Goal: Task Accomplishment & Management: Complete application form

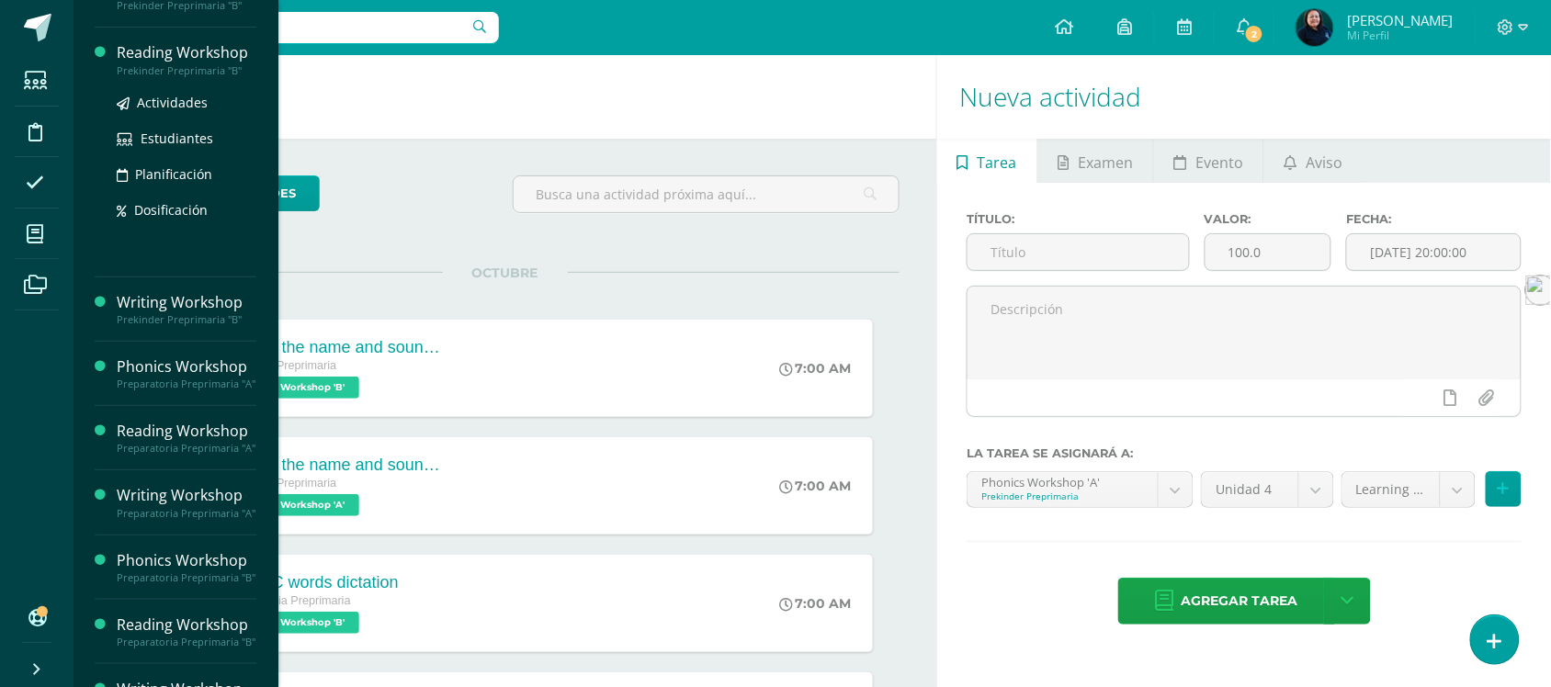
scroll to position [345, 0]
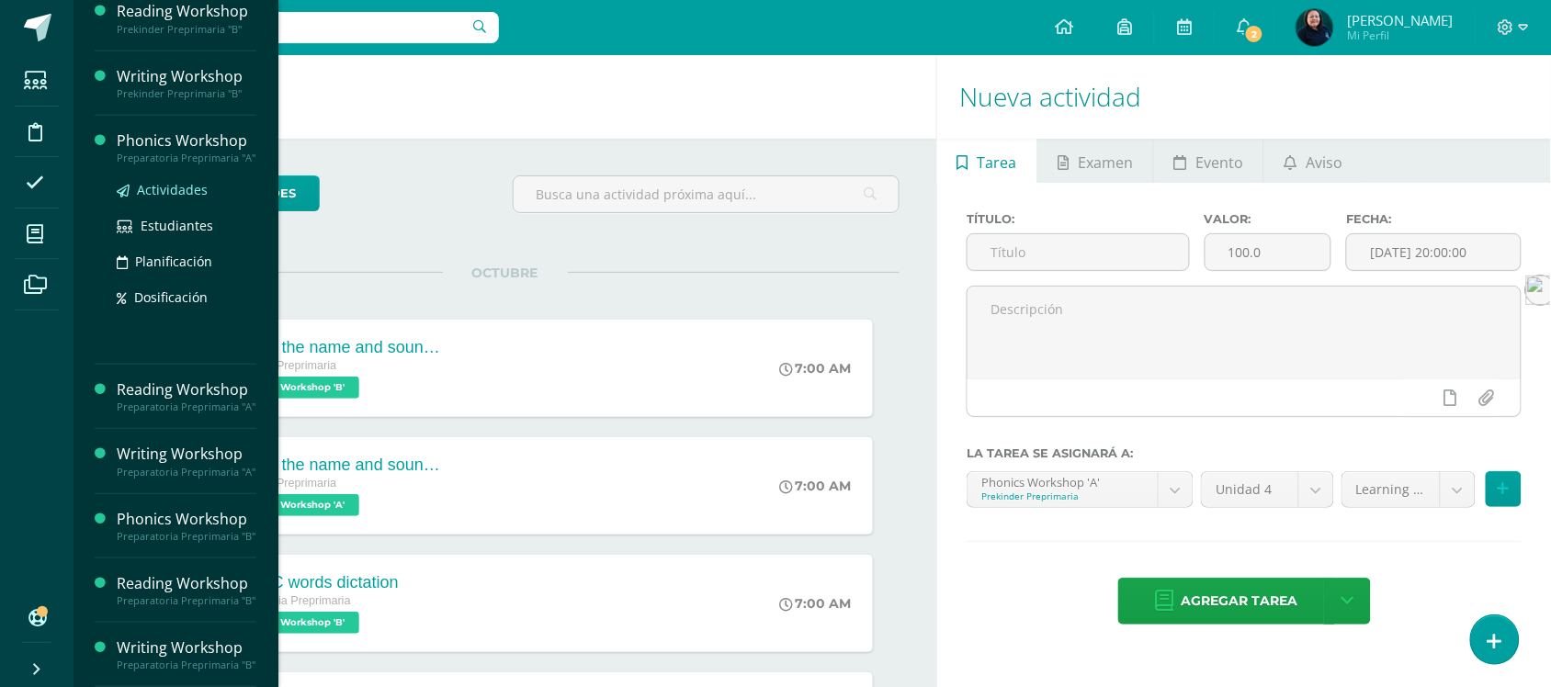
click at [166, 181] on span "Actividades" at bounding box center [172, 189] width 71 height 17
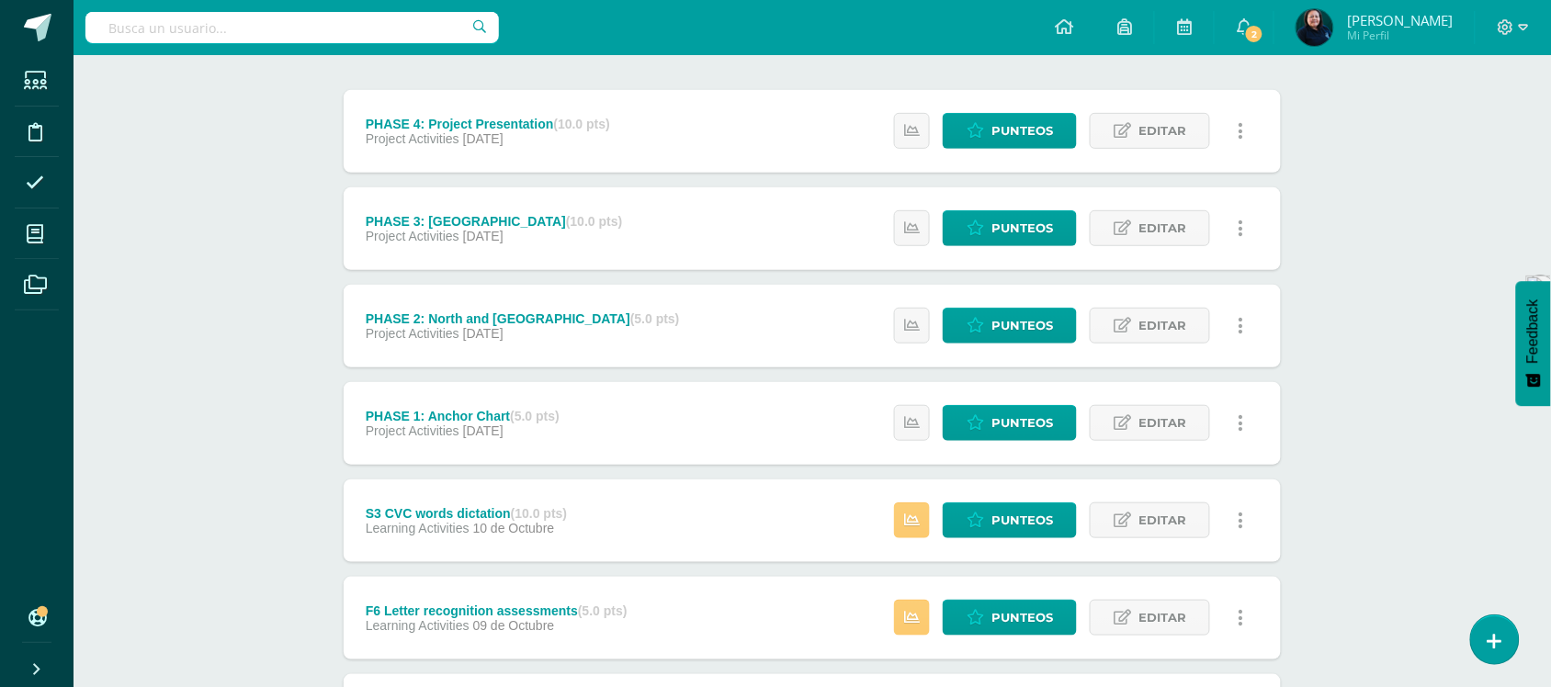
scroll to position [230, 0]
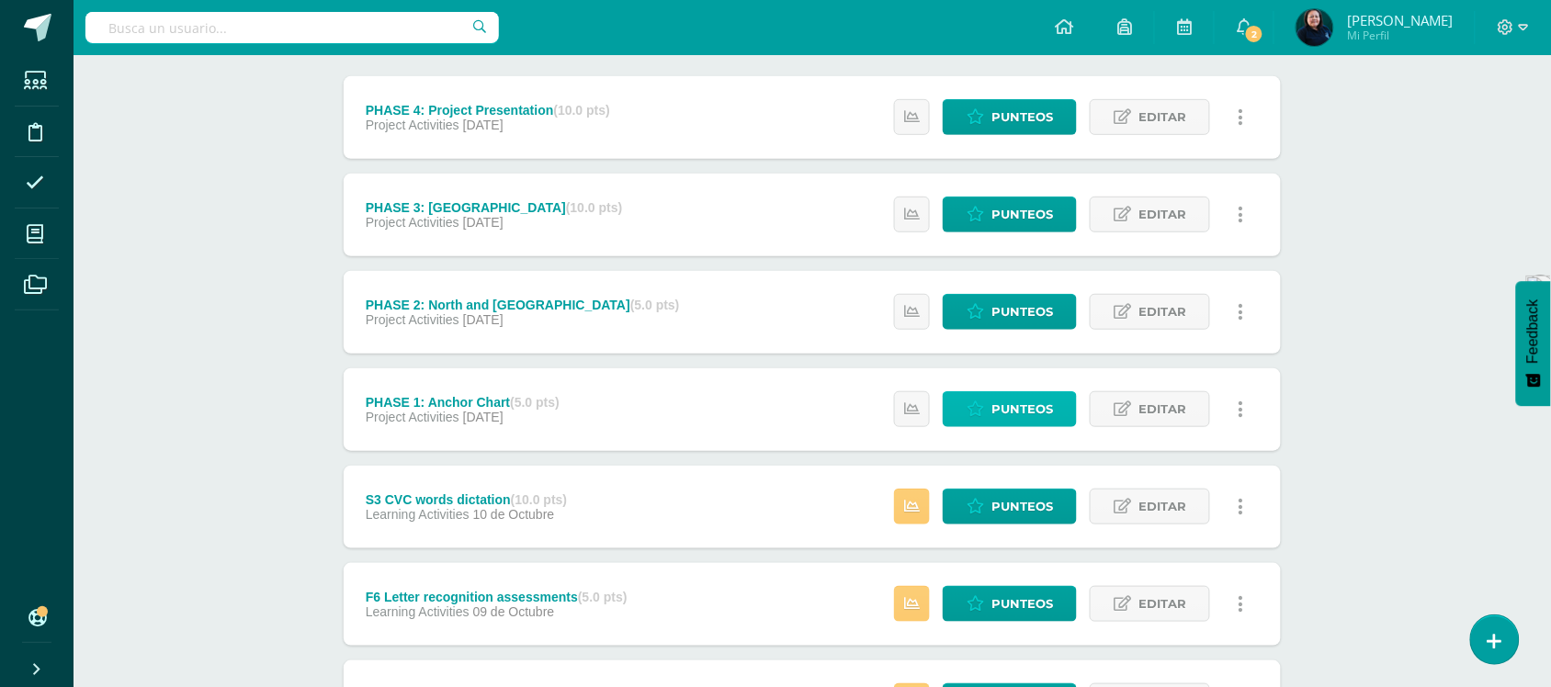
click at [998, 412] on span "Punteos" at bounding box center [1023, 409] width 62 height 34
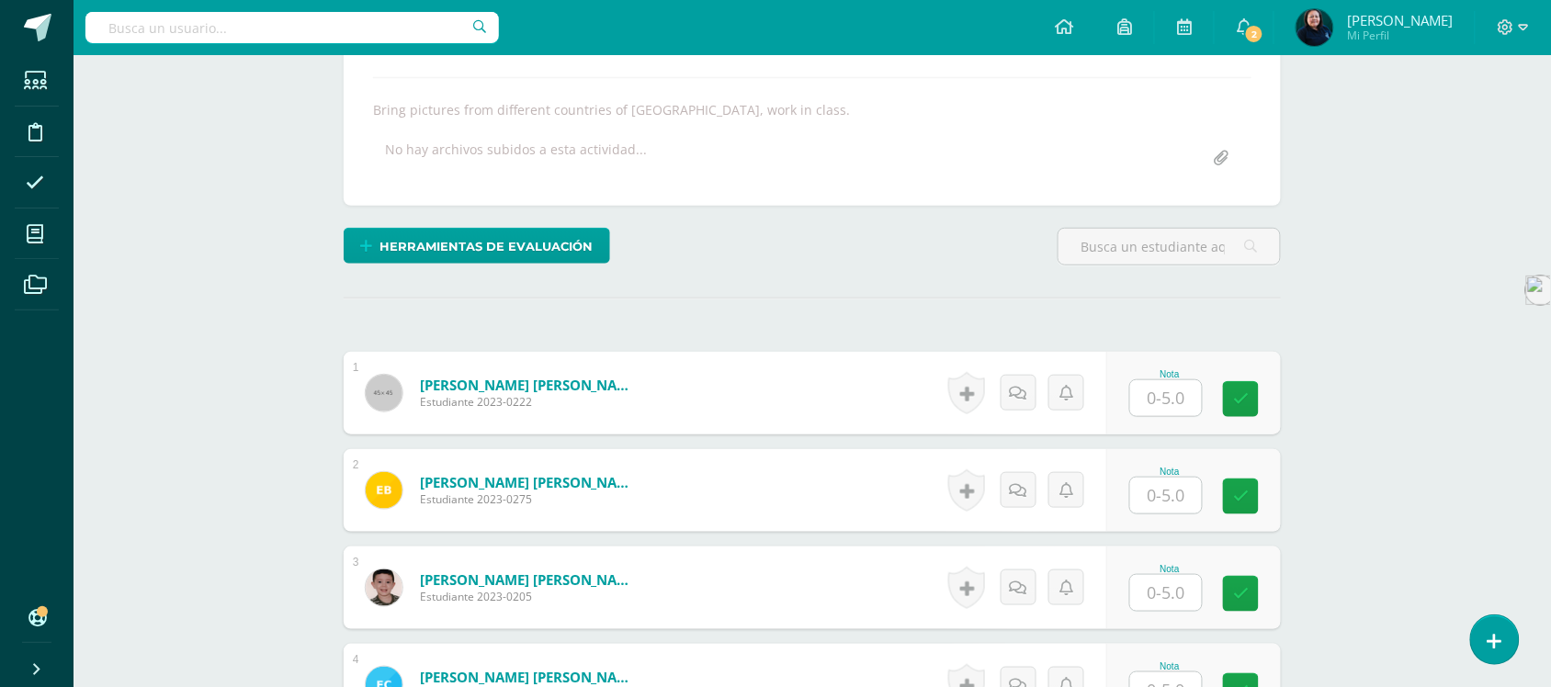
scroll to position [346, 0]
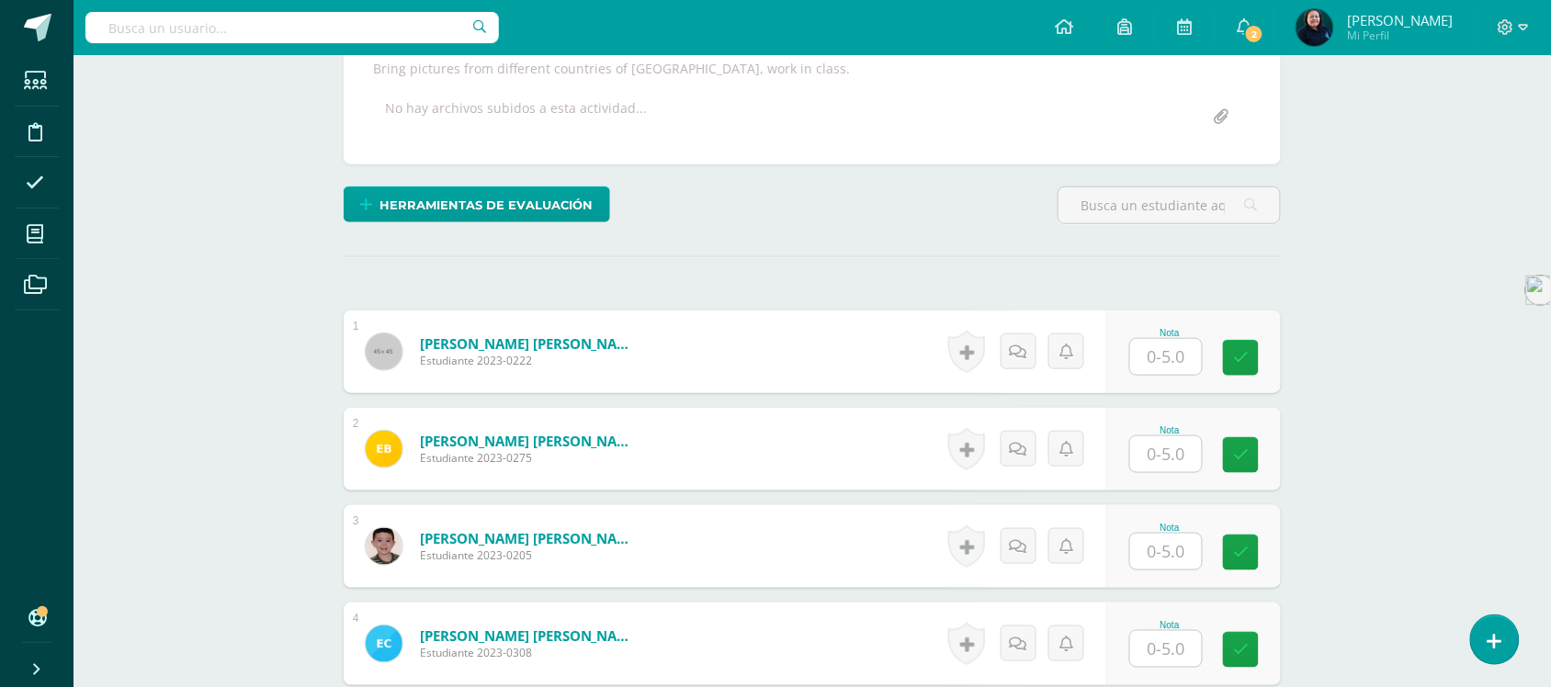
click at [1170, 351] on input "text" at bounding box center [1166, 357] width 72 height 36
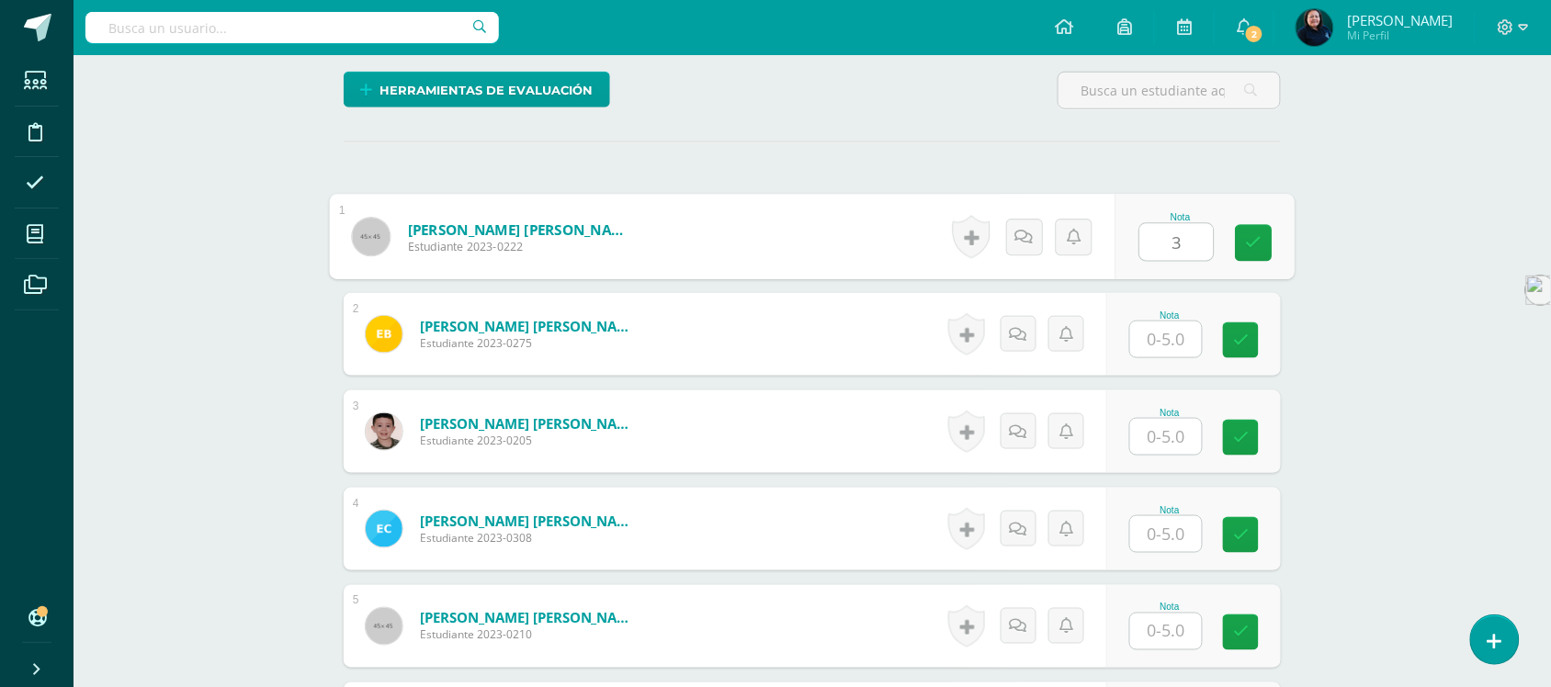
scroll to position [461, 0]
type input "3"
click at [1164, 338] on input "text" at bounding box center [1166, 339] width 72 height 36
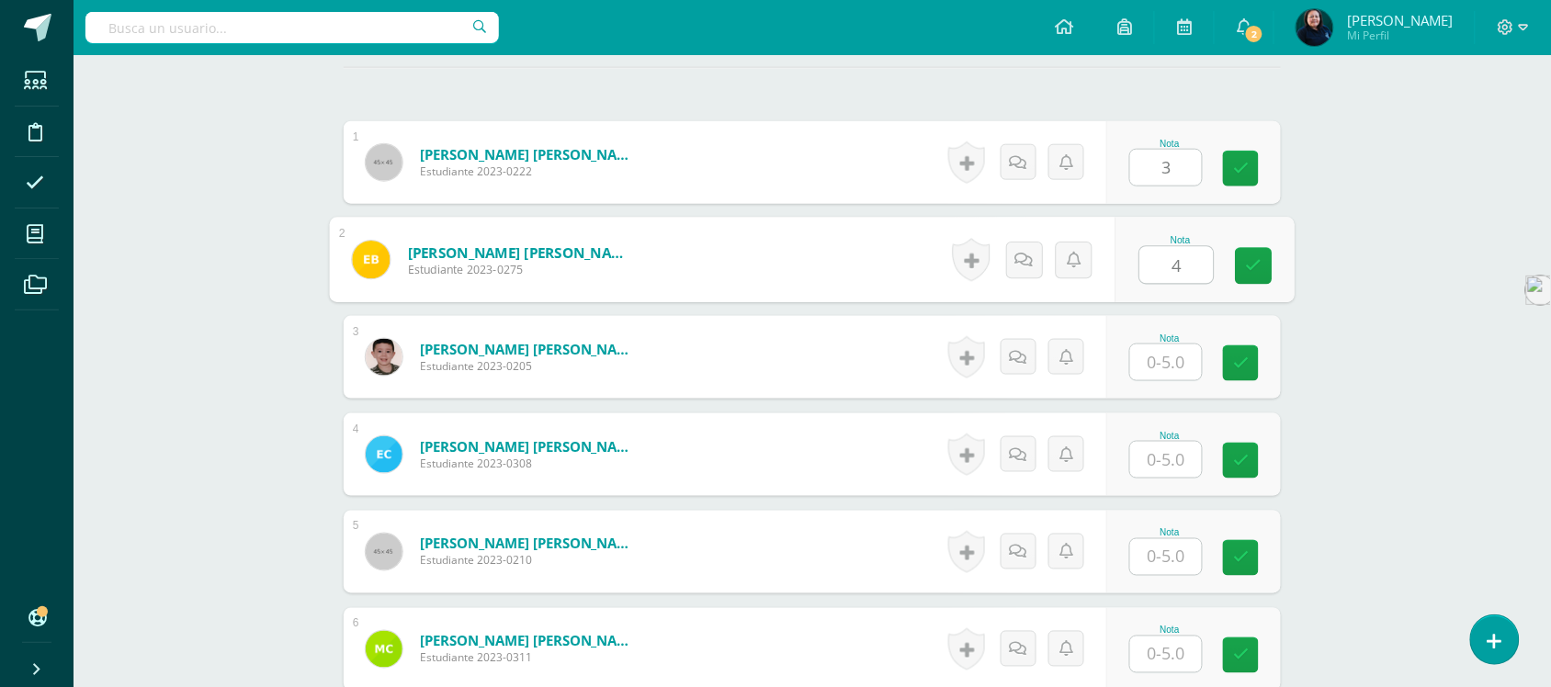
scroll to position [576, 0]
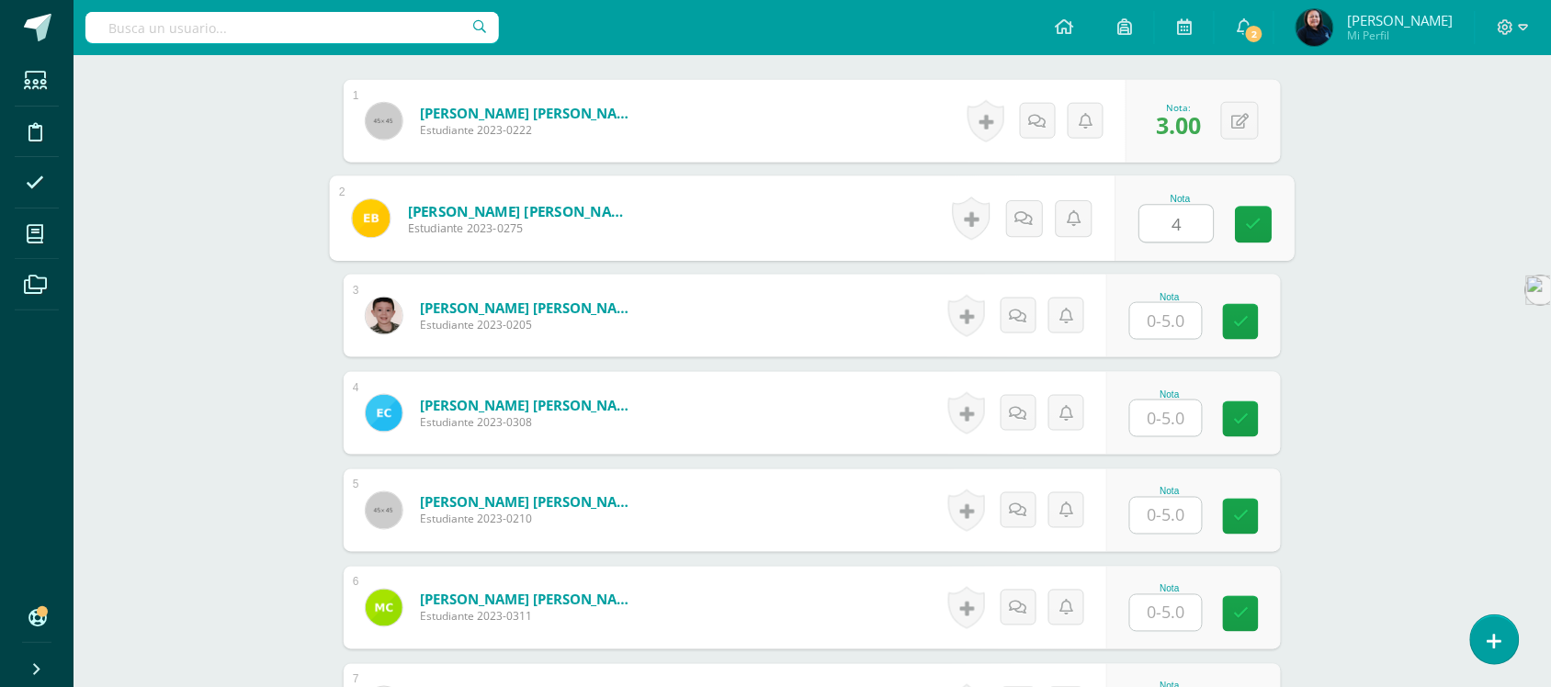
type input "4"
click at [1169, 327] on input "text" at bounding box center [1166, 321] width 72 height 36
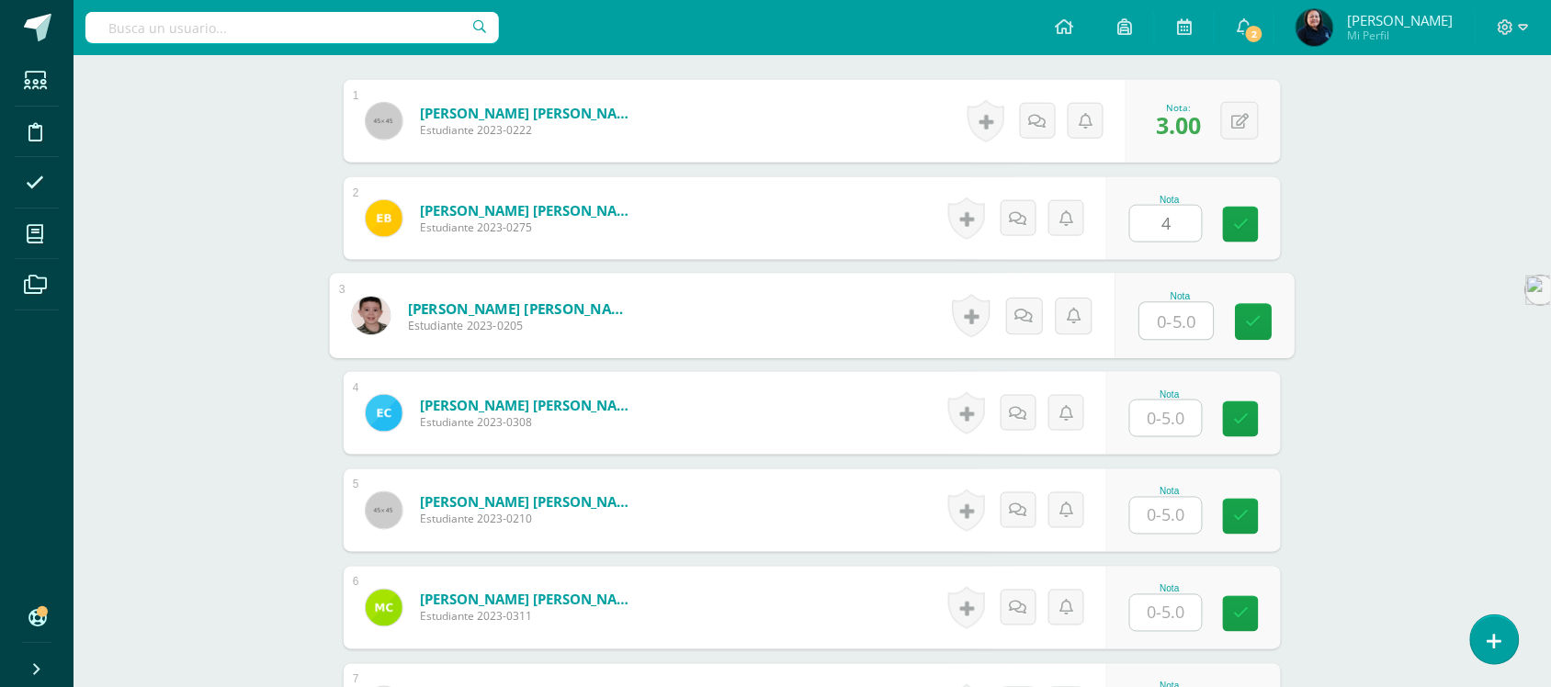
scroll to position [577, 0]
type input "5"
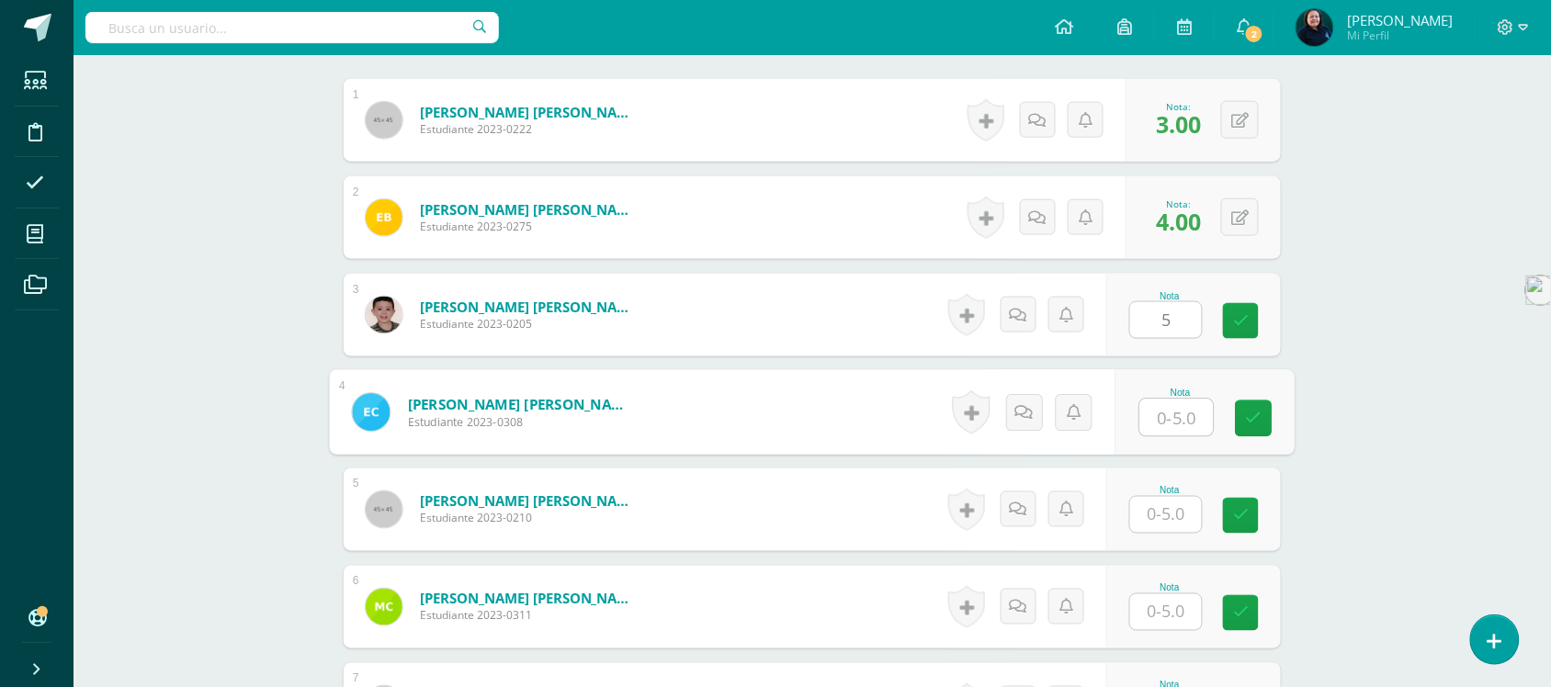
click at [1160, 409] on input "text" at bounding box center [1178, 418] width 74 height 37
type input "4"
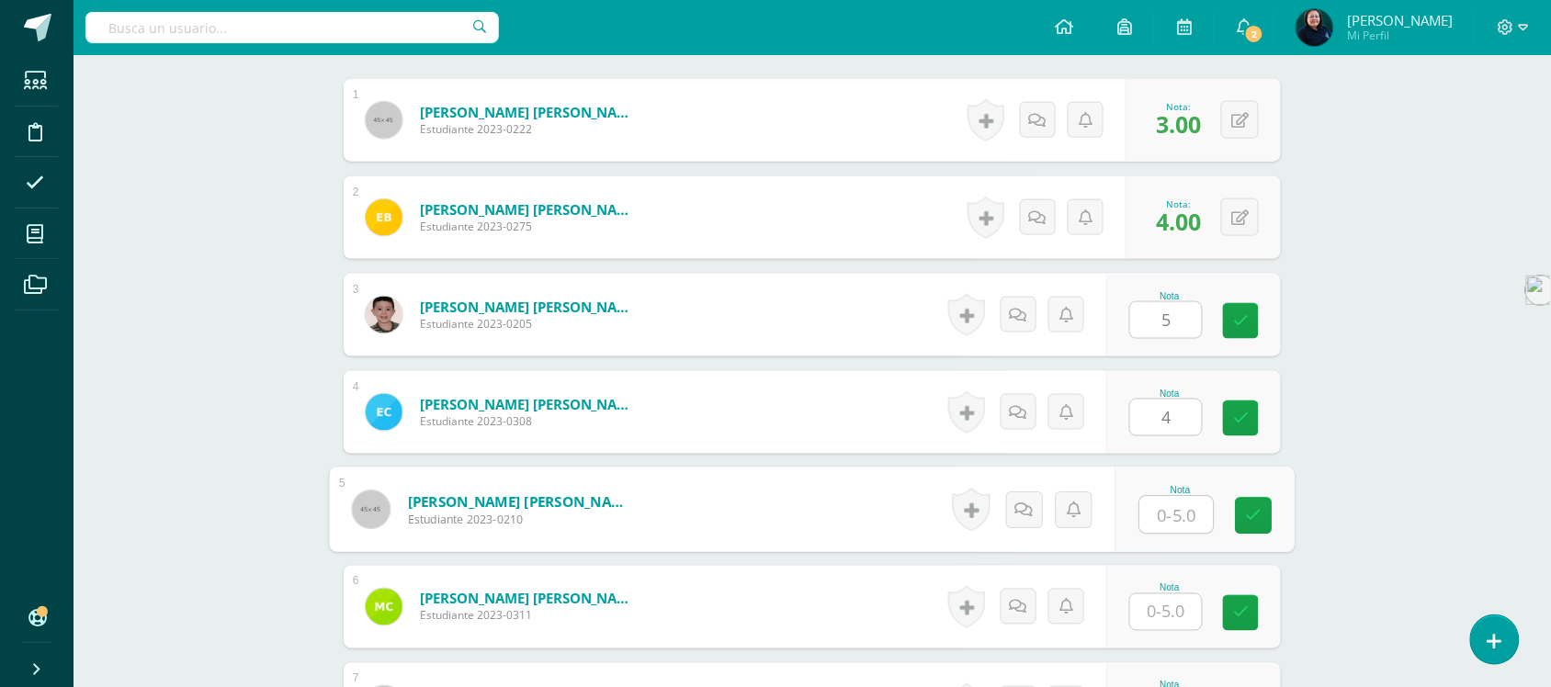
click at [1170, 515] on input "text" at bounding box center [1178, 515] width 74 height 37
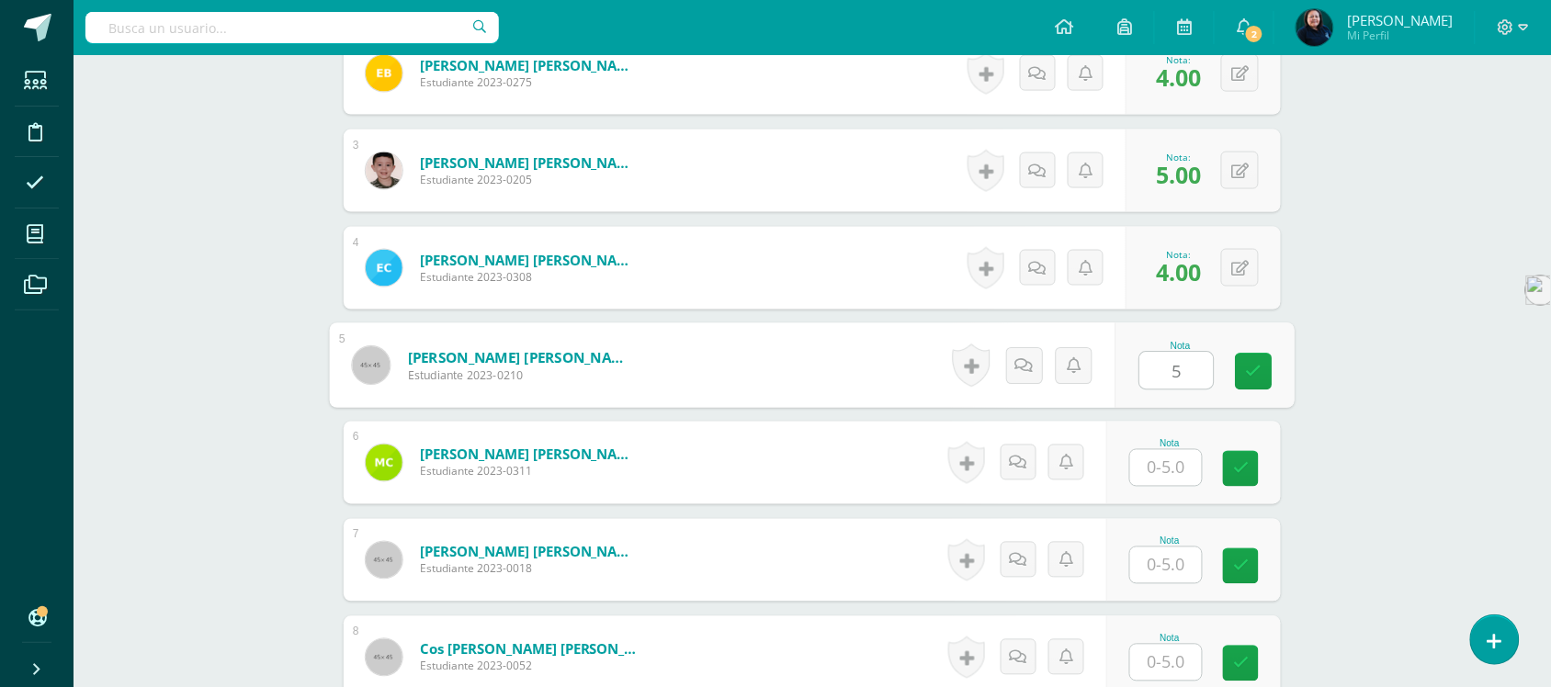
scroll to position [807, 0]
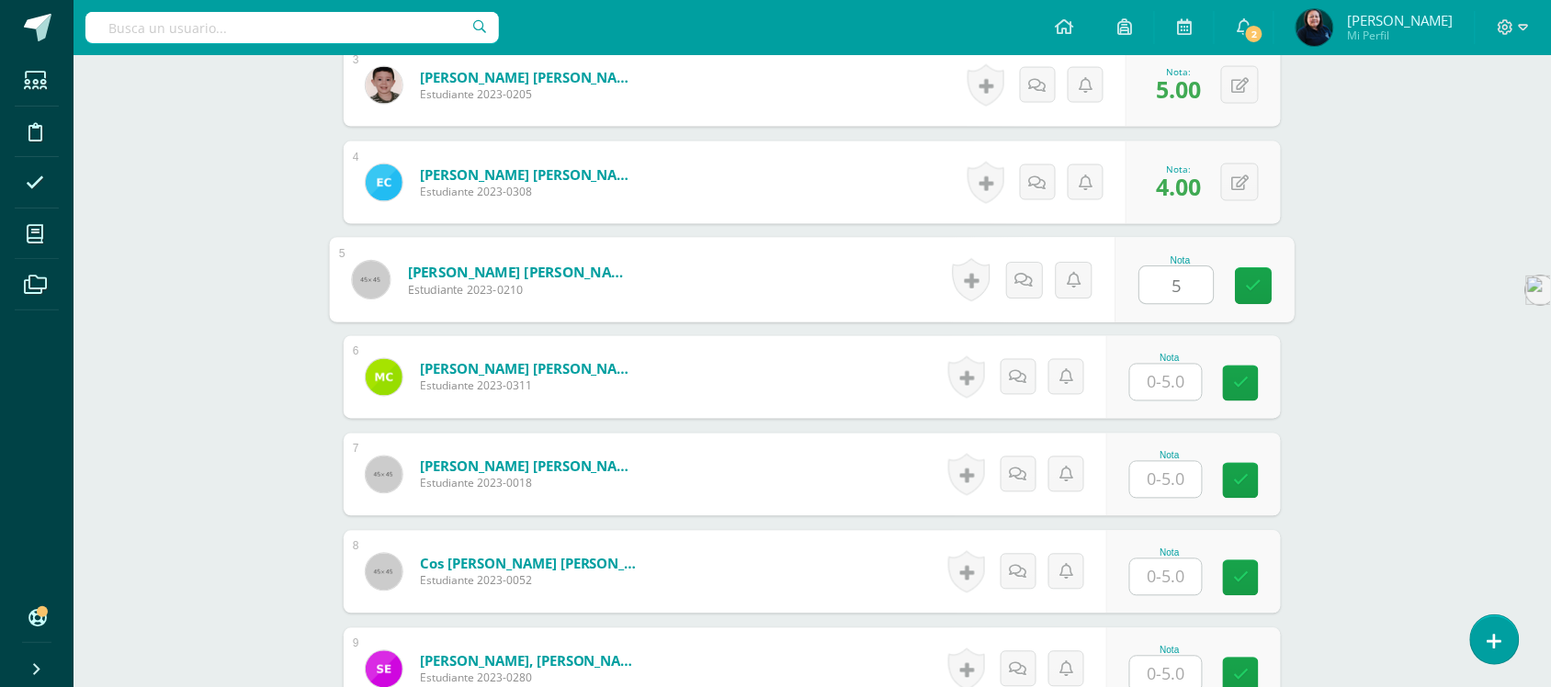
type input "5"
click at [1167, 388] on input "text" at bounding box center [1166, 383] width 72 height 36
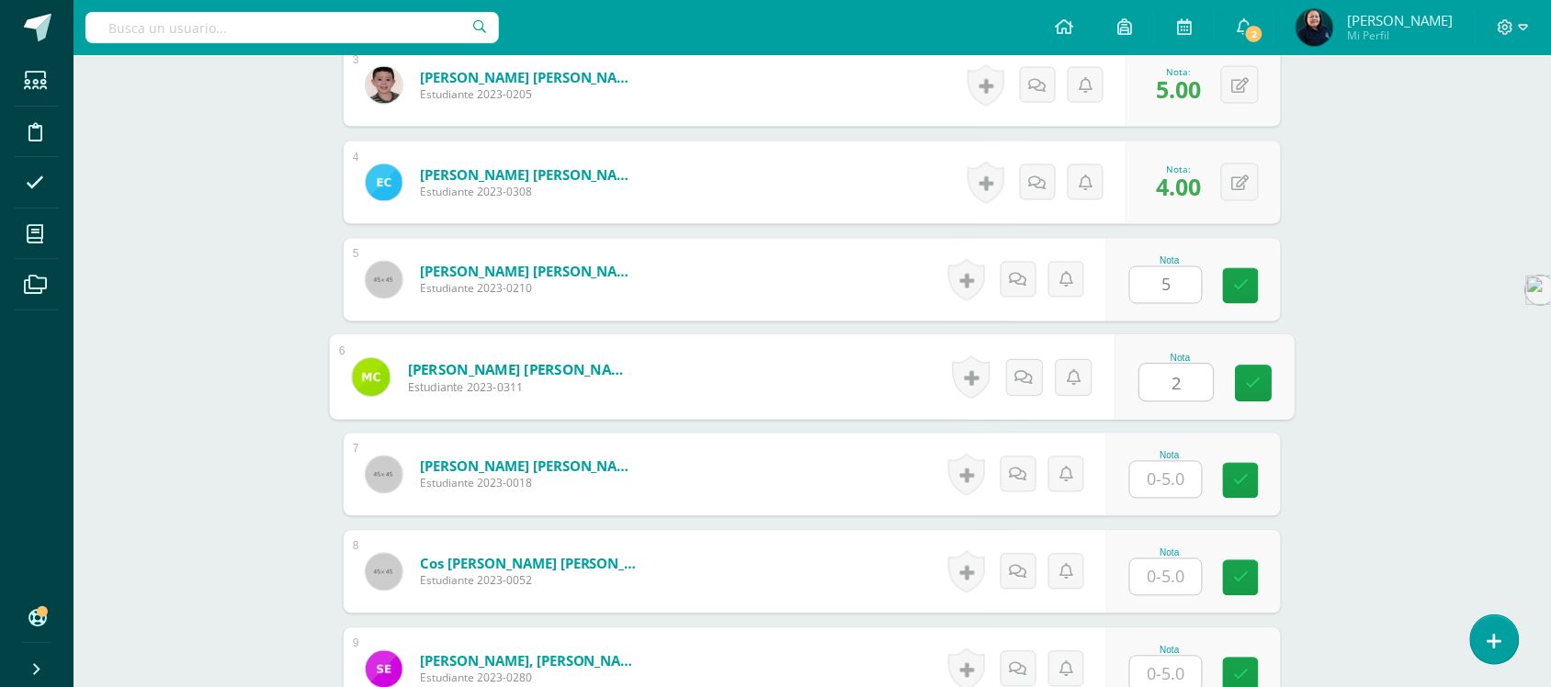
type input "2"
click at [1175, 478] on input "text" at bounding box center [1166, 480] width 72 height 36
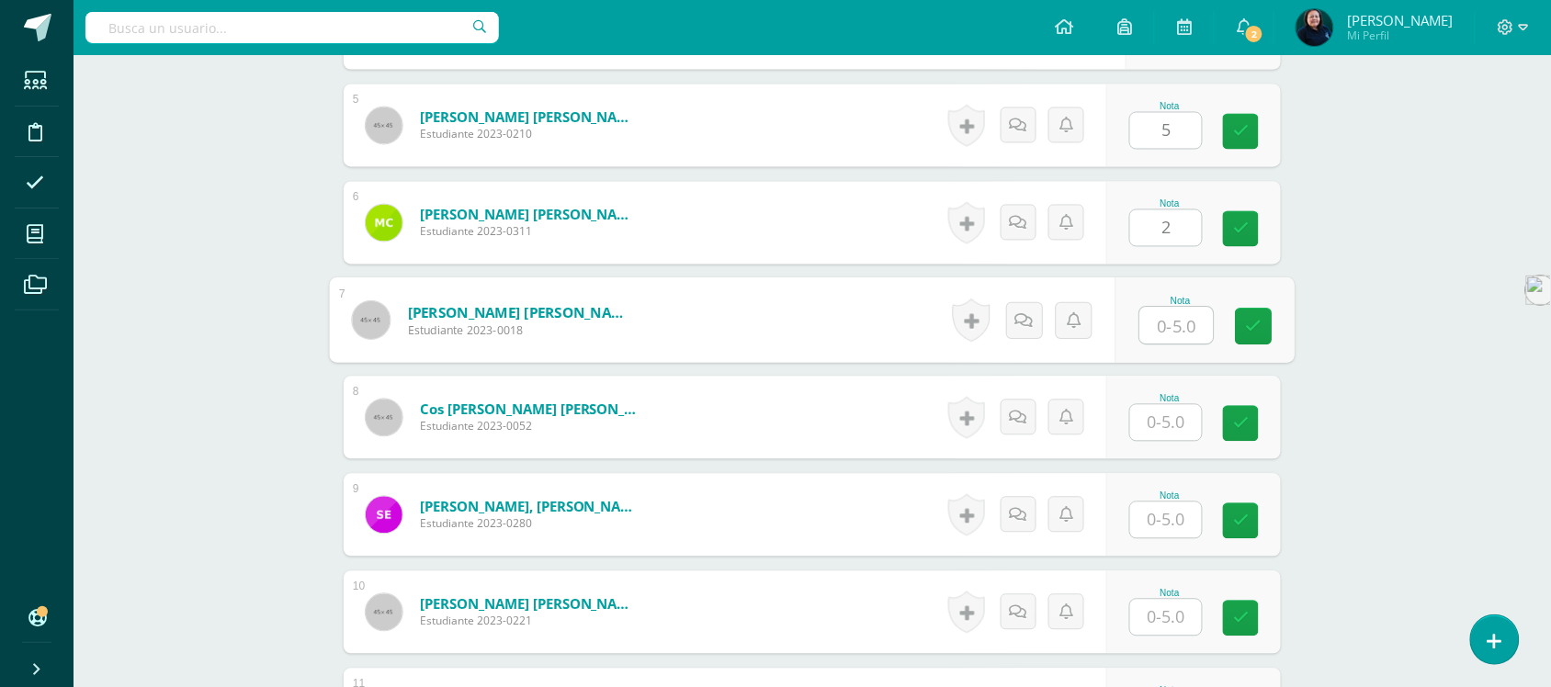
scroll to position [1037, 0]
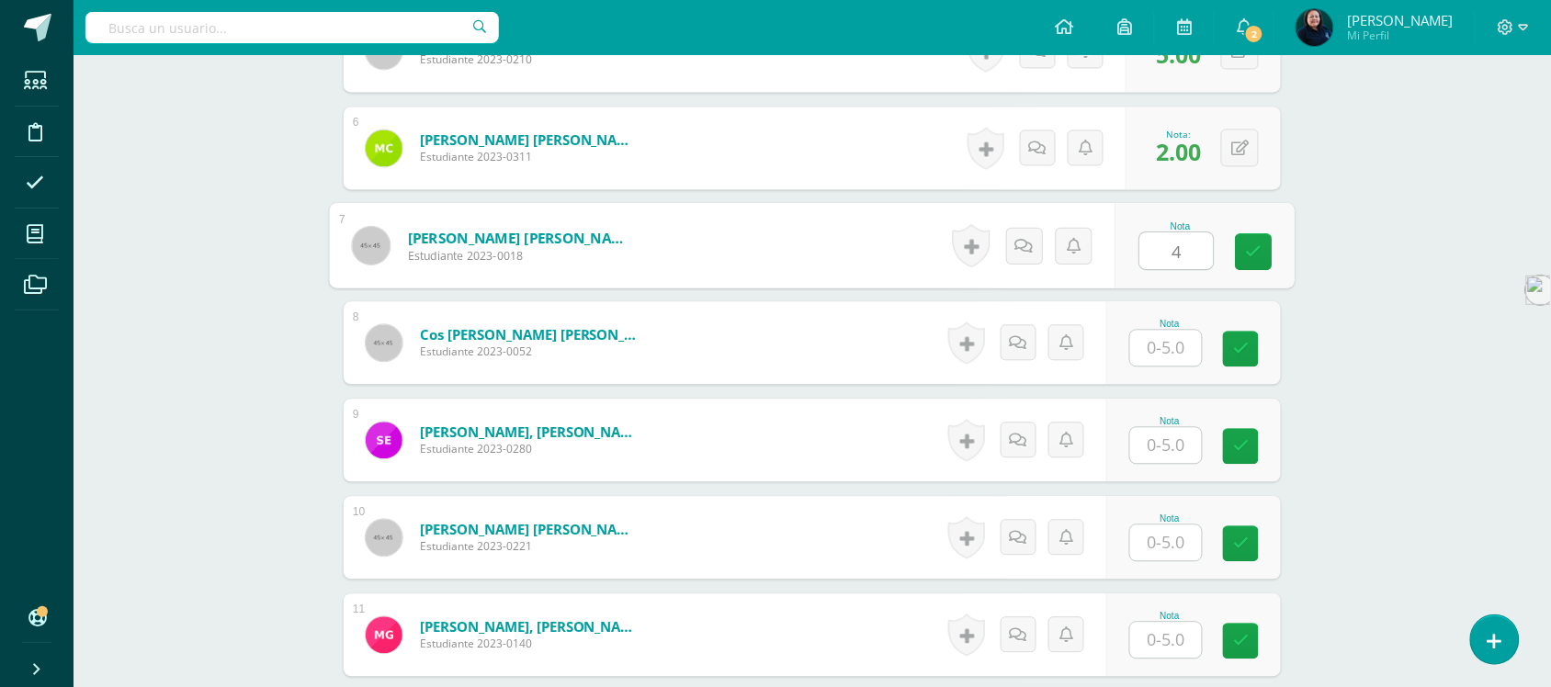
type input "4"
click at [1169, 343] on input "text" at bounding box center [1166, 348] width 72 height 36
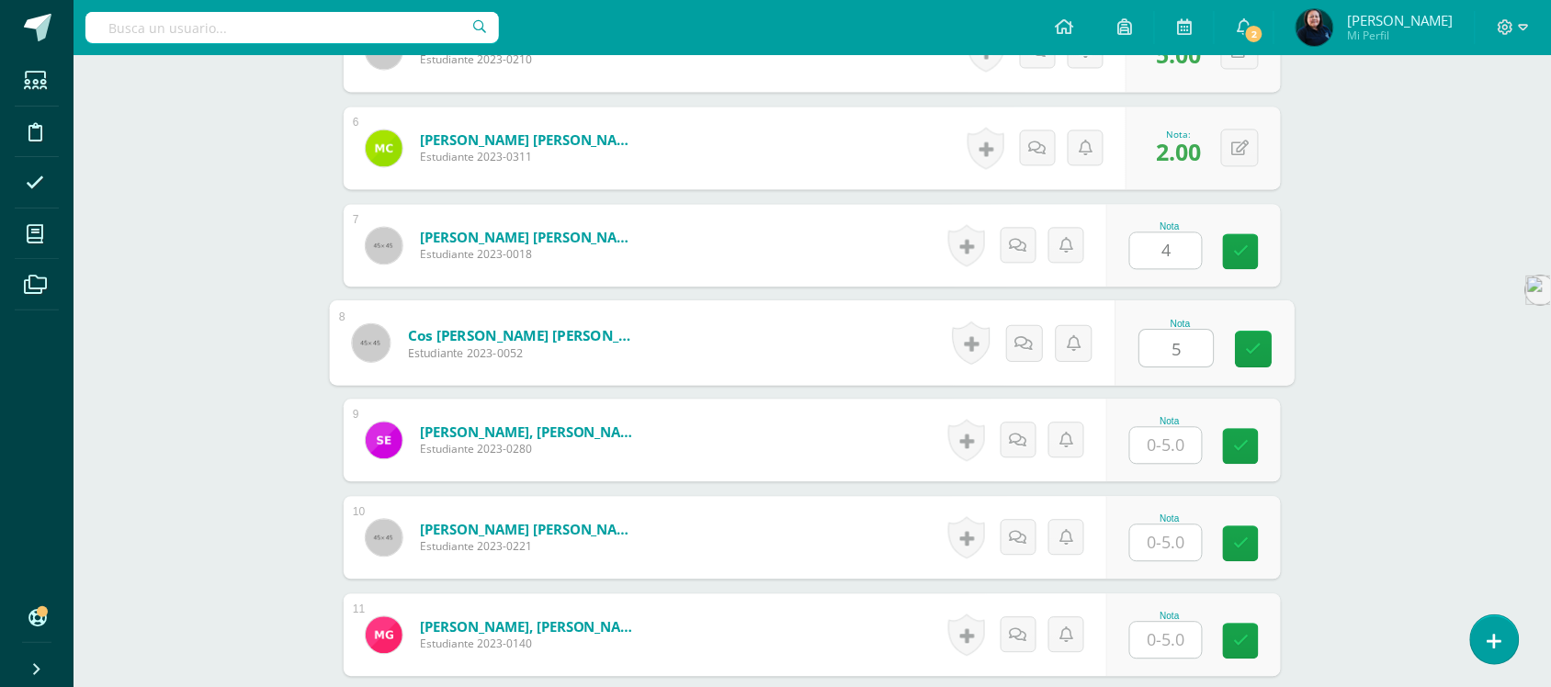
type input "5"
click at [1170, 442] on input "text" at bounding box center [1166, 445] width 72 height 36
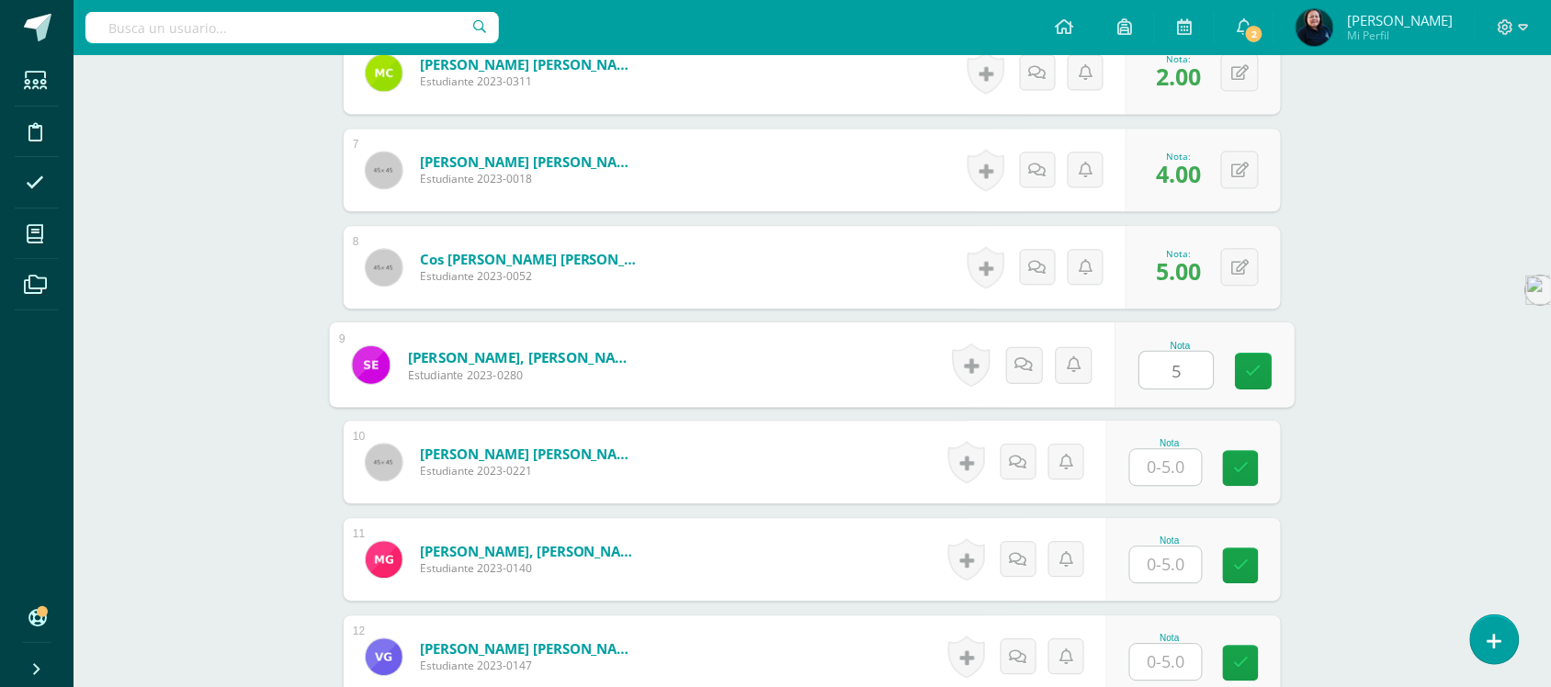
scroll to position [1152, 0]
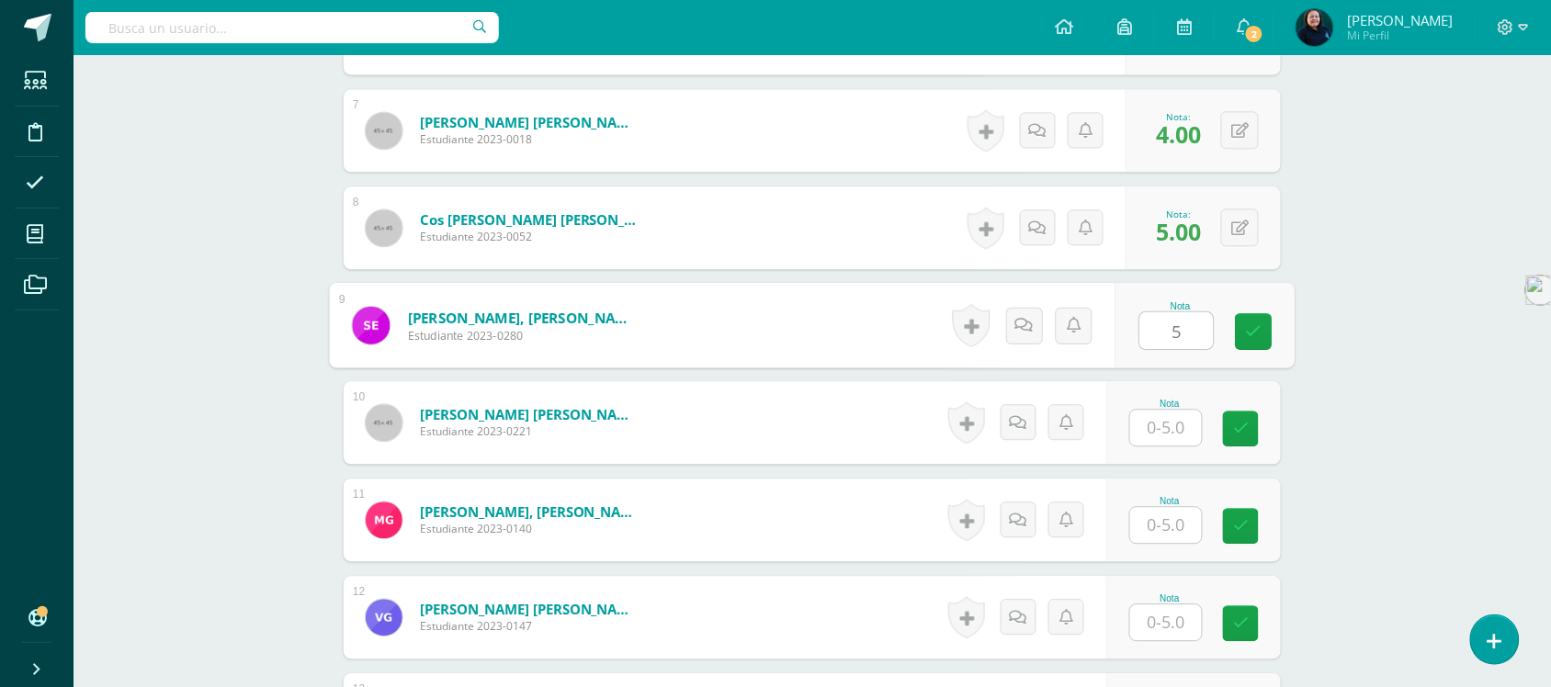
type input "5"
click at [1168, 430] on input "text" at bounding box center [1166, 428] width 72 height 36
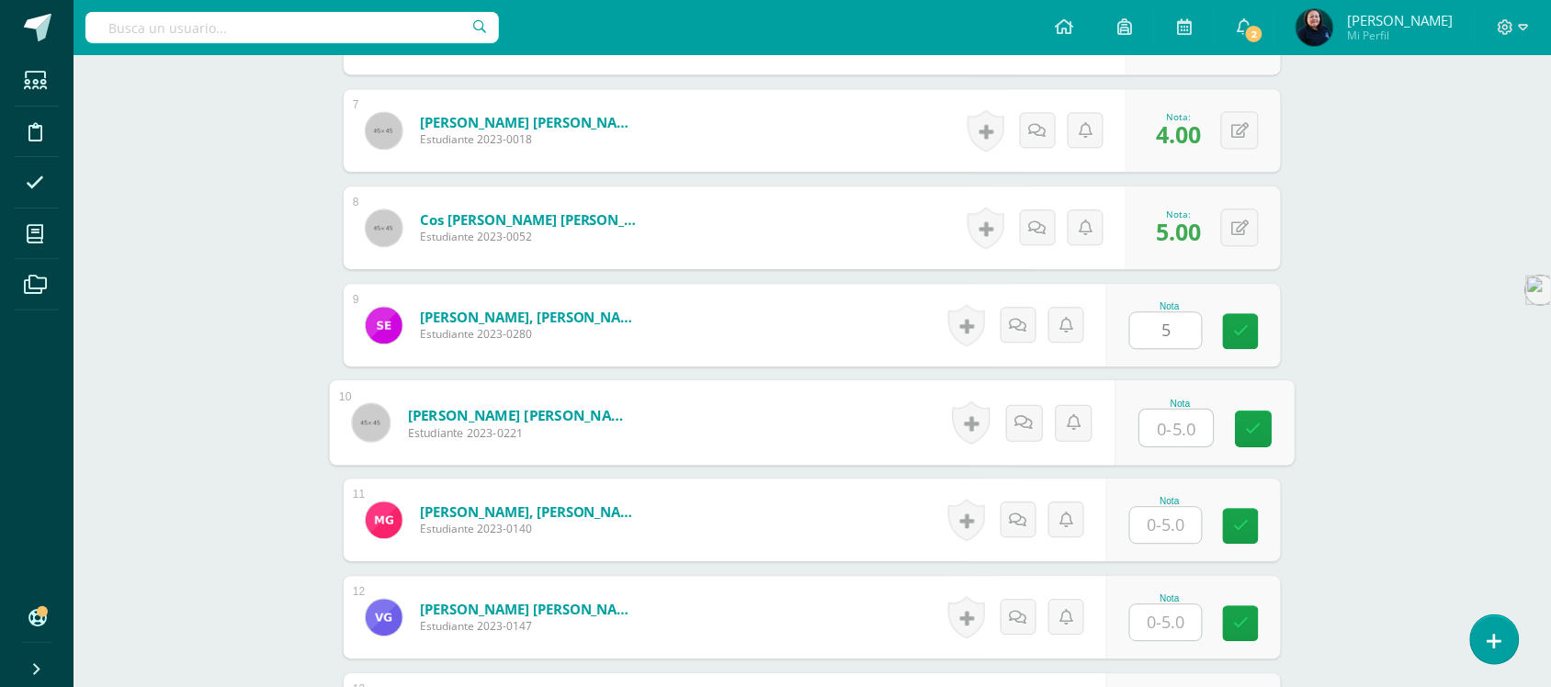
scroll to position [1266, 0]
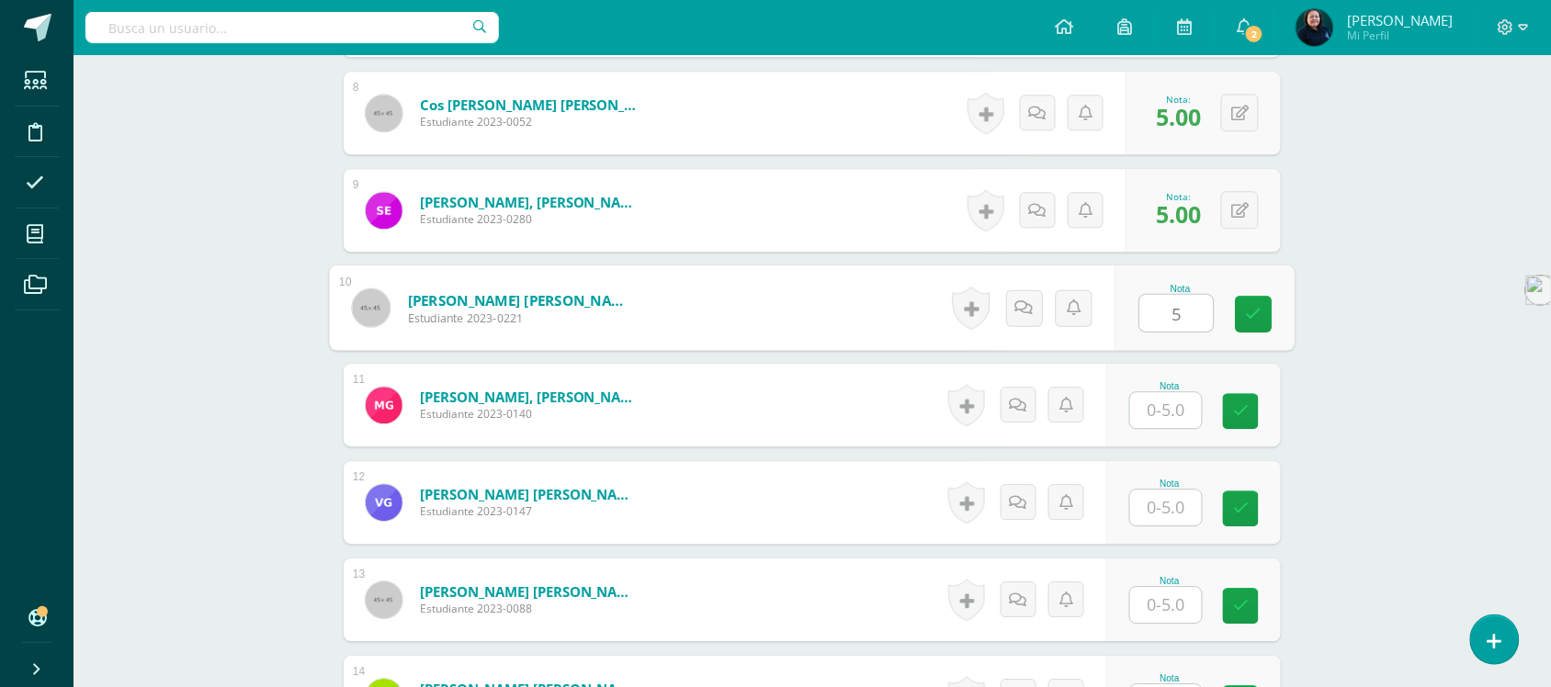
type input "5"
click at [1164, 414] on input "text" at bounding box center [1166, 410] width 72 height 36
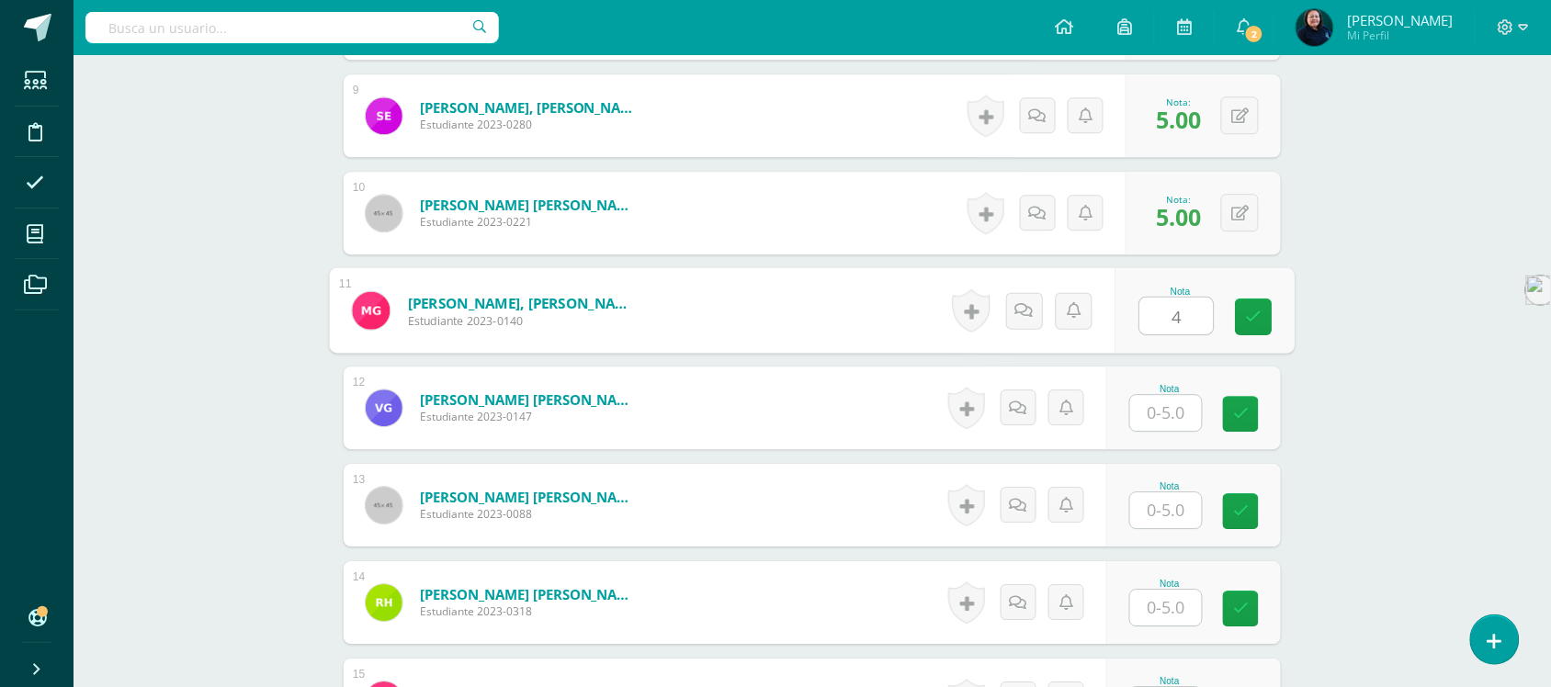
scroll to position [1611, 0]
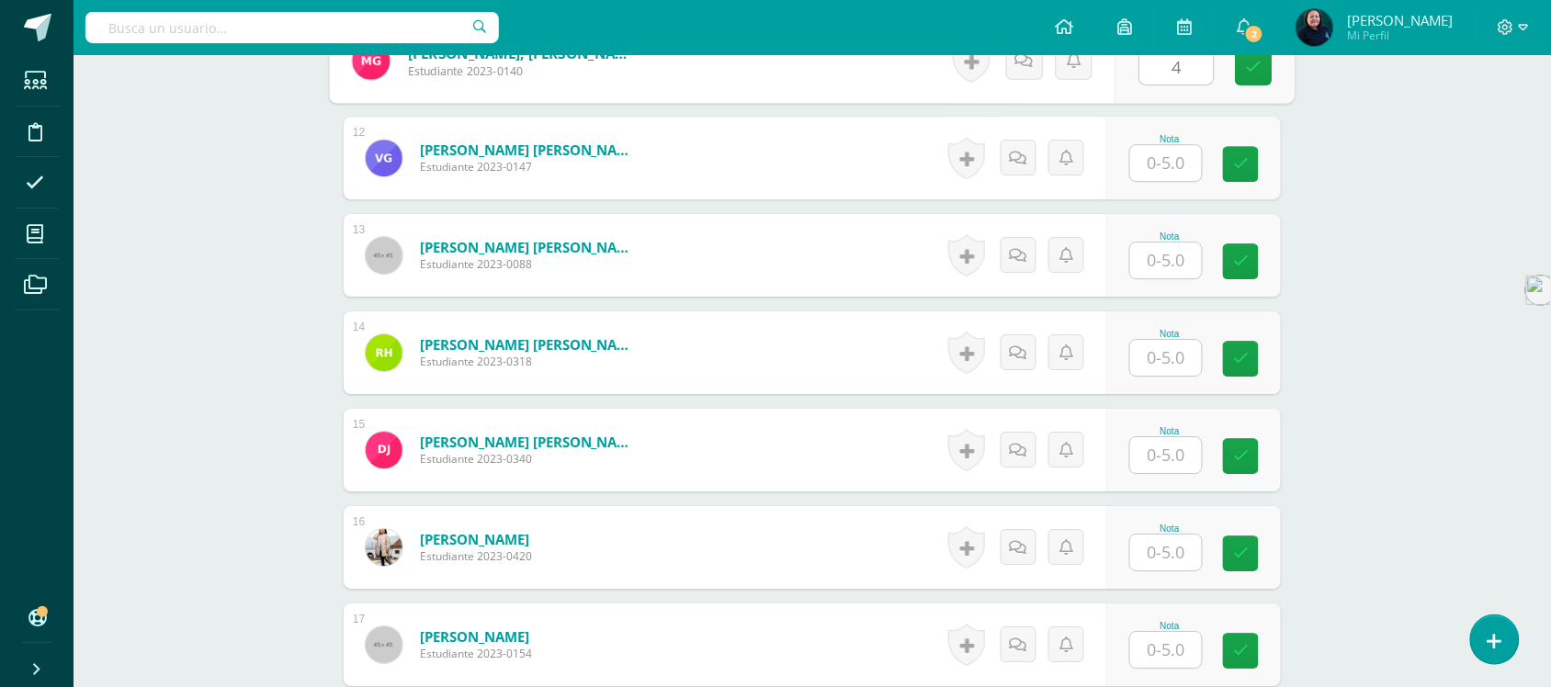
type input "4"
click at [1164, 161] on input "text" at bounding box center [1166, 163] width 72 height 36
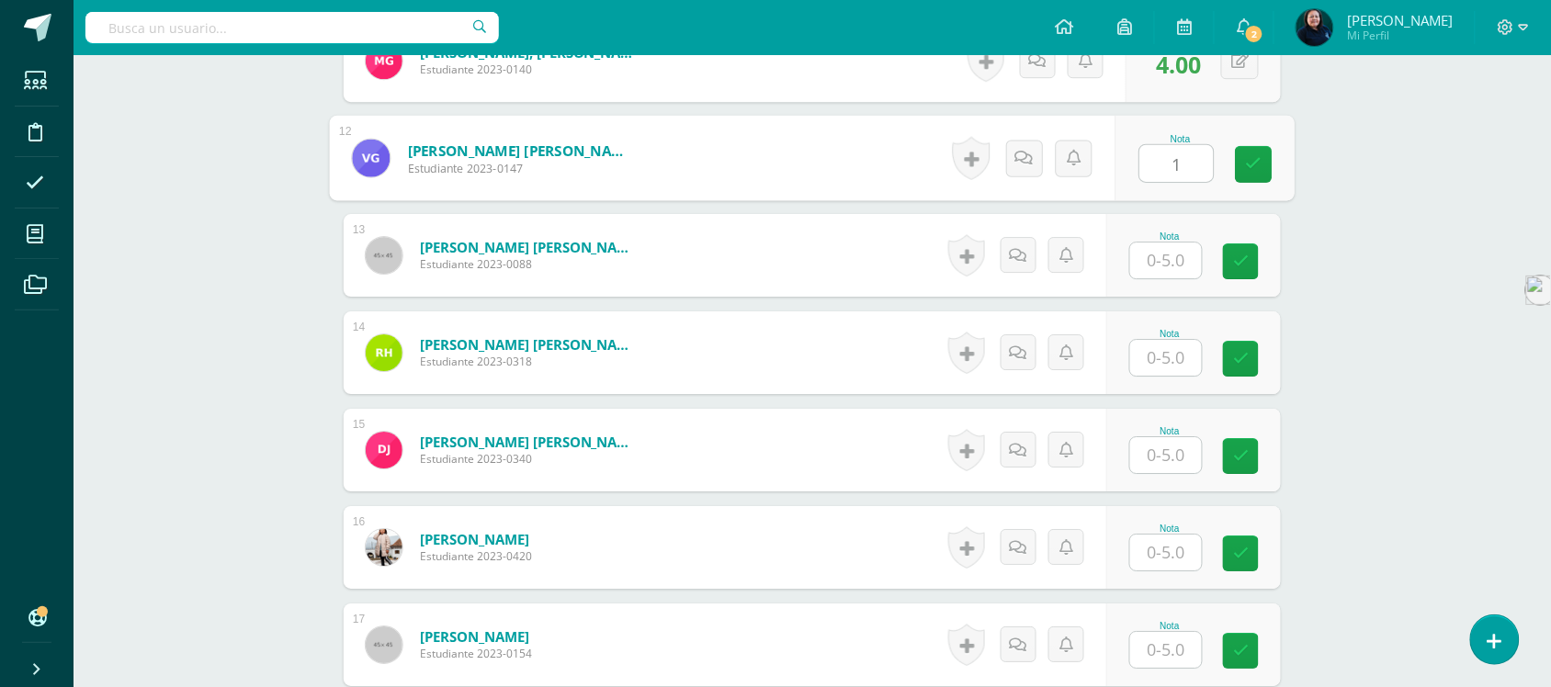
type input "1"
click at [1173, 251] on input "text" at bounding box center [1166, 261] width 72 height 36
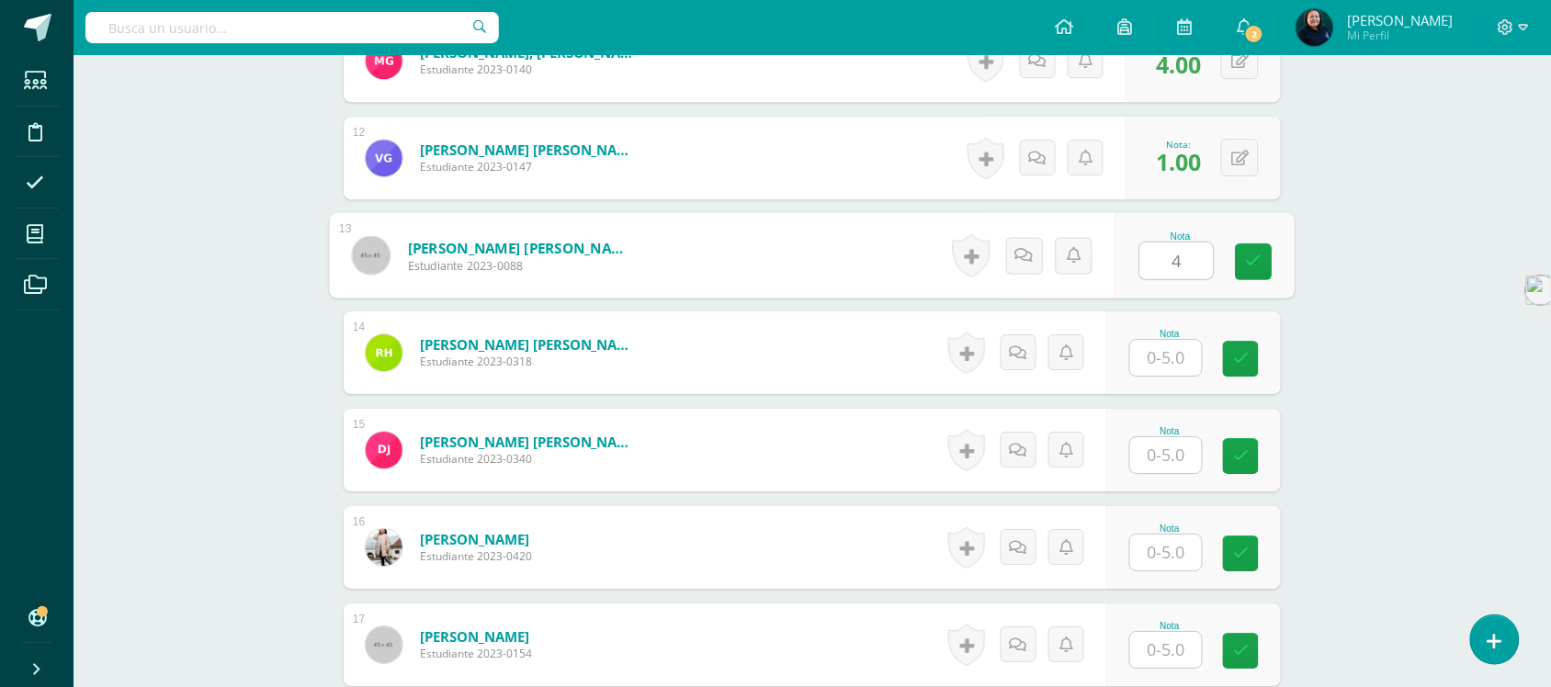
type input "4"
click at [1173, 354] on input "text" at bounding box center [1166, 358] width 72 height 36
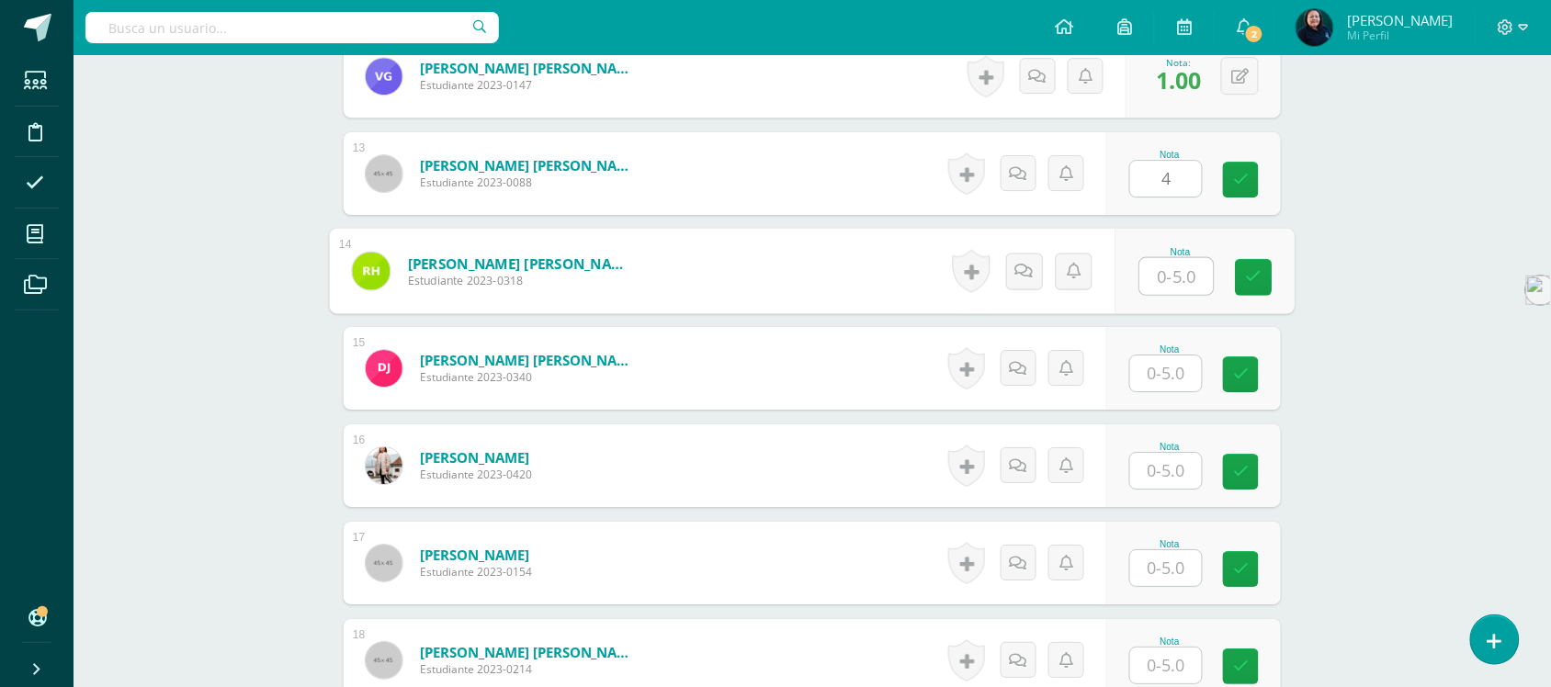
scroll to position [1841, 0]
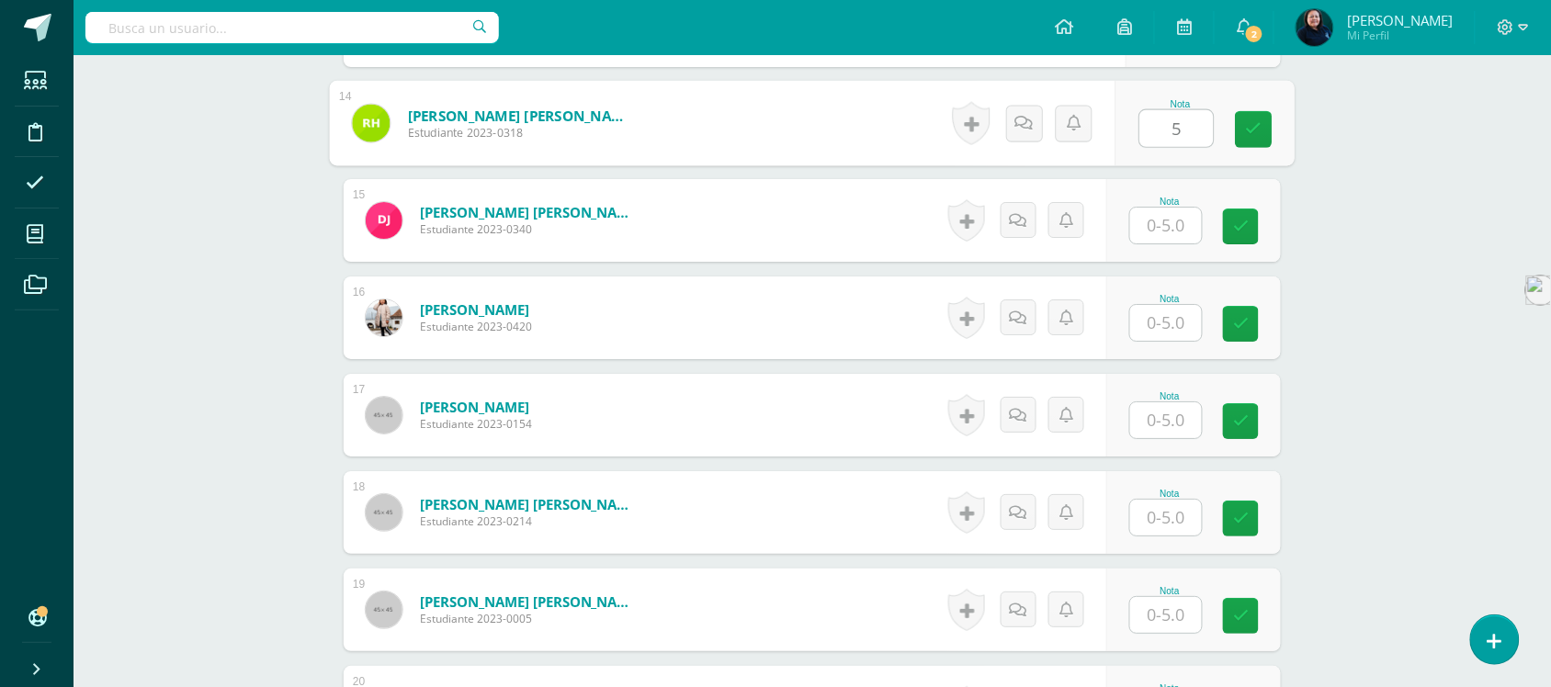
type input "5"
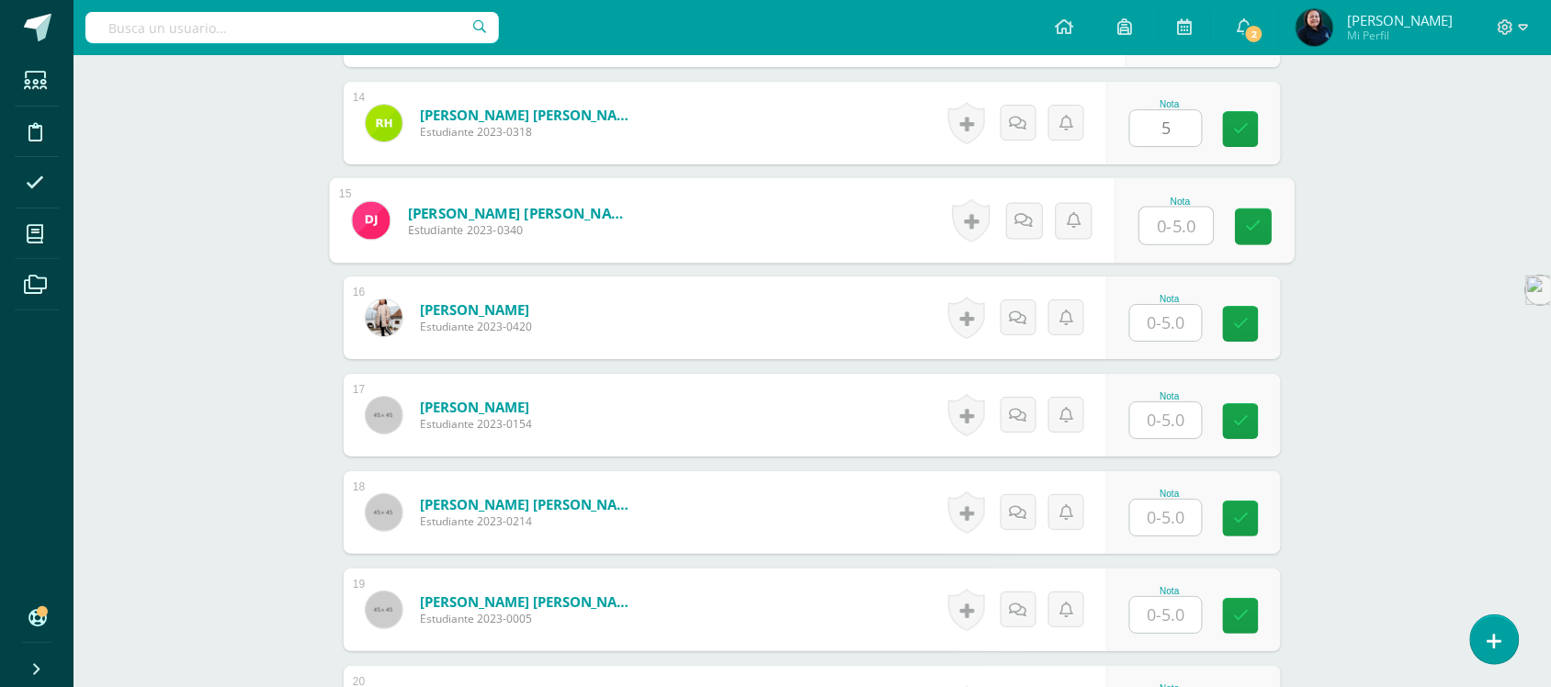
click at [1170, 227] on input "text" at bounding box center [1178, 226] width 74 height 37
type input "5"
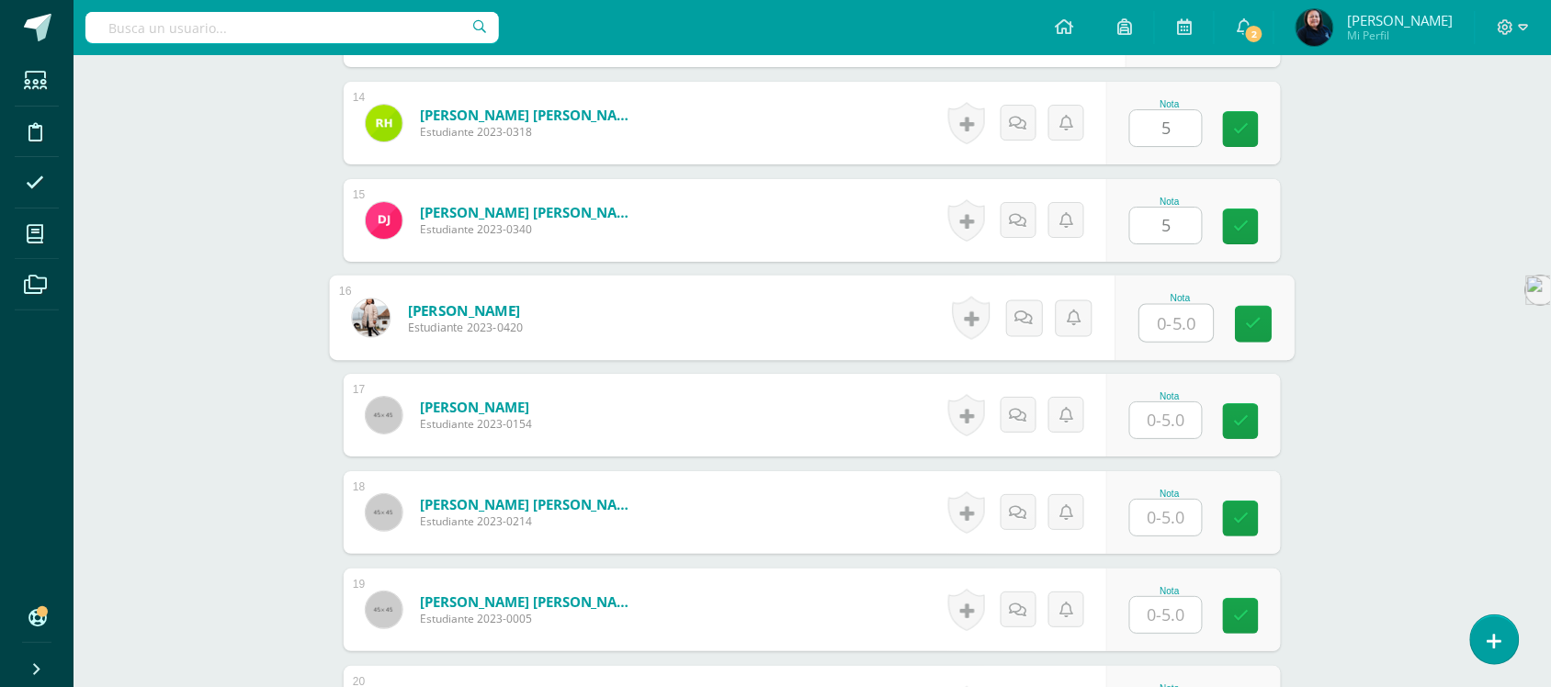
click at [1174, 322] on input "text" at bounding box center [1178, 323] width 74 height 37
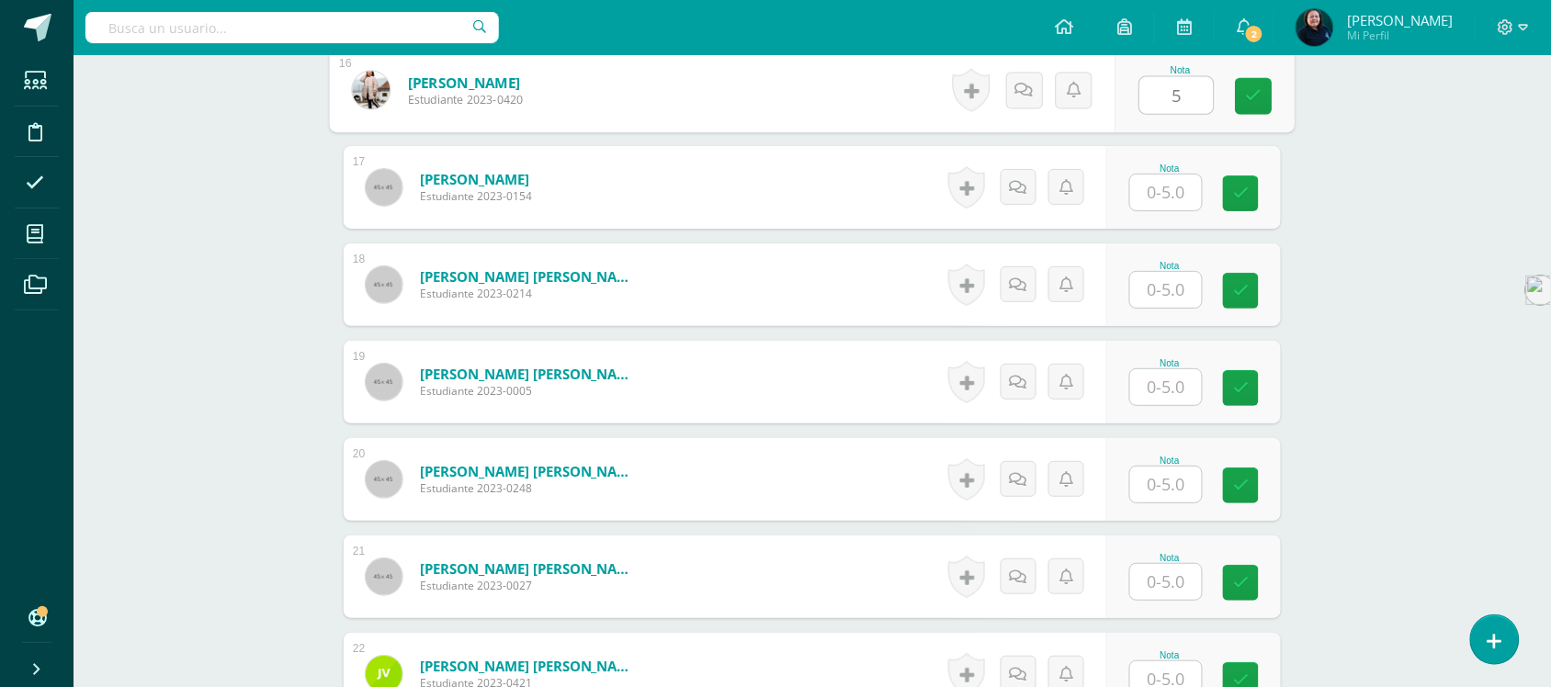
scroll to position [2071, 0]
type input "5"
click at [1165, 189] on input "text" at bounding box center [1166, 191] width 72 height 36
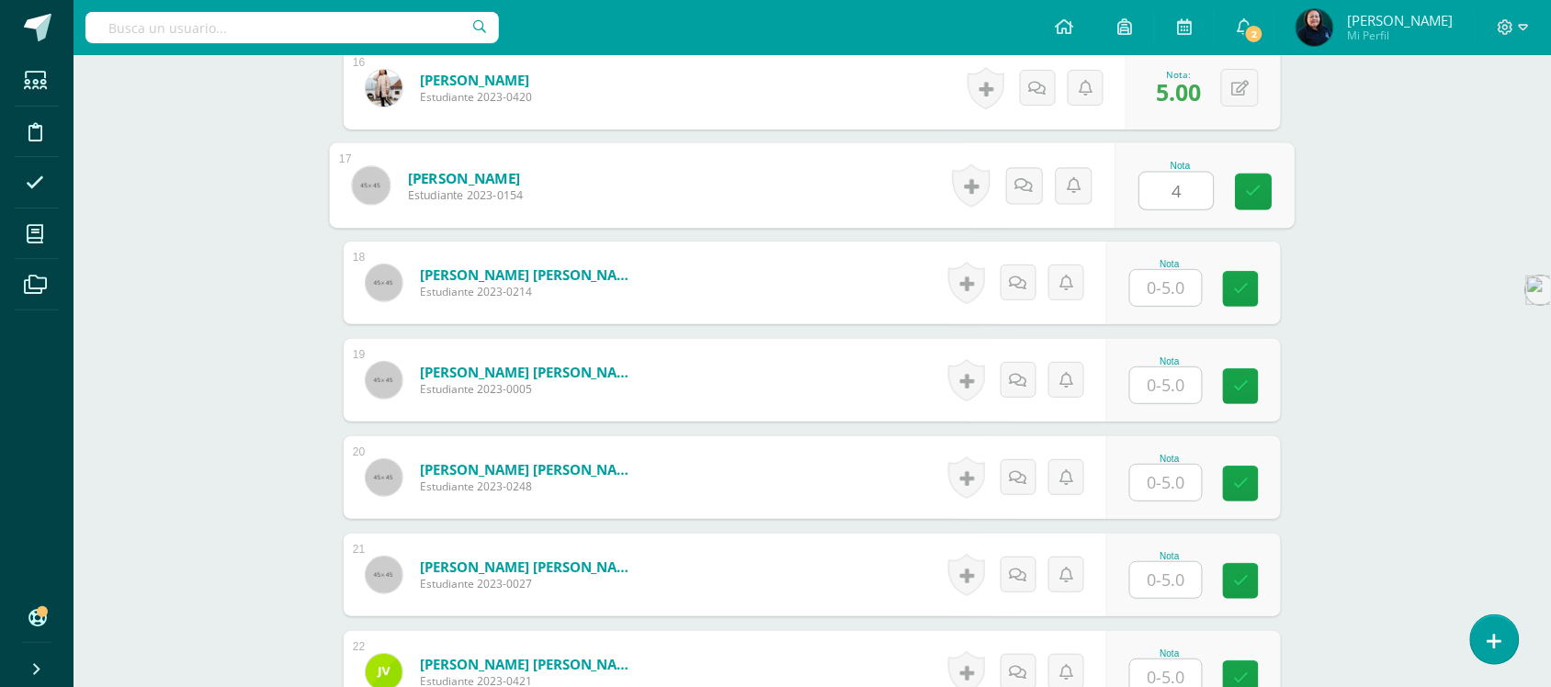
type input "4"
click at [1165, 285] on input "text" at bounding box center [1166, 288] width 72 height 36
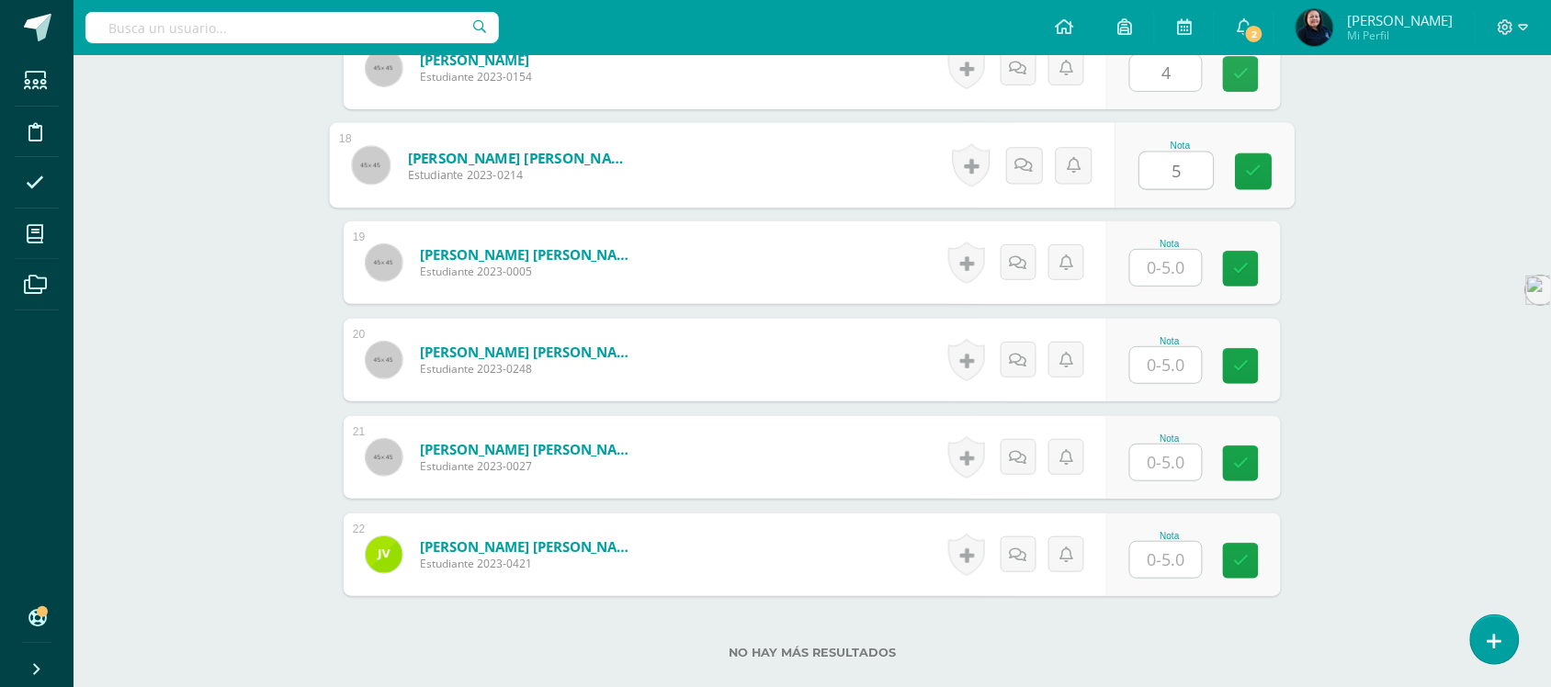
scroll to position [2300, 0]
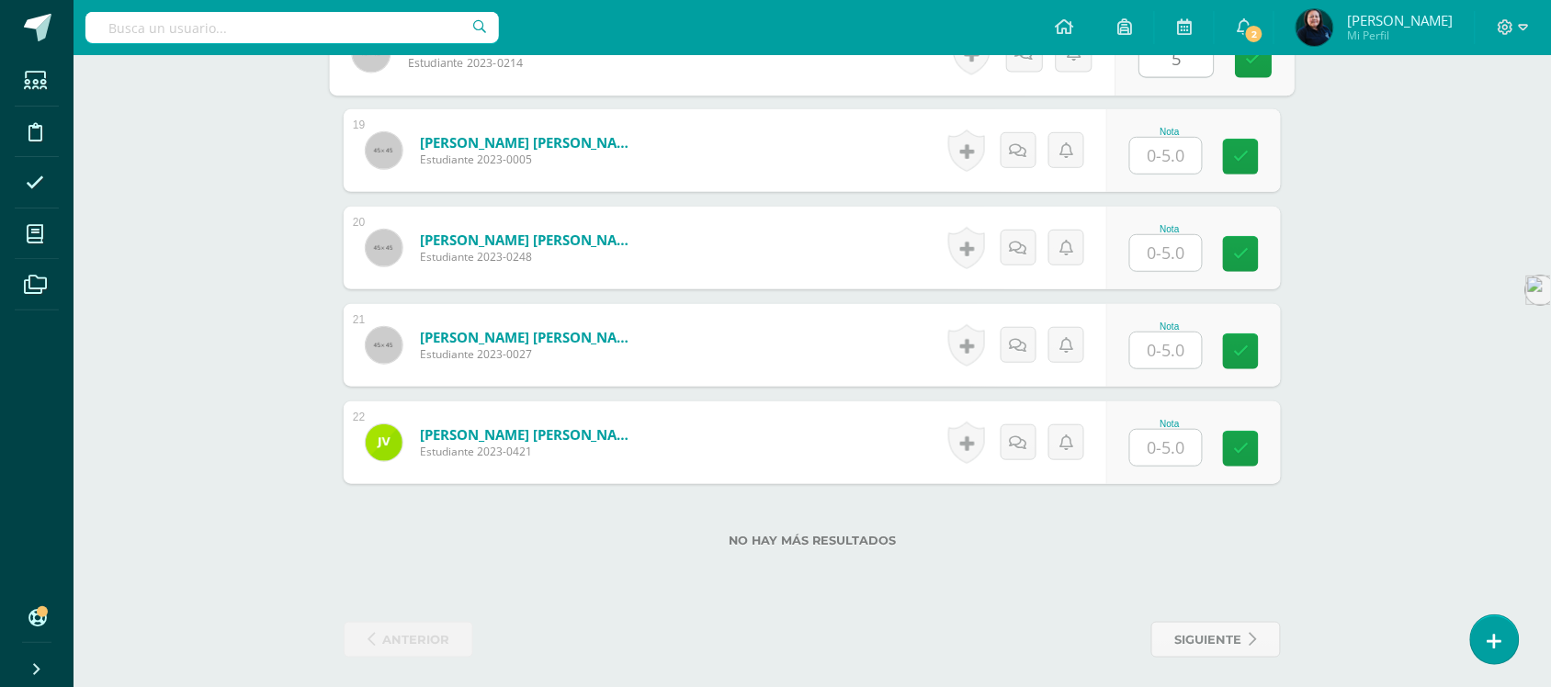
type input "5"
click at [1169, 152] on input "text" at bounding box center [1178, 156] width 74 height 37
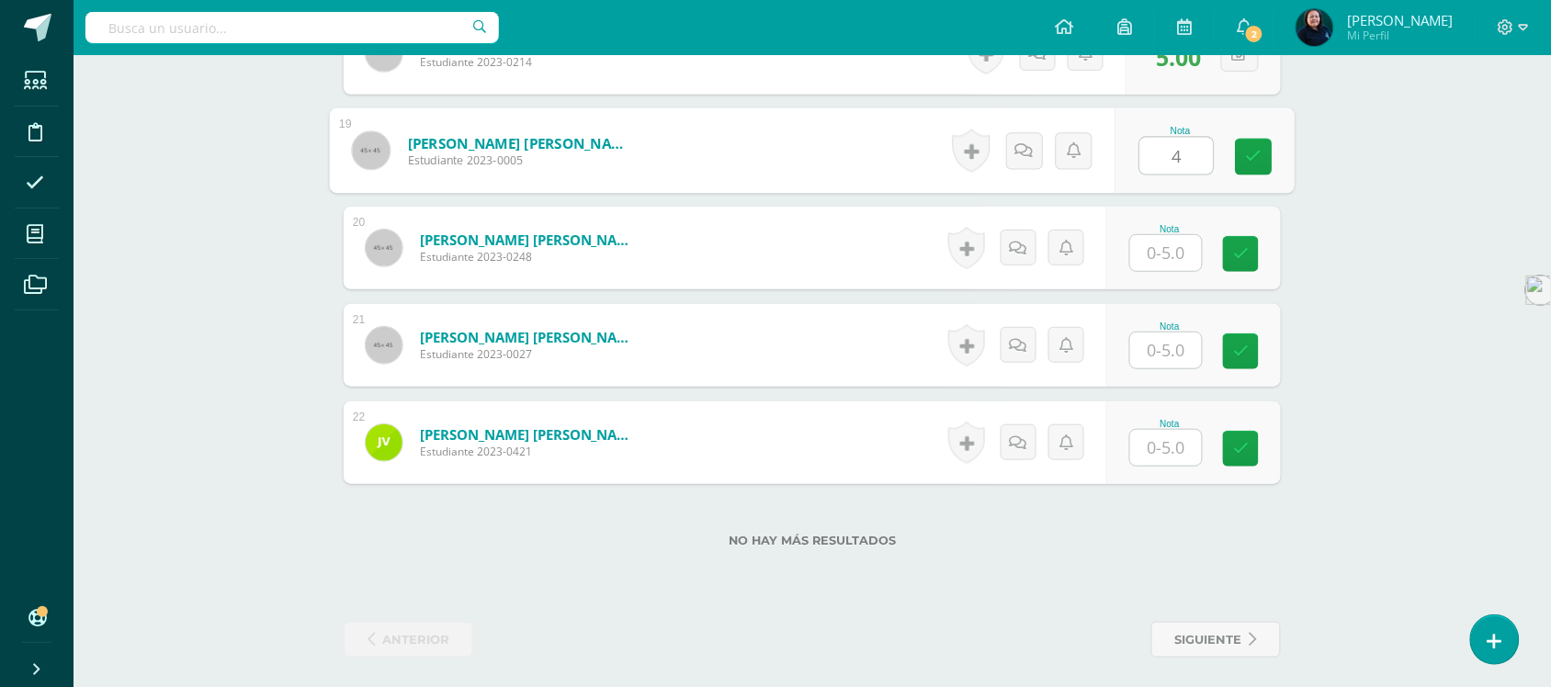
type input "4"
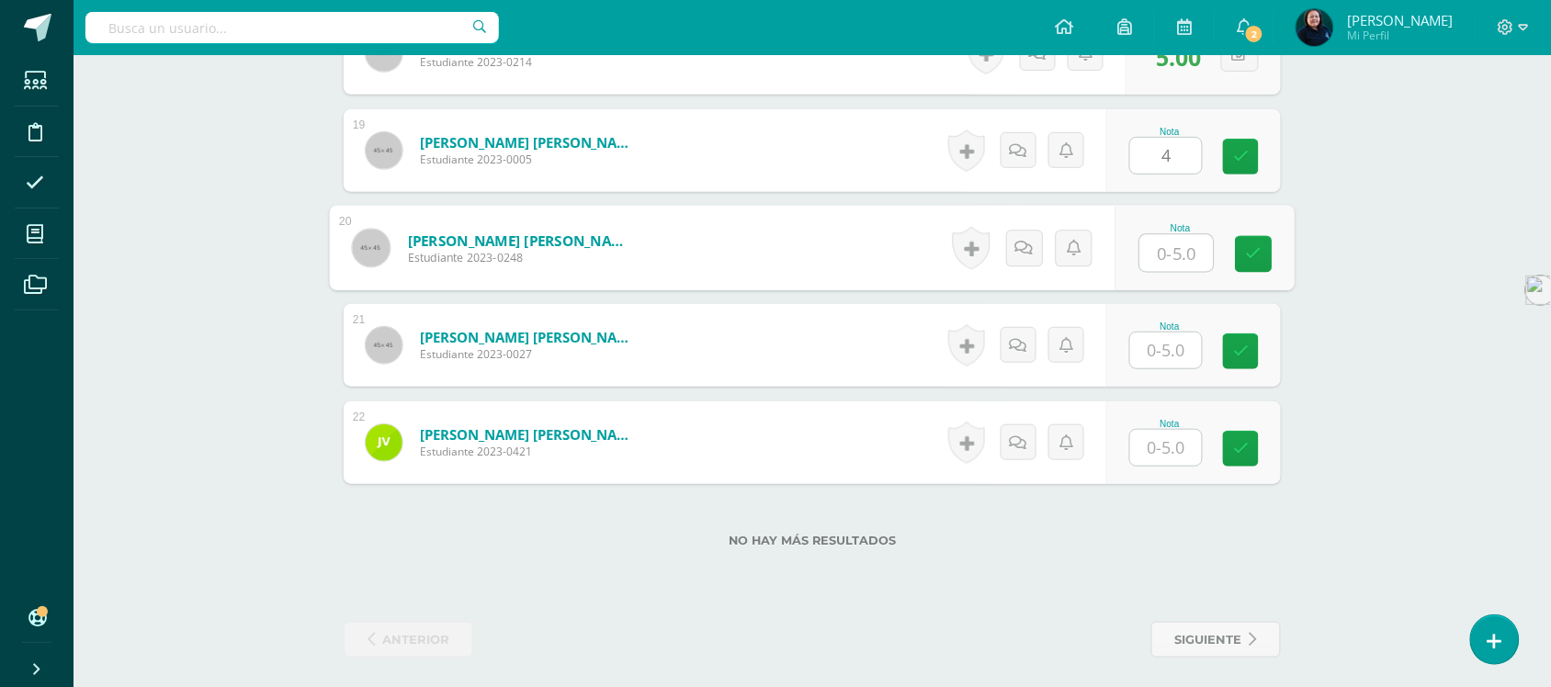
click at [1164, 245] on input "text" at bounding box center [1178, 253] width 74 height 37
type input "5"
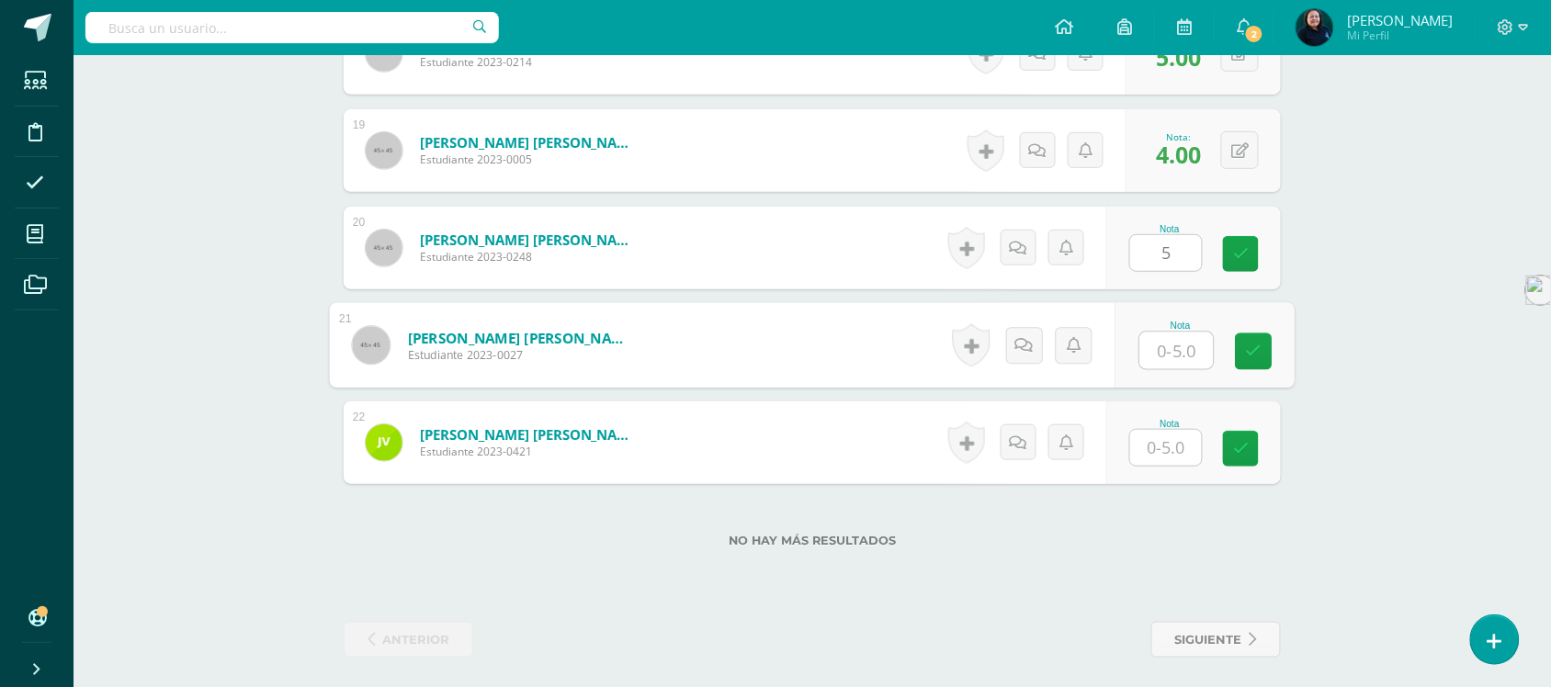
click at [1164, 347] on input "text" at bounding box center [1178, 351] width 74 height 37
type input "4"
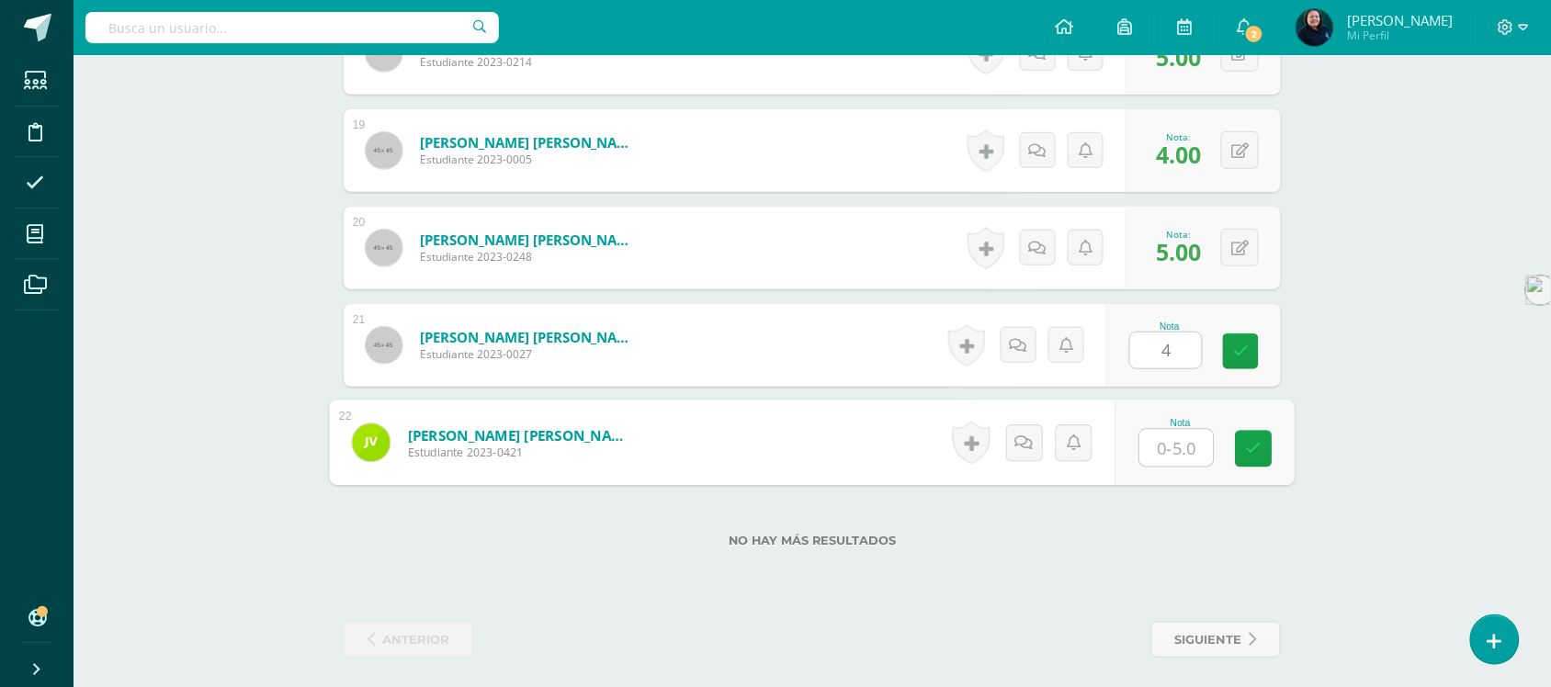
click at [1172, 450] on input "text" at bounding box center [1178, 448] width 74 height 37
type input "4"
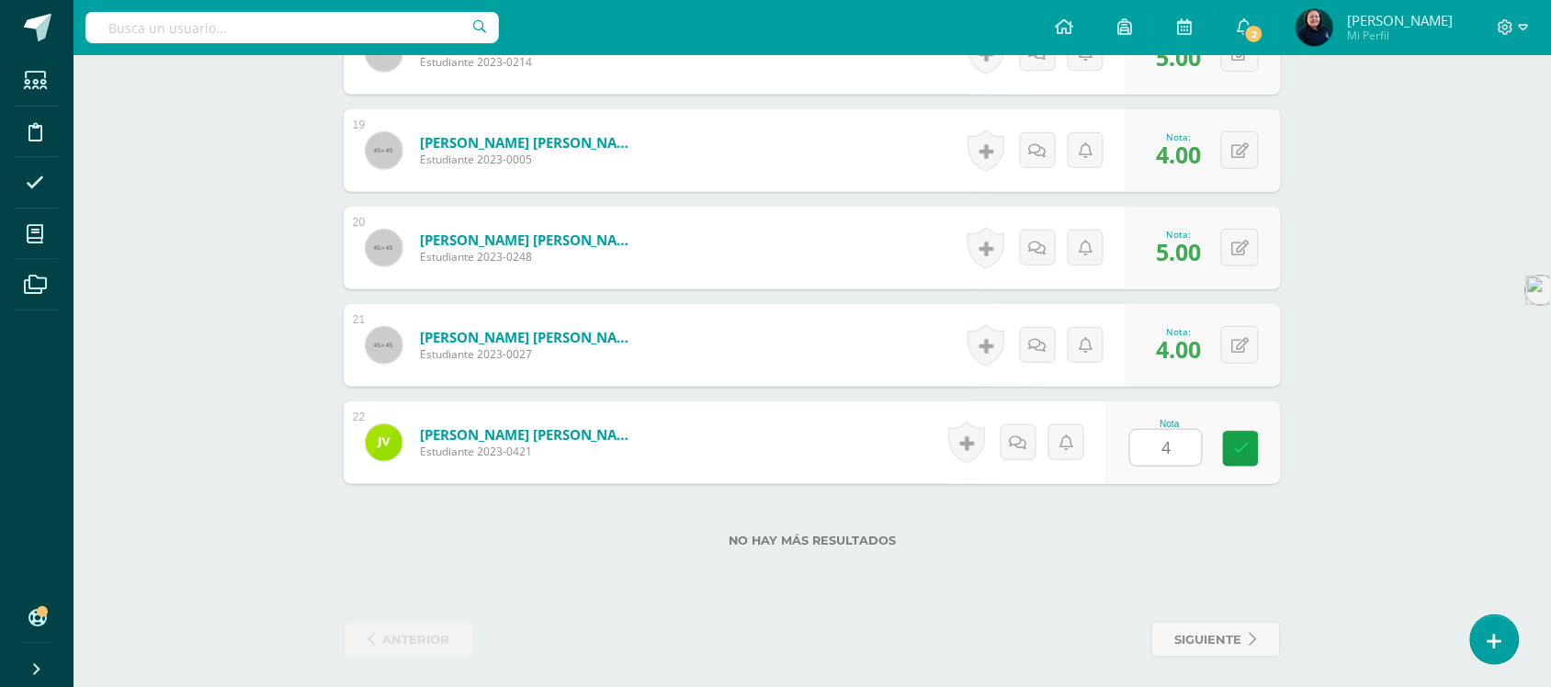
click at [1265, 522] on div "No hay más resultados" at bounding box center [812, 526] width 937 height 85
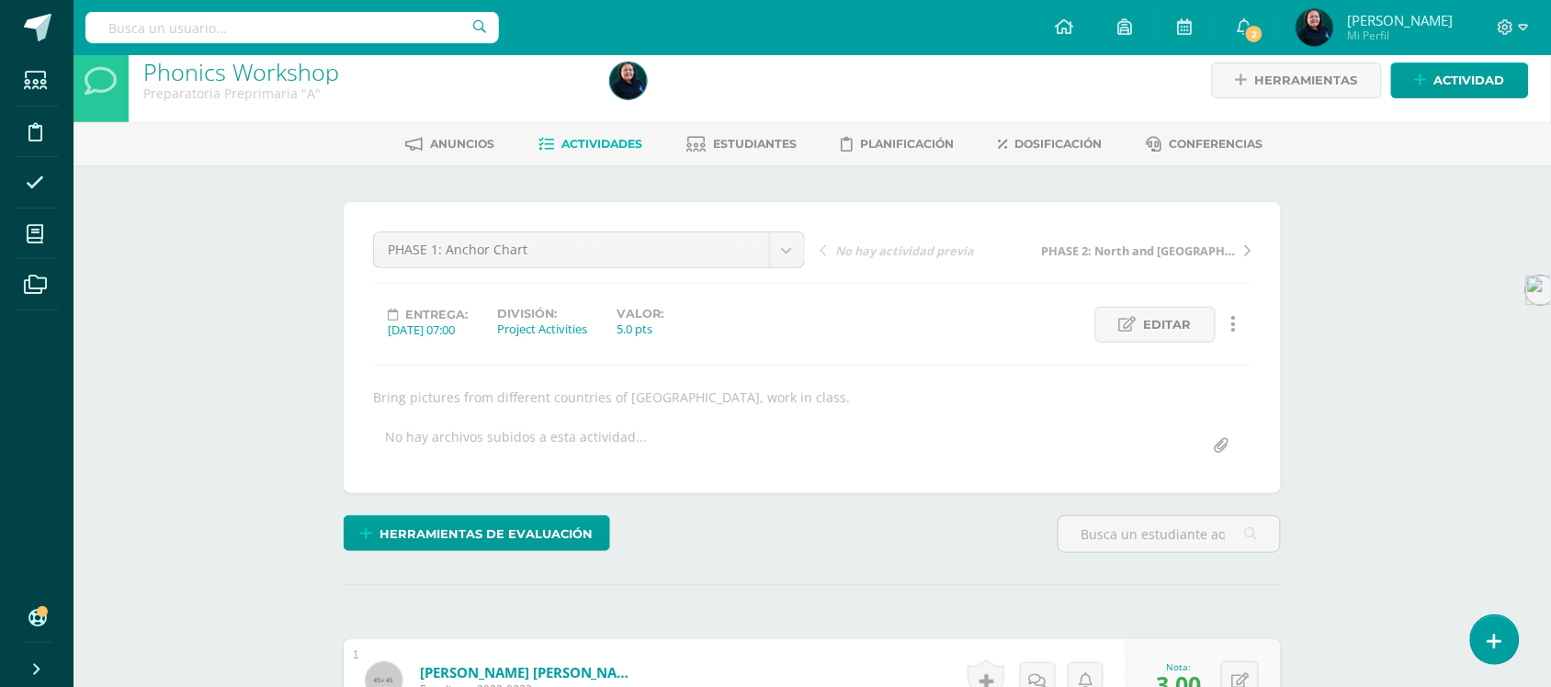
scroll to position [3, 0]
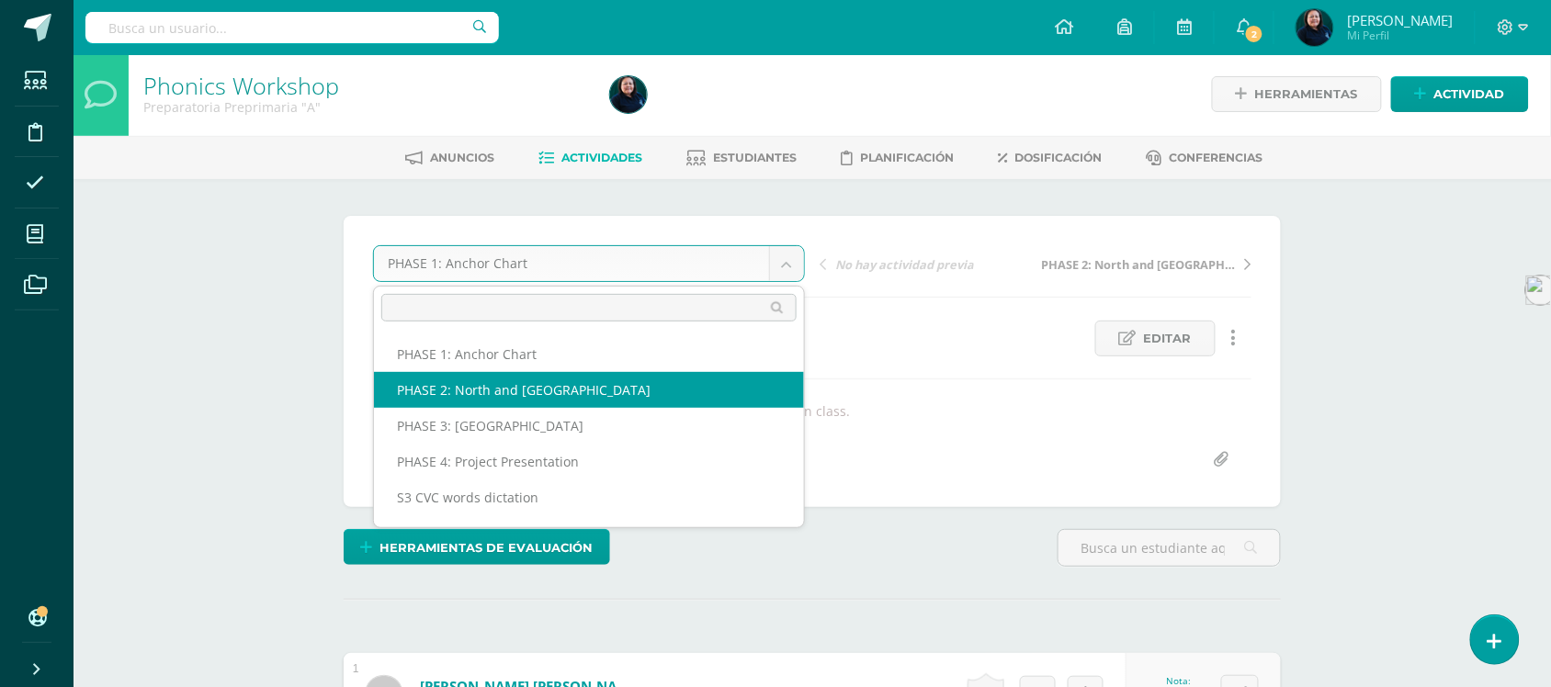
select select "/dashboard/teacher/grade-activity/50991/"
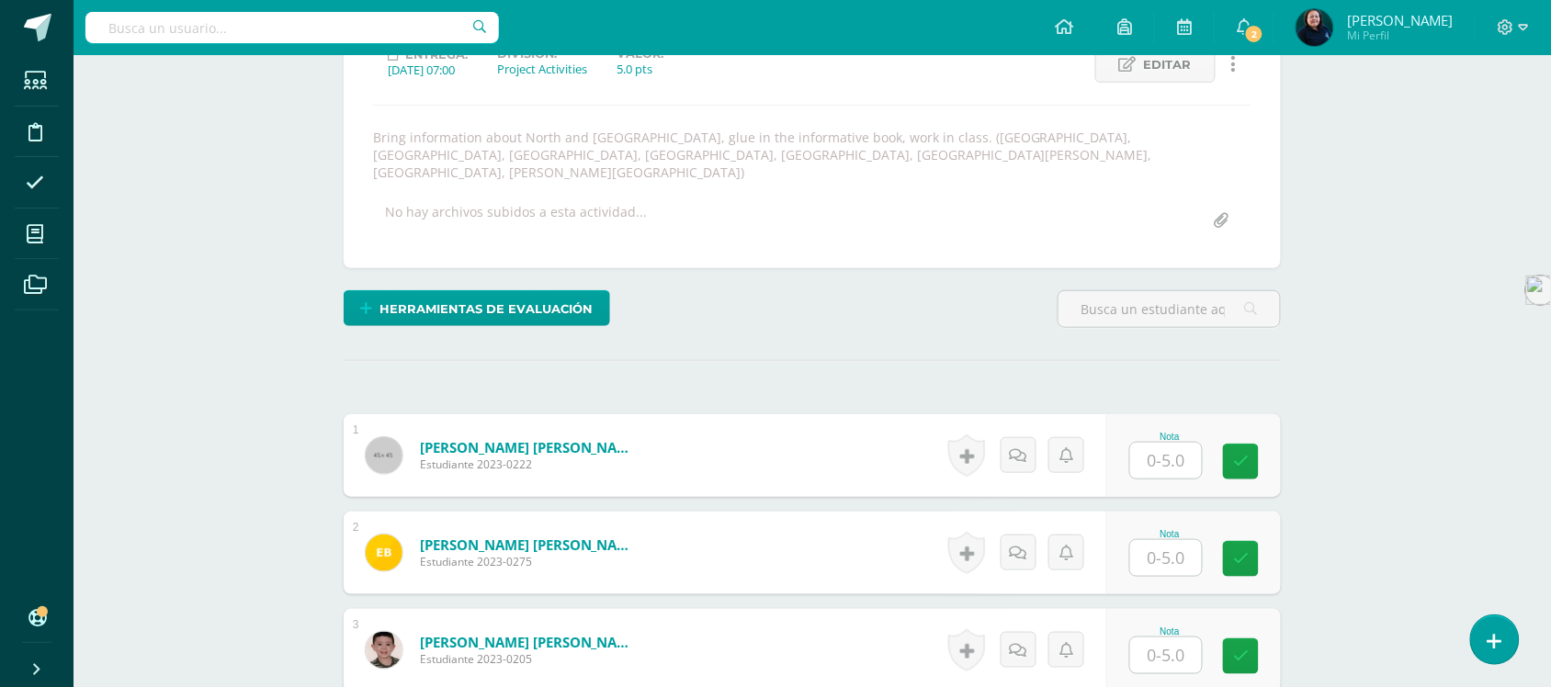
scroll to position [347, 0]
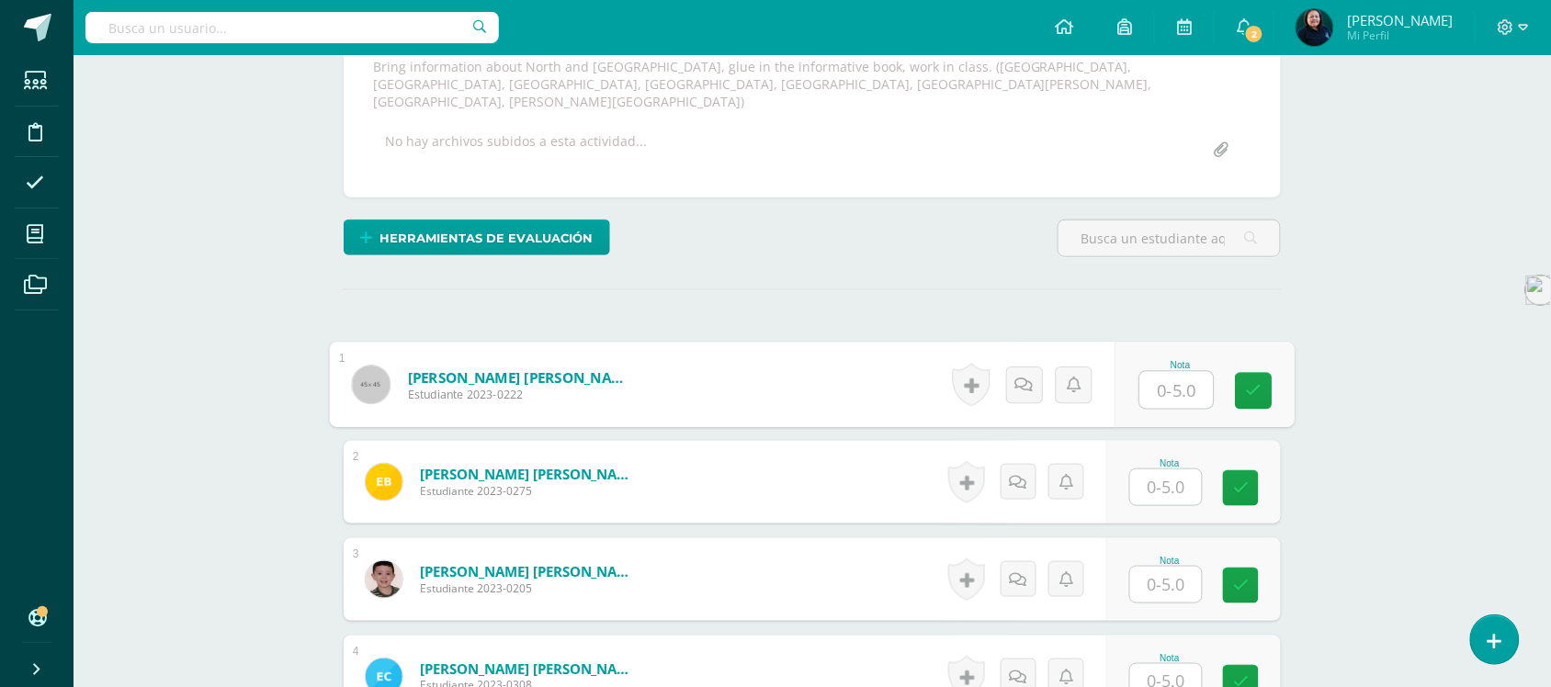
click at [1170, 379] on input "text" at bounding box center [1178, 390] width 74 height 37
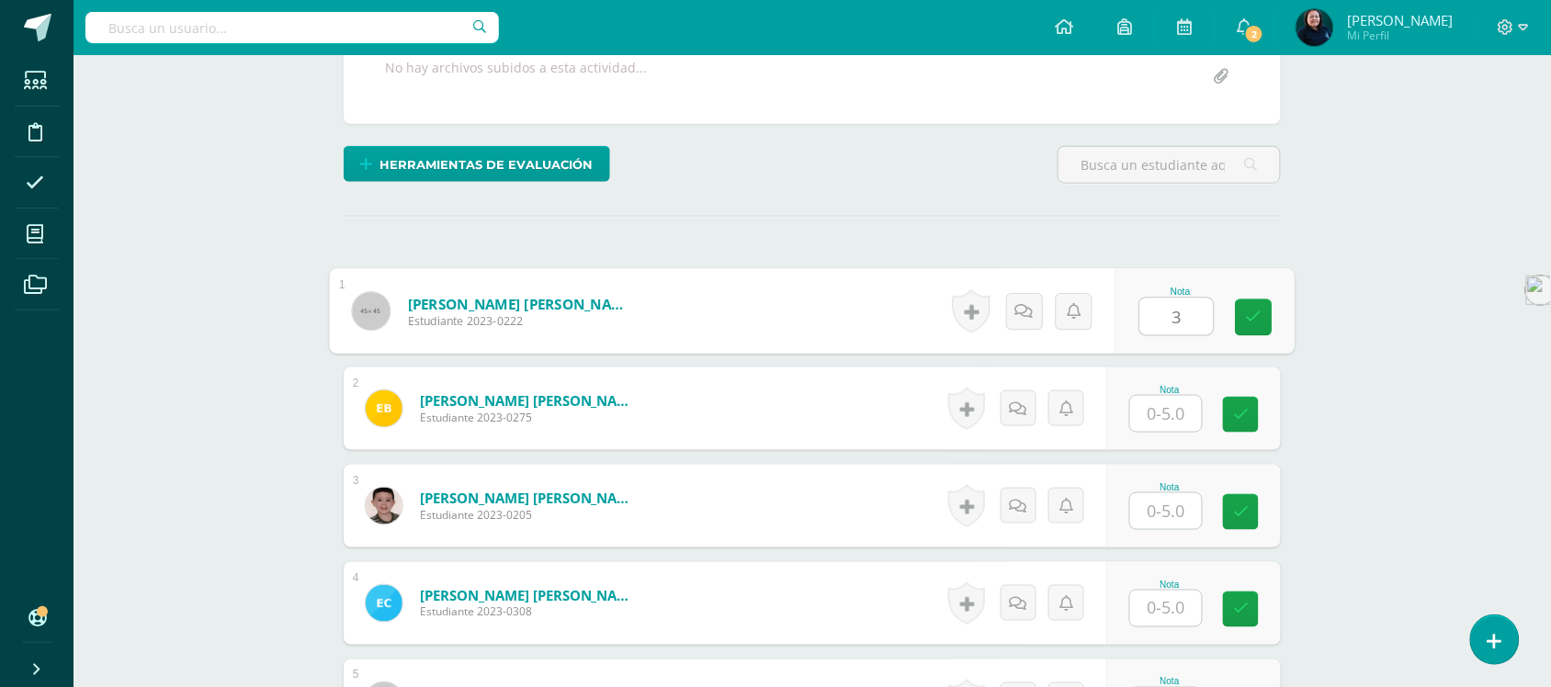
scroll to position [462, 0]
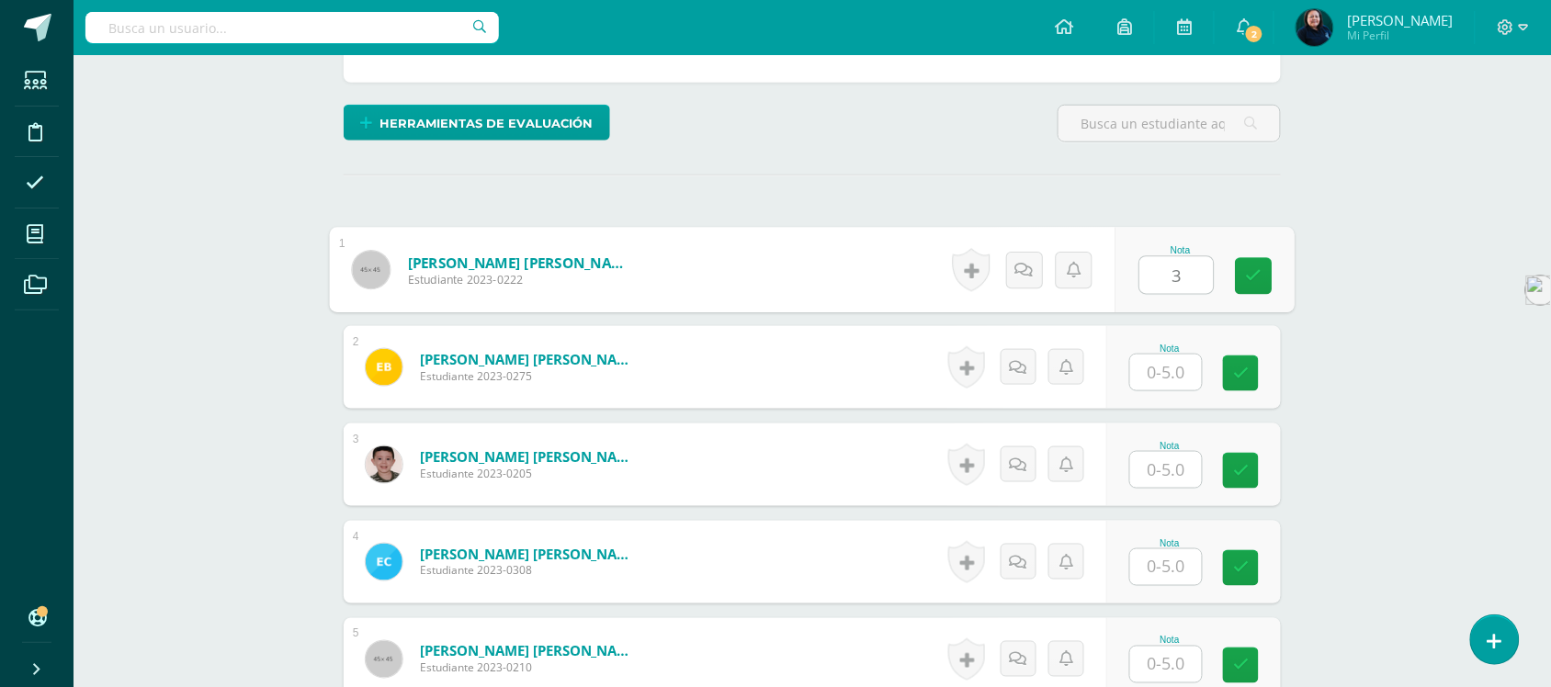
type input "3"
click at [1174, 355] on input "text" at bounding box center [1166, 373] width 72 height 36
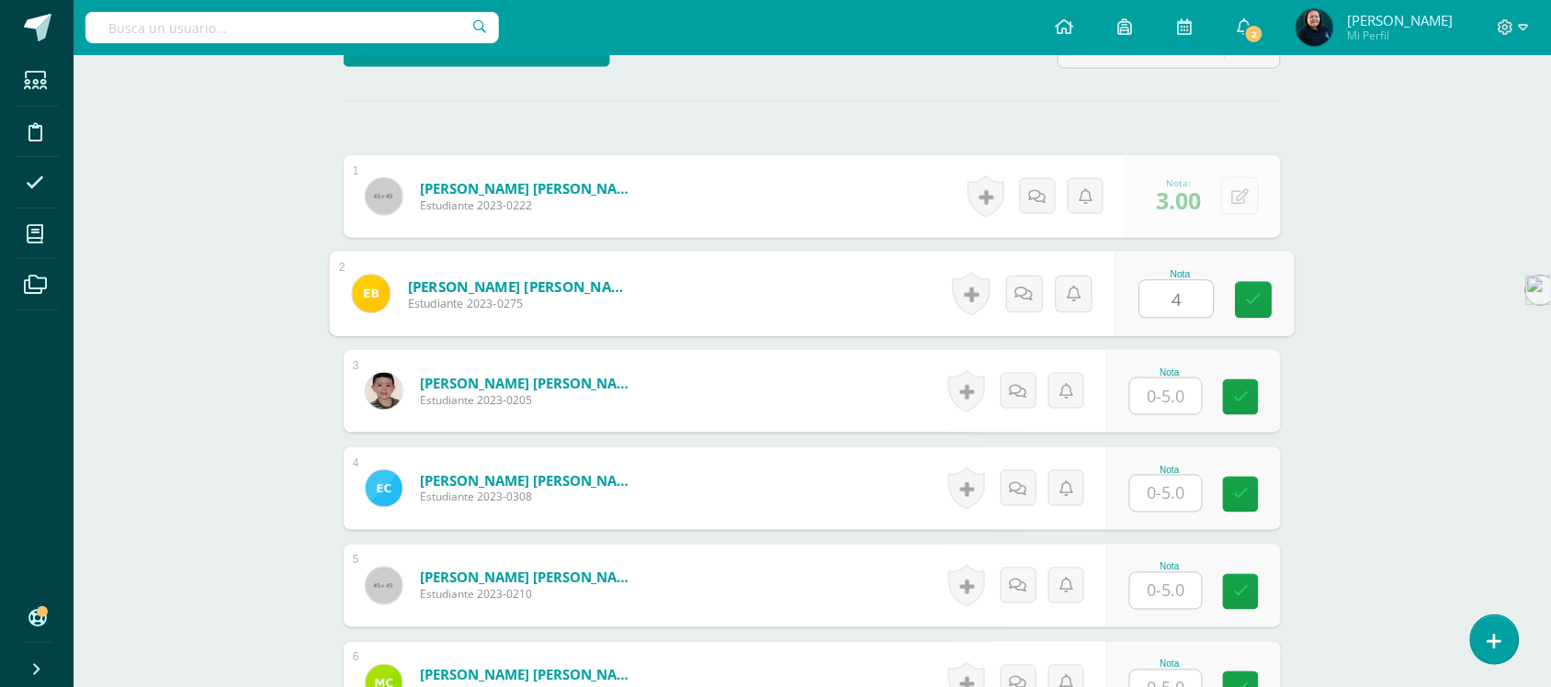
scroll to position [577, 0]
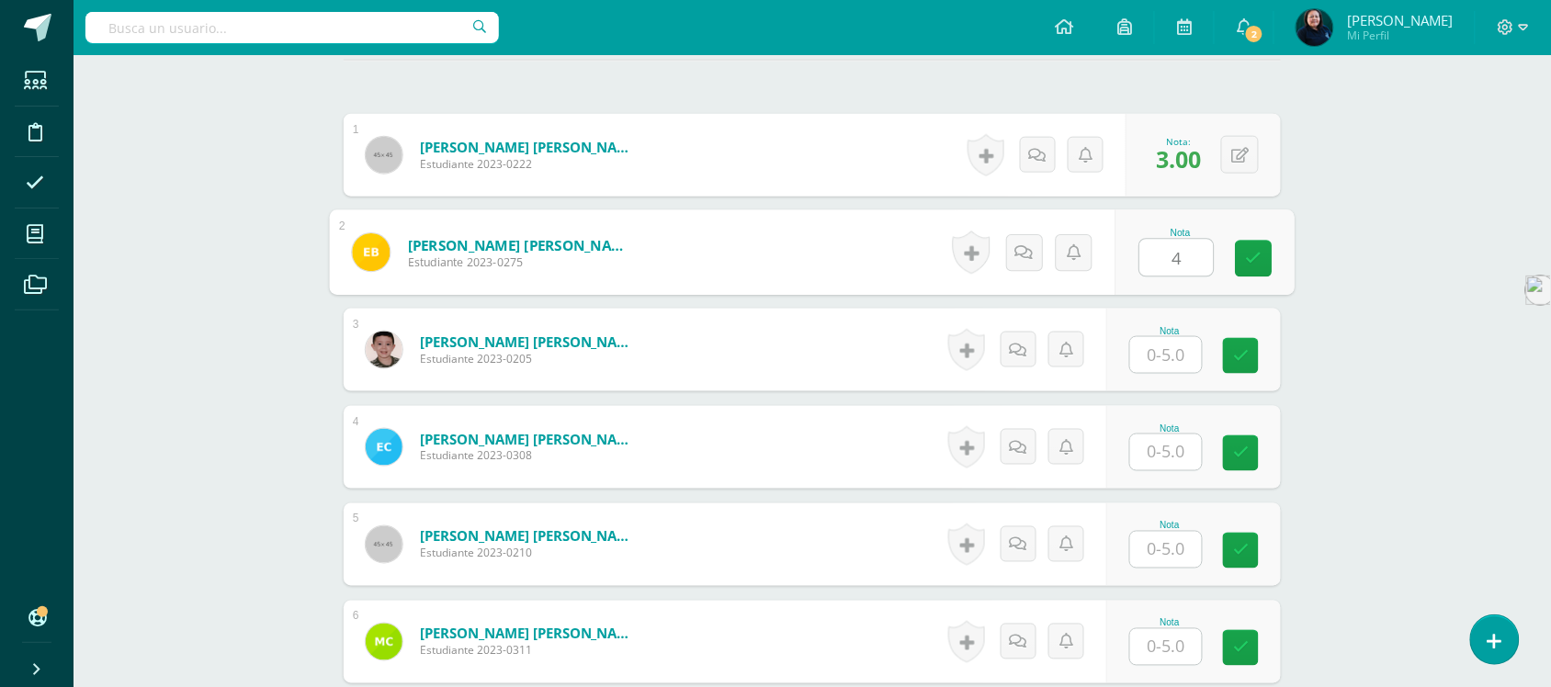
type input "4"
click at [1168, 338] on input "text" at bounding box center [1166, 355] width 72 height 36
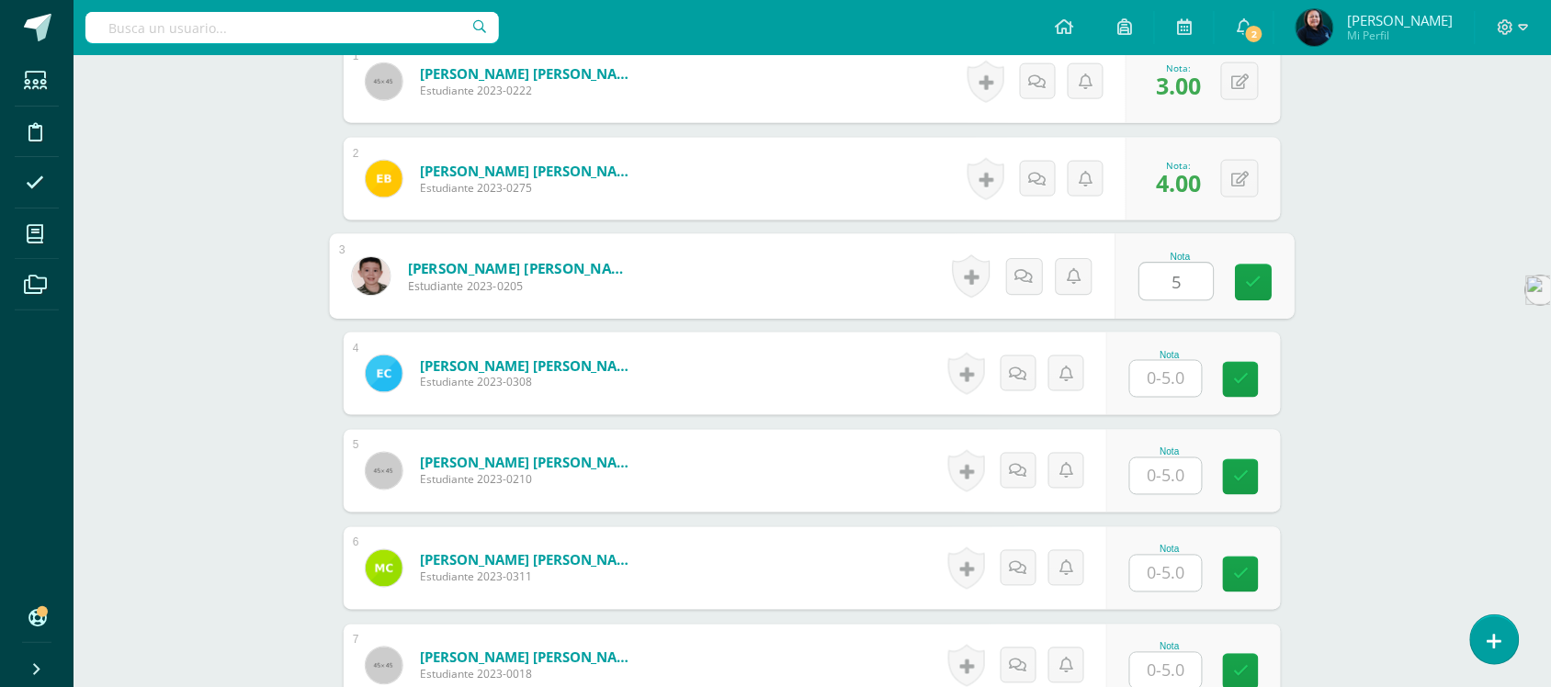
scroll to position [692, 0]
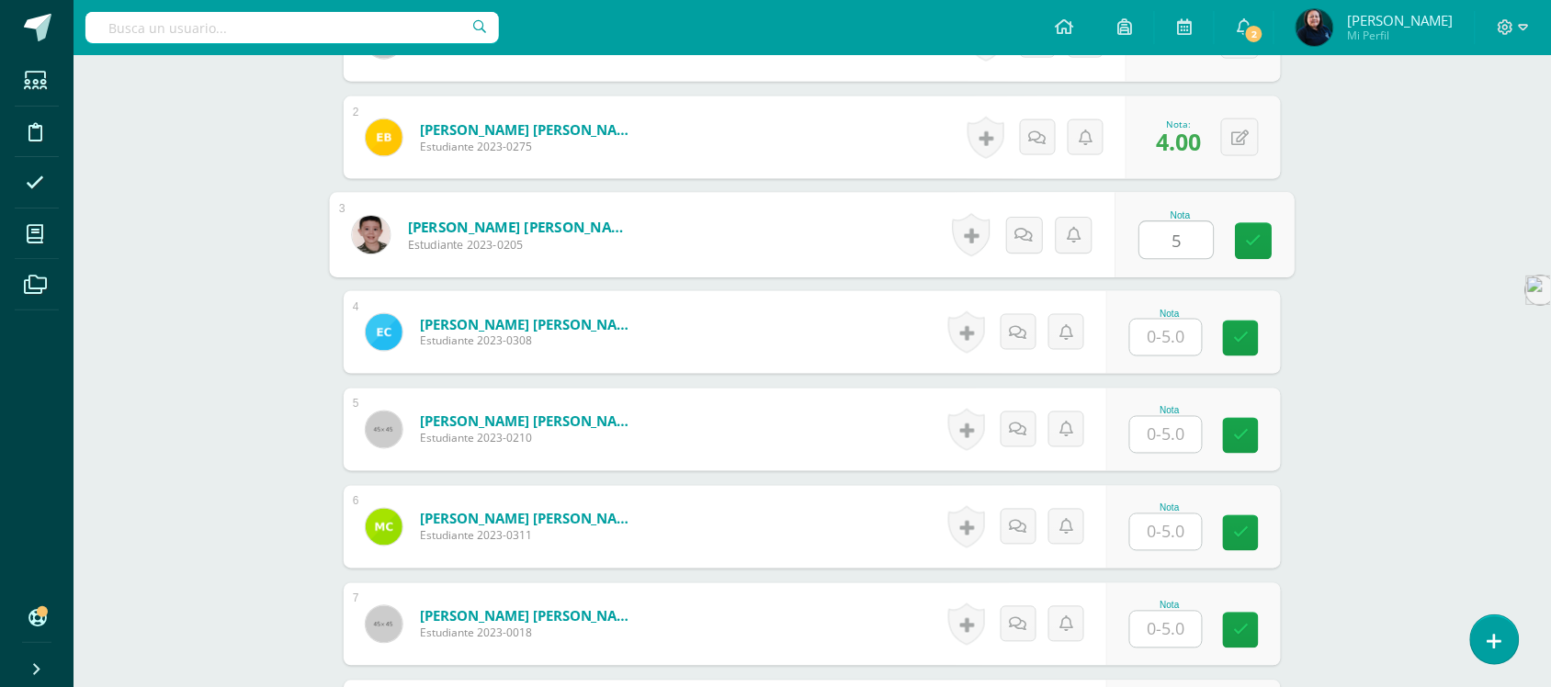
type input "5"
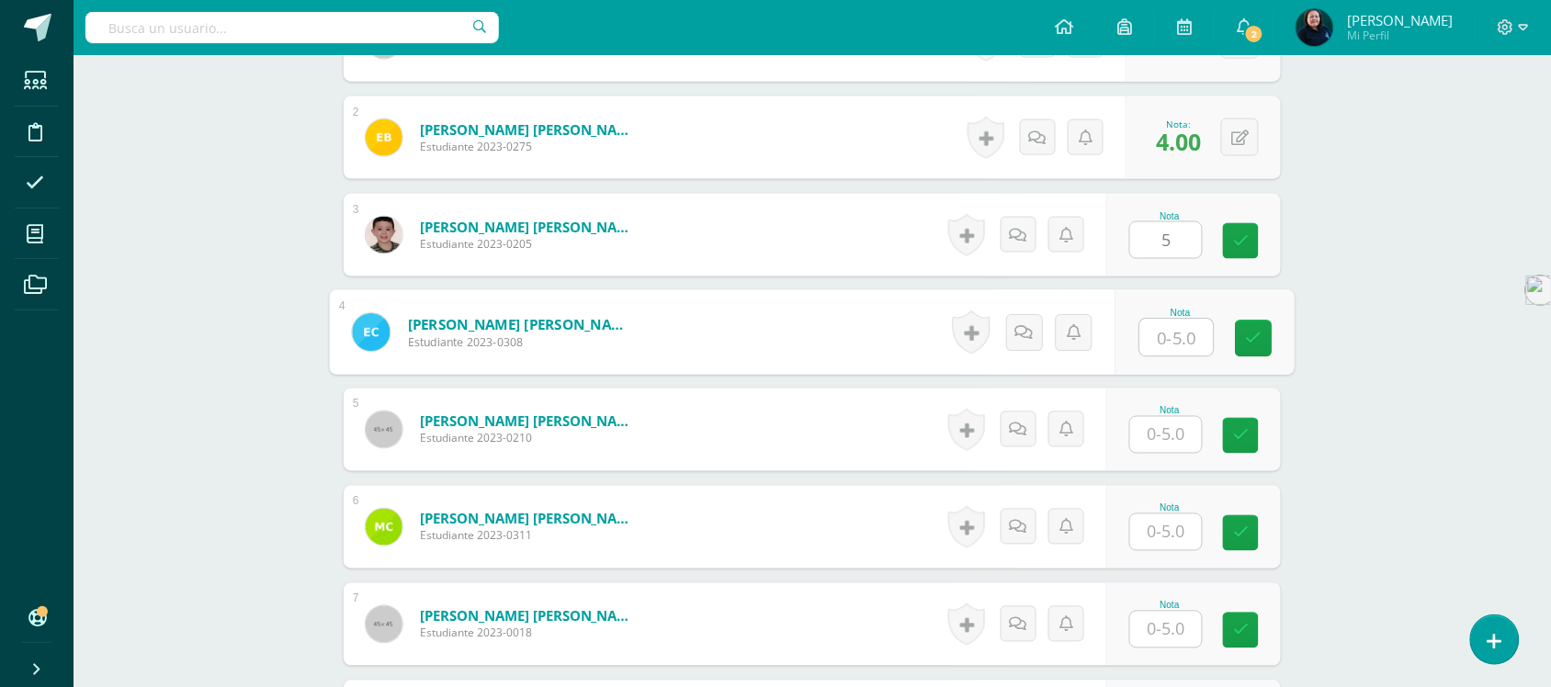
click at [1167, 323] on input "text" at bounding box center [1178, 338] width 74 height 37
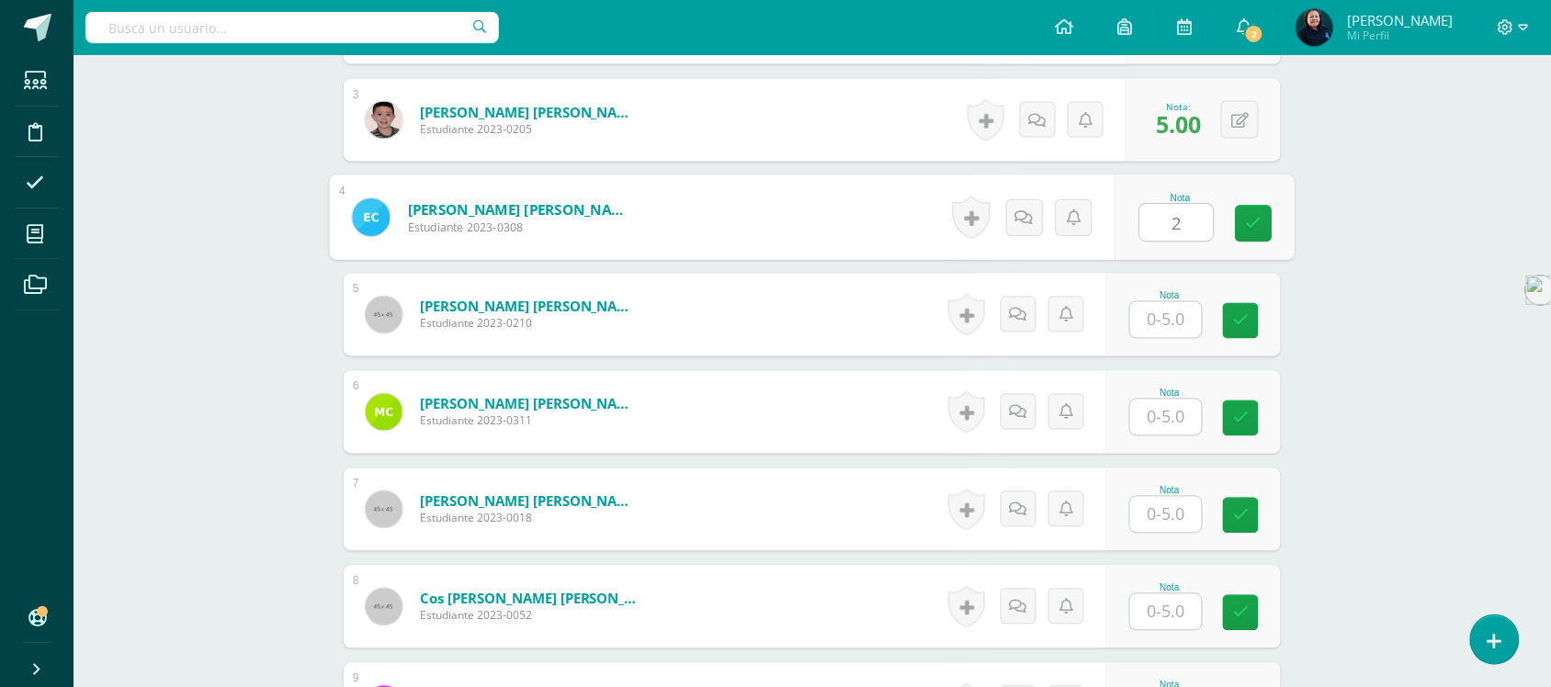
type input "2"
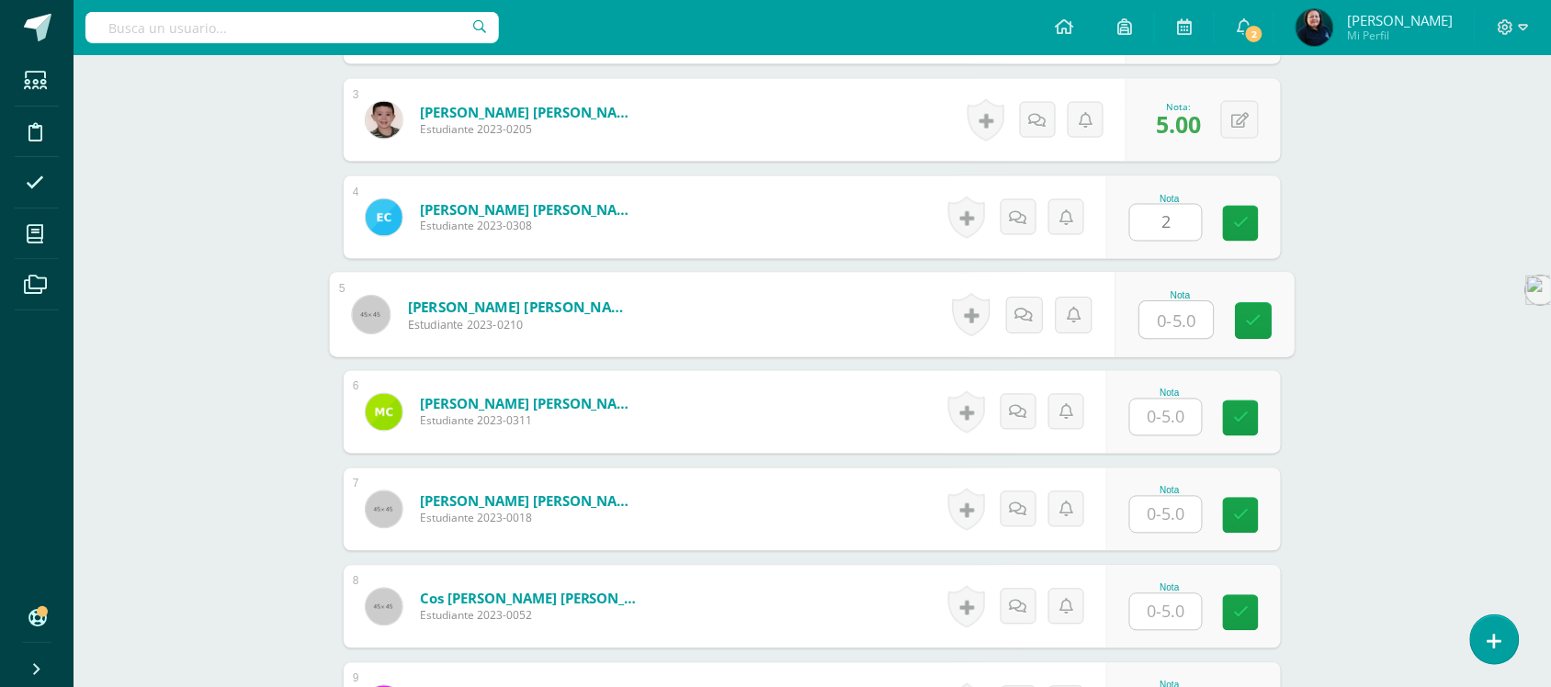
click at [1169, 309] on input "text" at bounding box center [1178, 320] width 74 height 37
type input "5"
click at [1167, 400] on input "text" at bounding box center [1166, 418] width 72 height 36
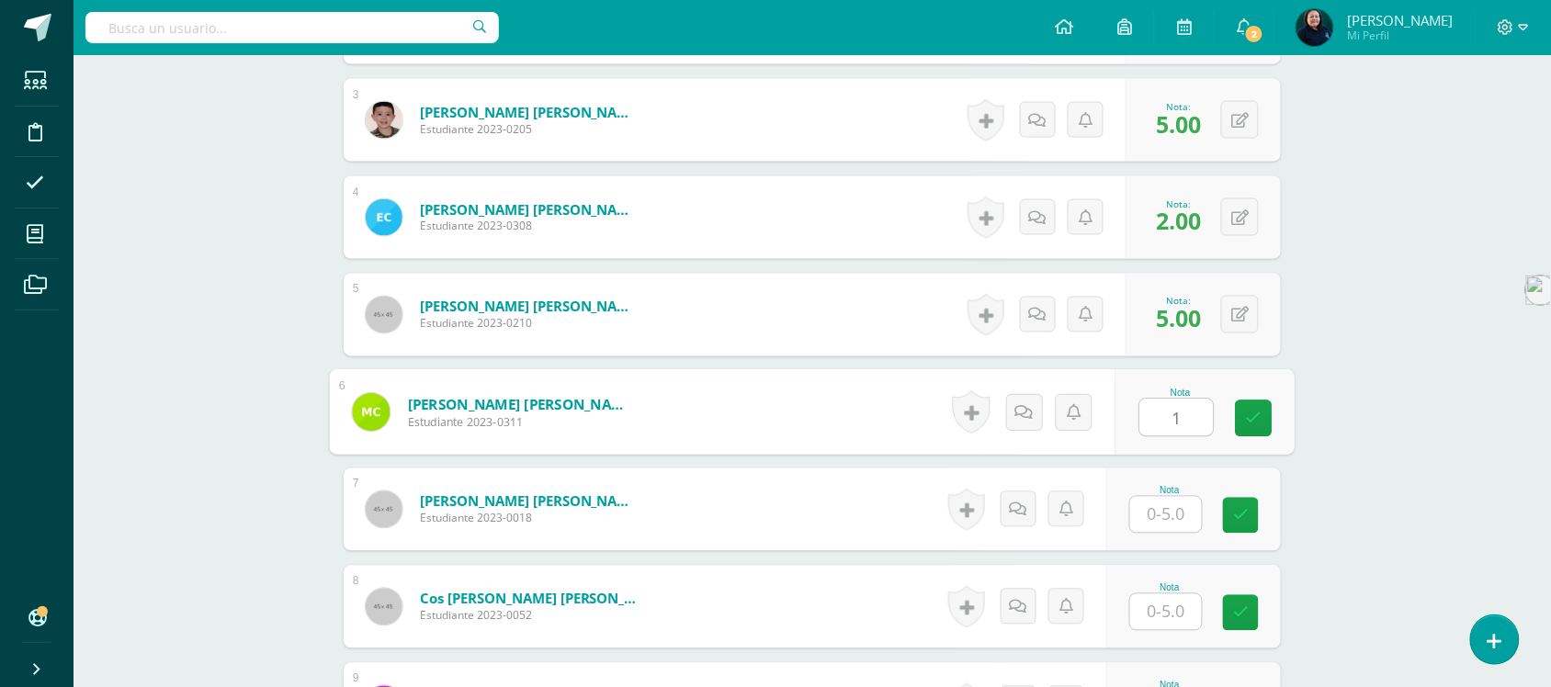
scroll to position [922, 0]
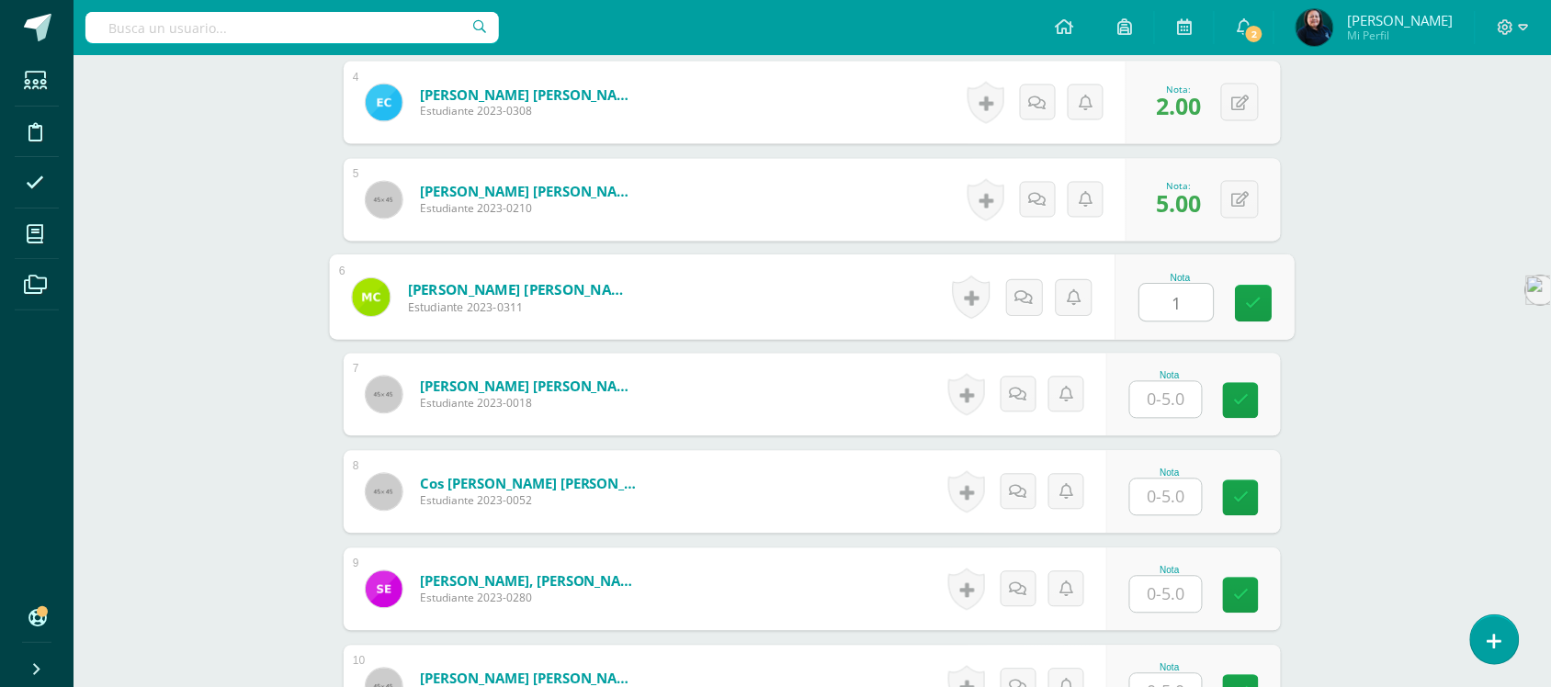
type input "1"
click at [1172, 382] on input "text" at bounding box center [1166, 400] width 72 height 36
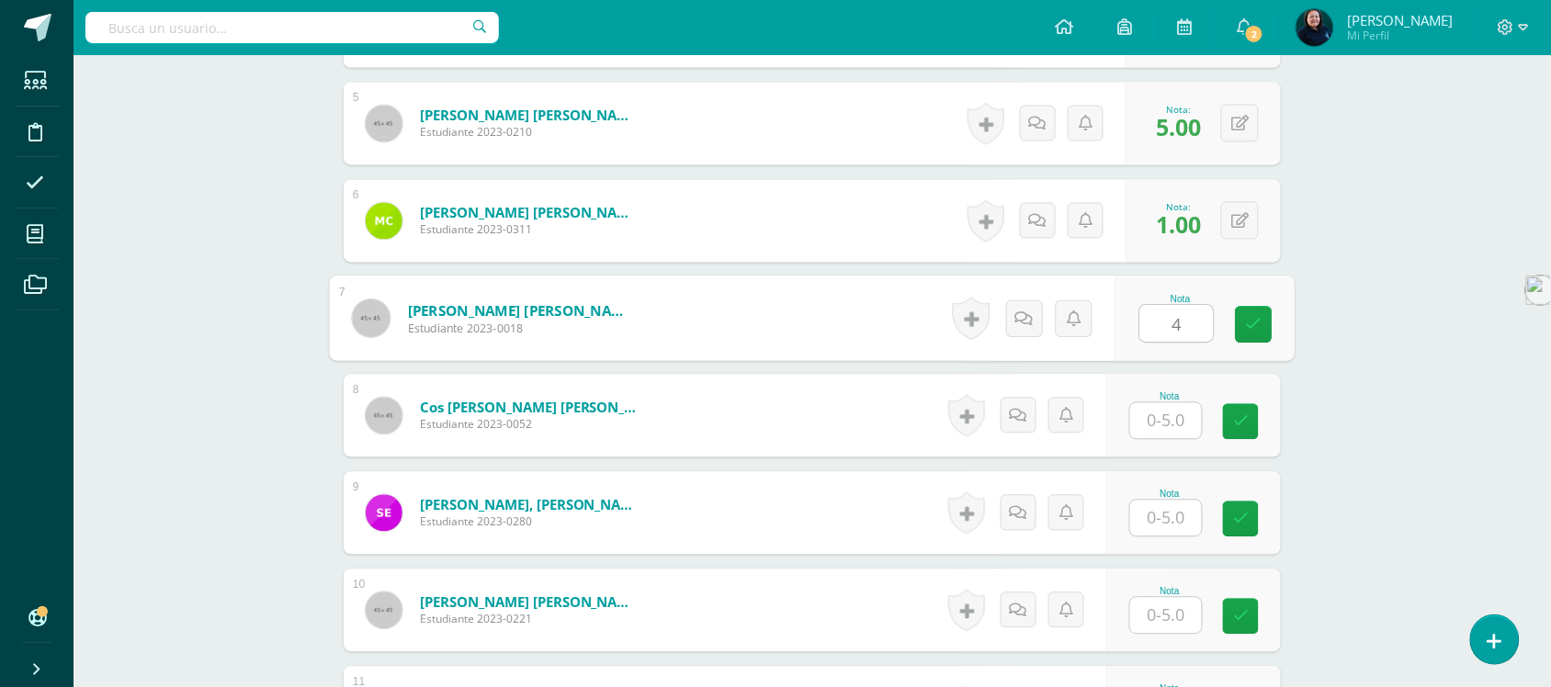
scroll to position [1037, 0]
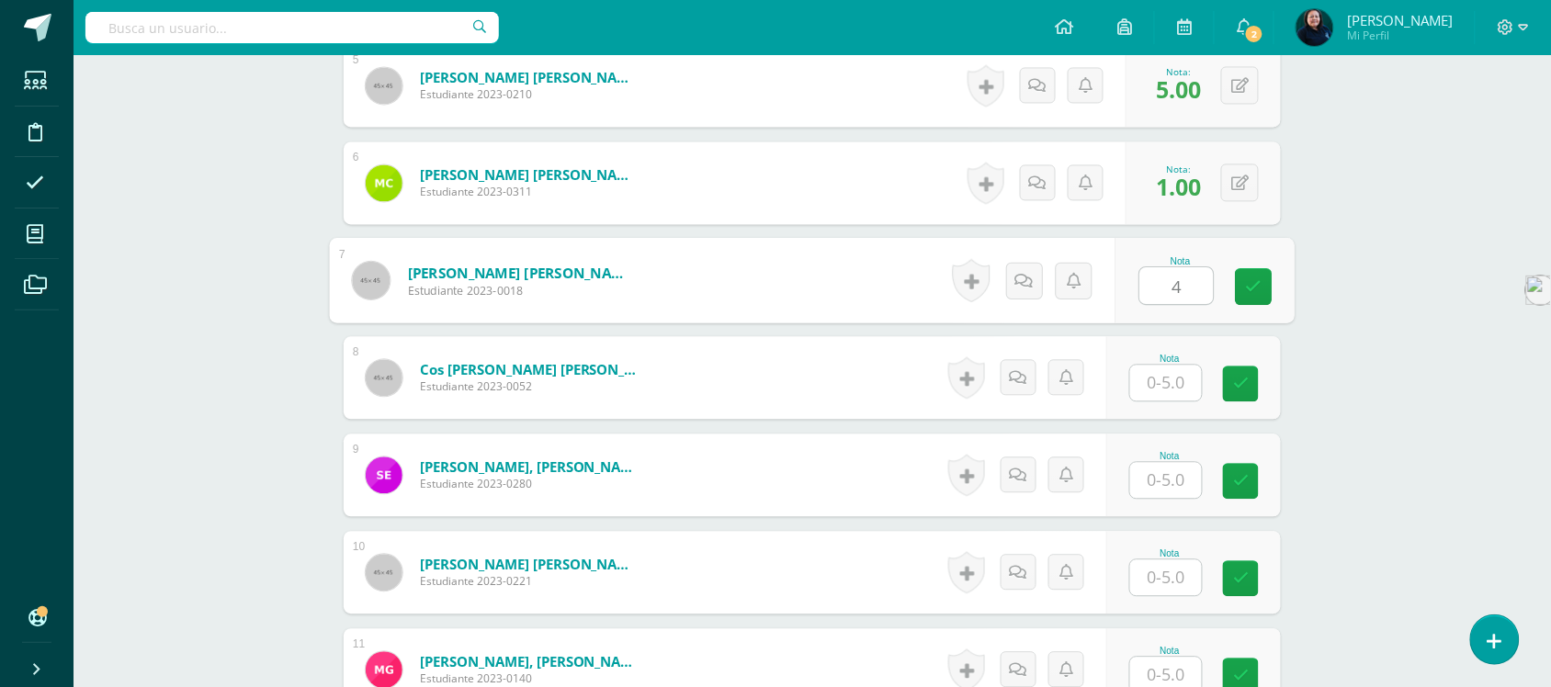
type input "4"
click at [1168, 365] on input "text" at bounding box center [1166, 383] width 72 height 36
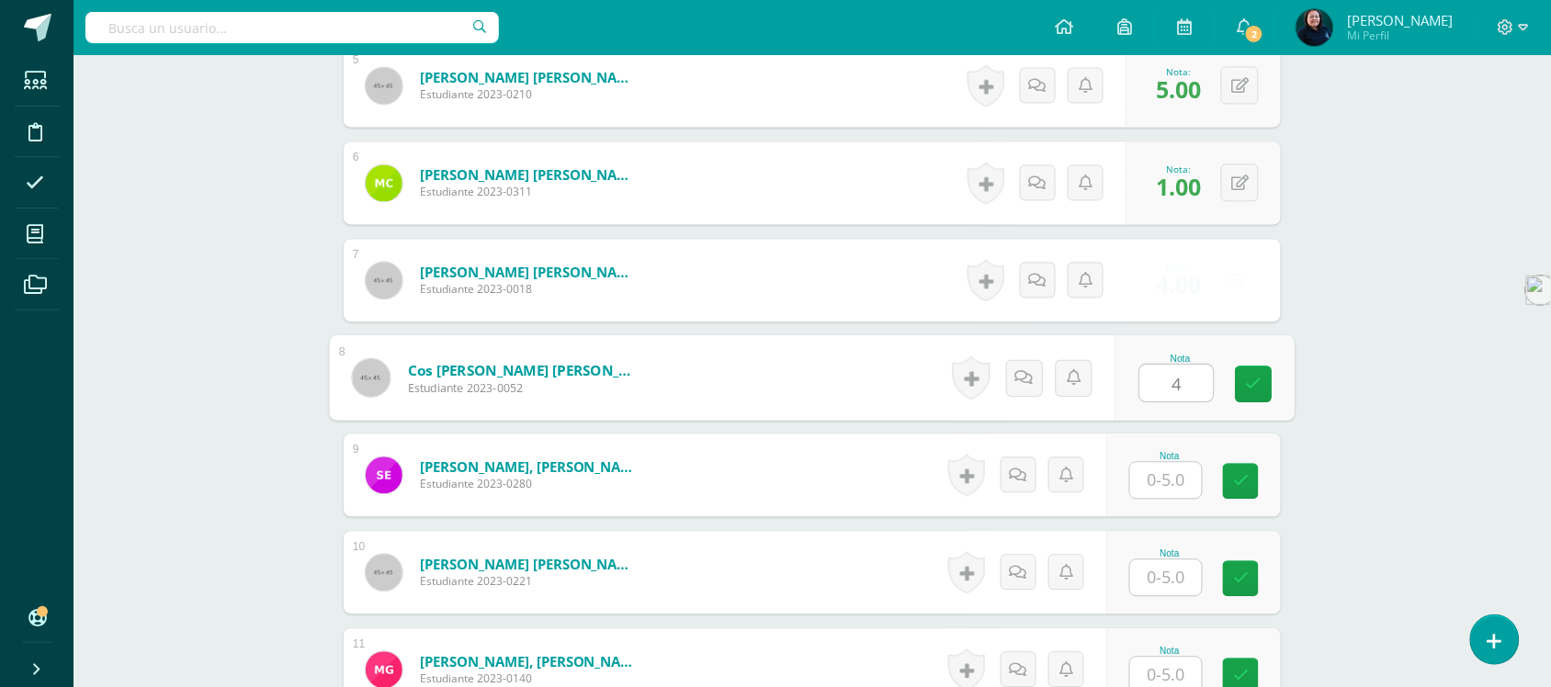
scroll to position [1152, 0]
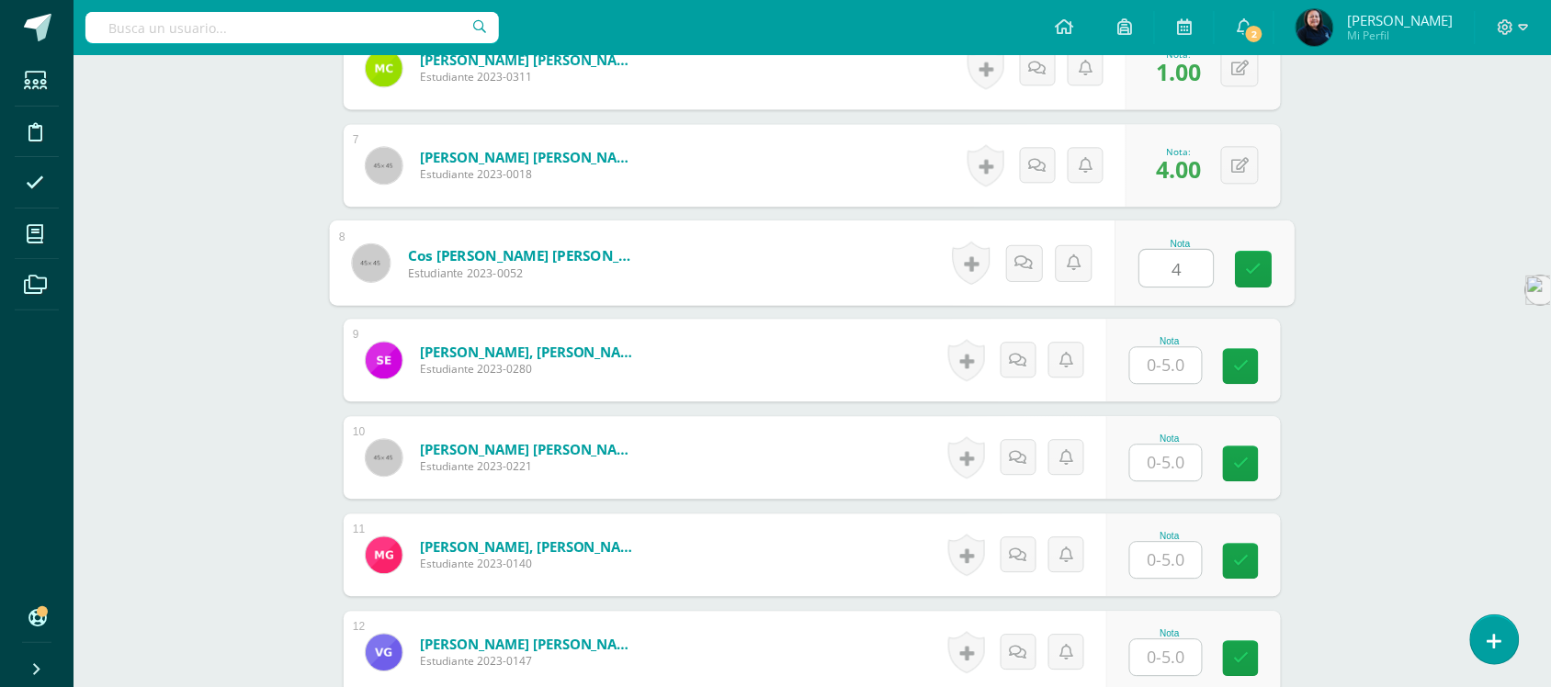
type input "4"
click at [1164, 347] on input "text" at bounding box center [1166, 365] width 72 height 36
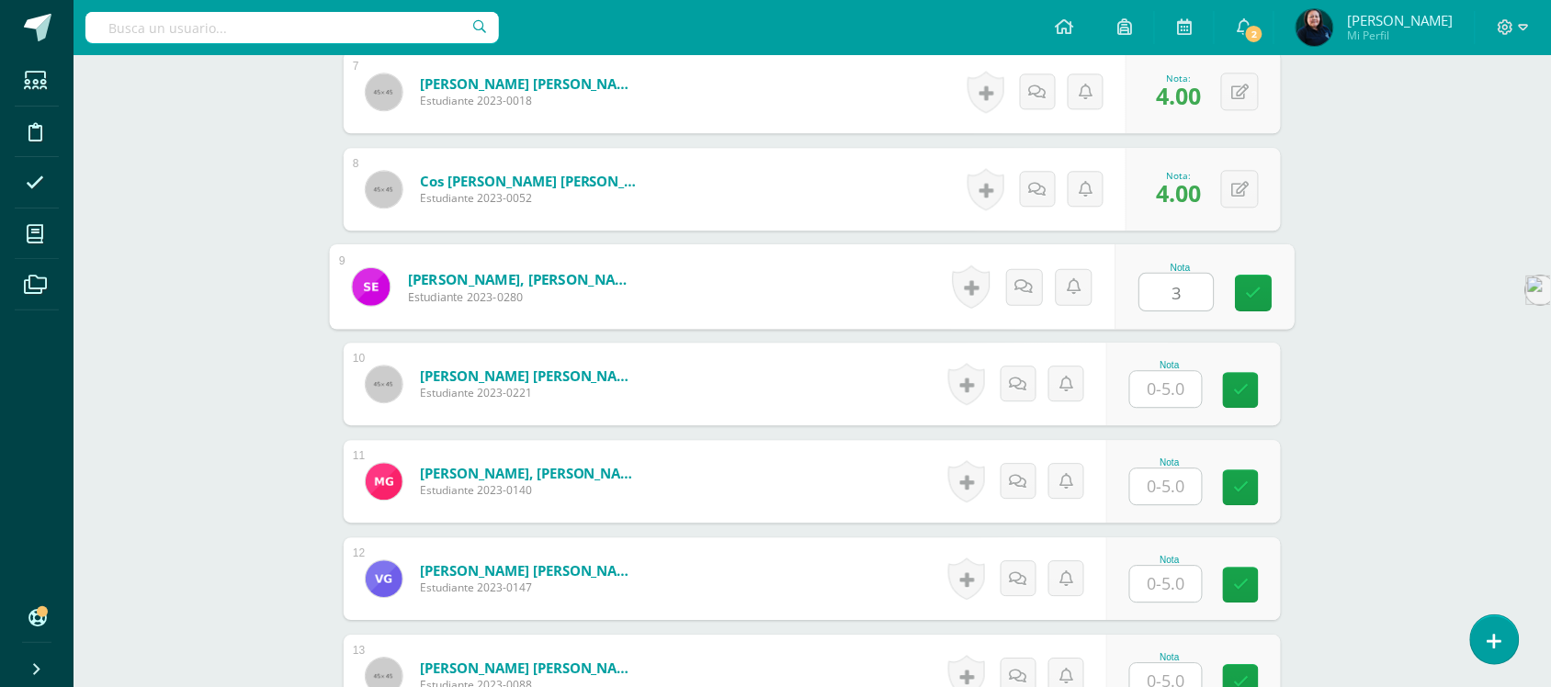
scroll to position [1266, 0]
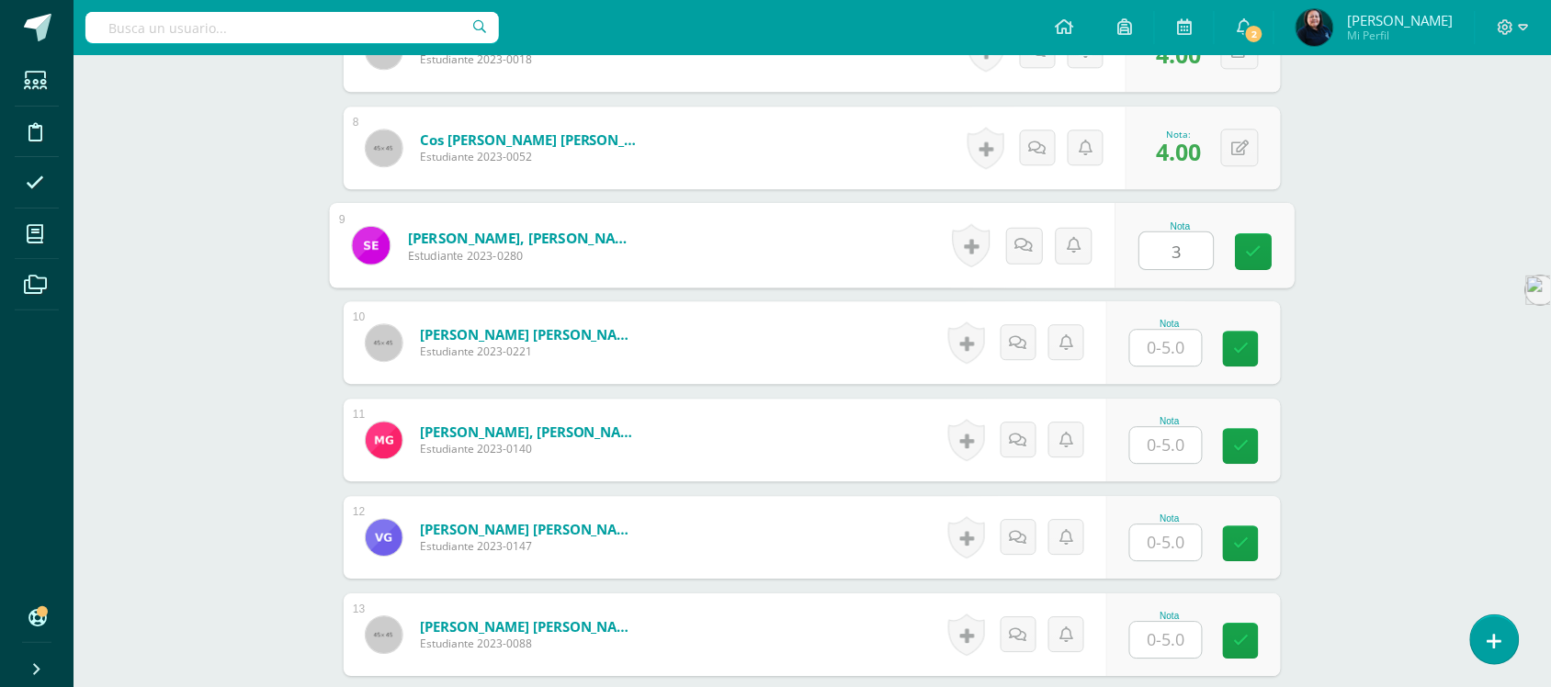
type input "3"
click at [1164, 337] on input "text" at bounding box center [1166, 348] width 72 height 36
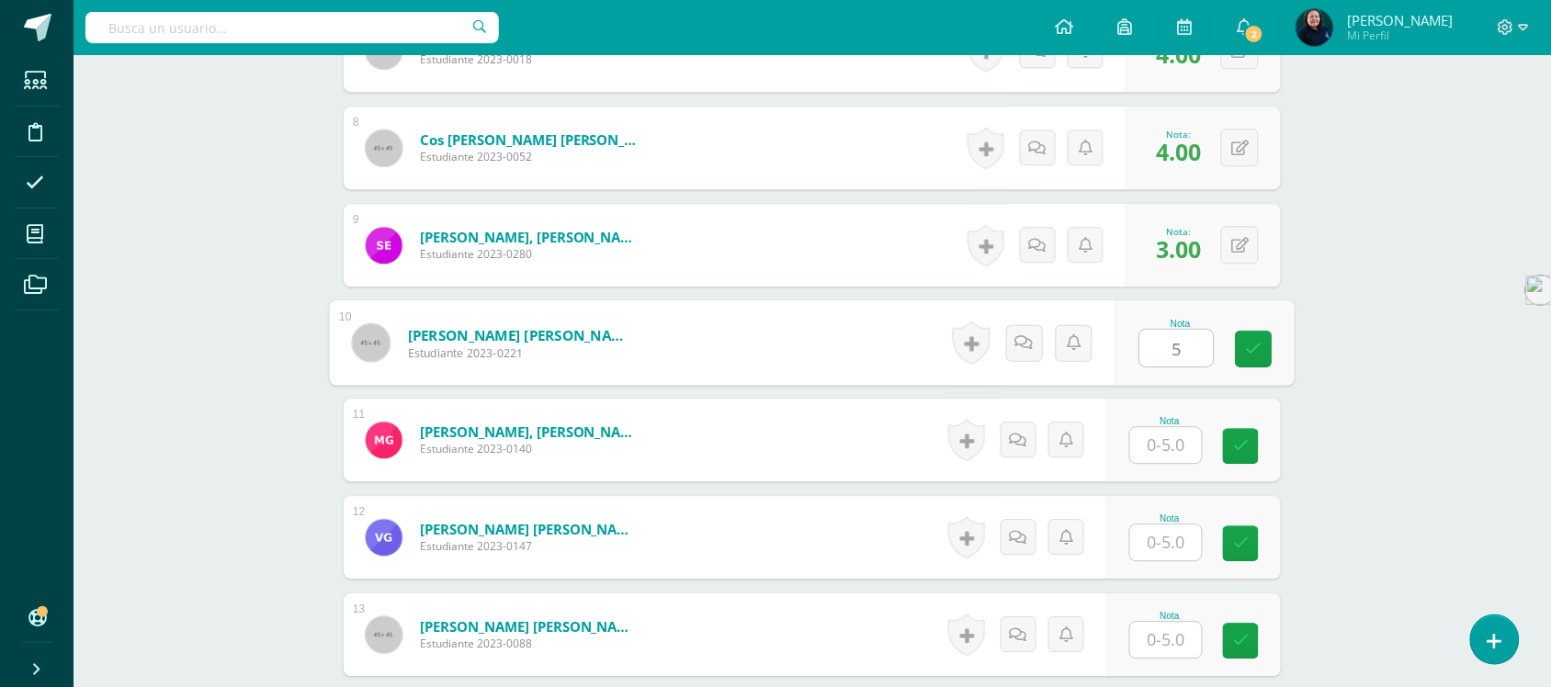
type input "5"
click at [1165, 427] on input "text" at bounding box center [1166, 445] width 72 height 36
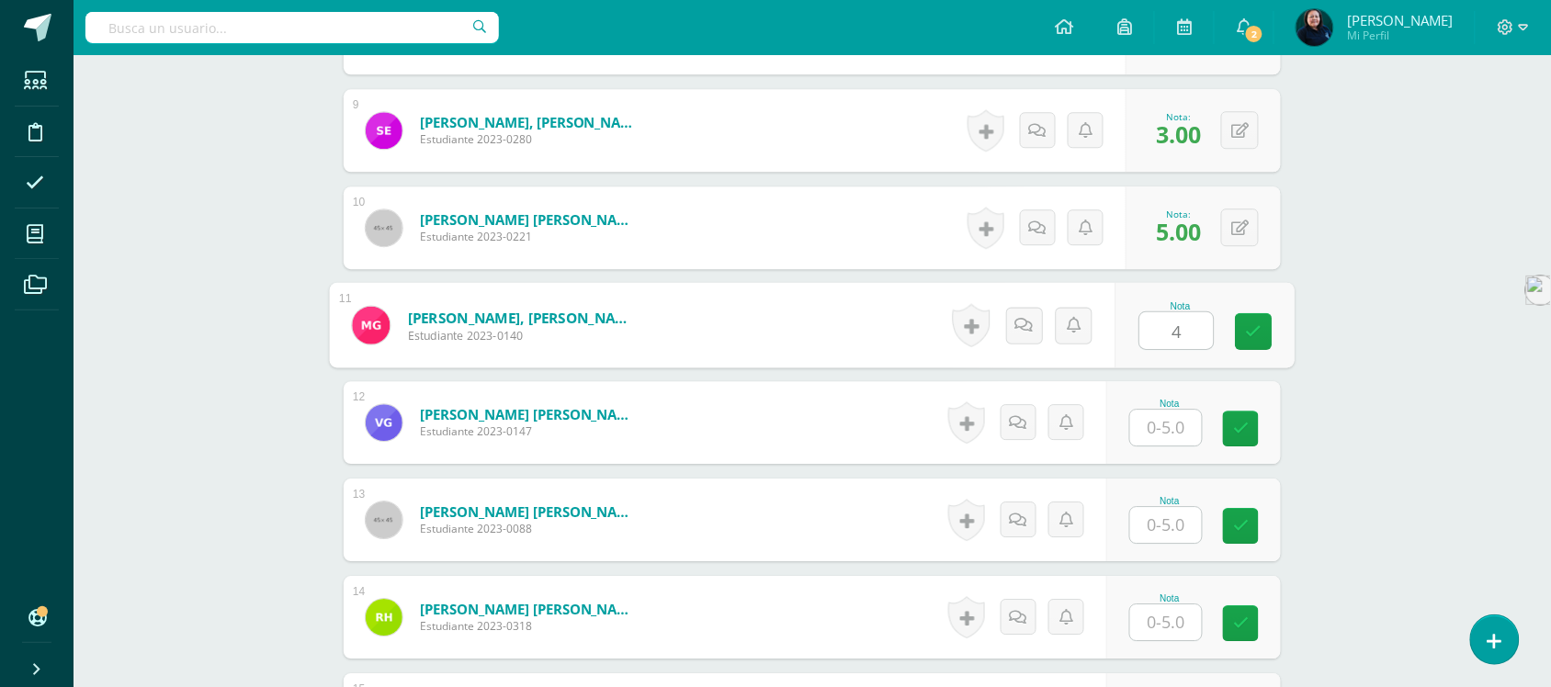
scroll to position [1496, 0]
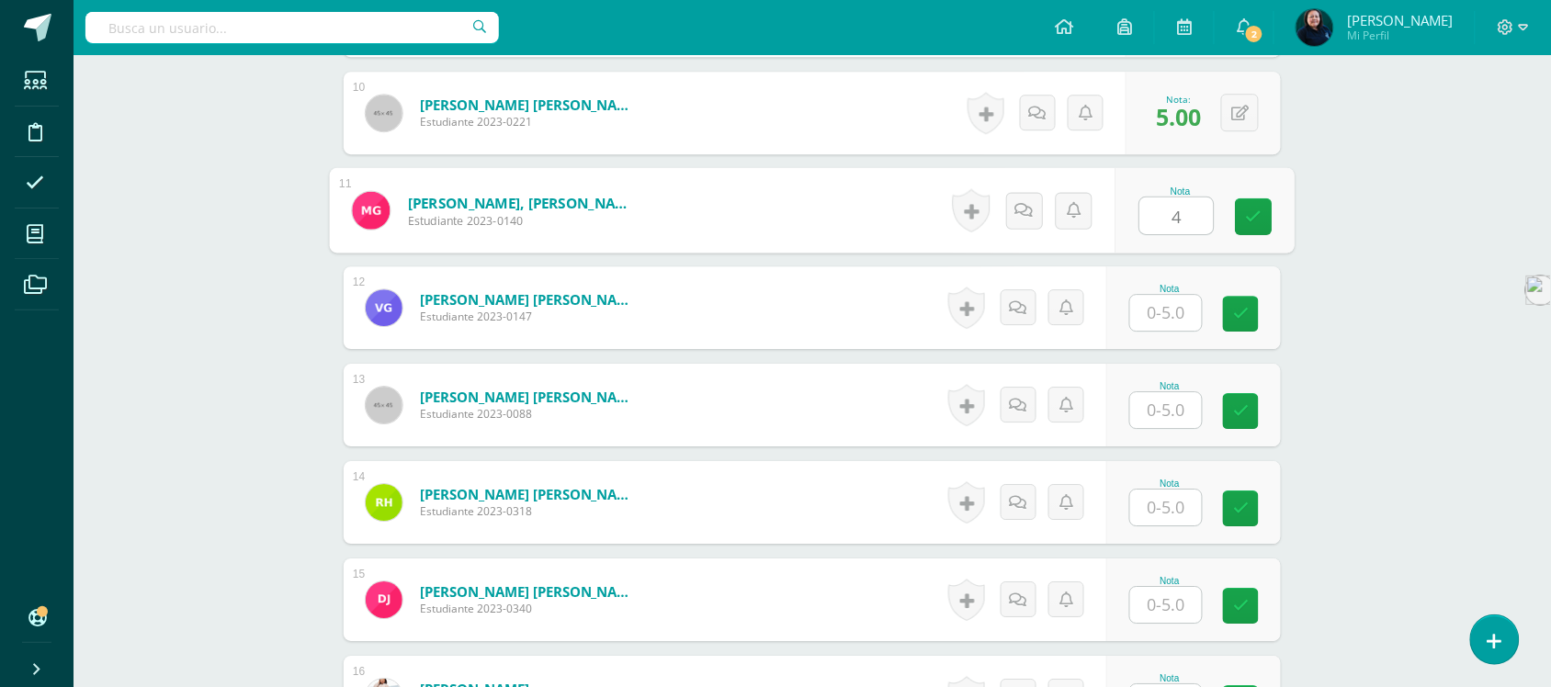
type input "4"
click at [1164, 295] on input "text" at bounding box center [1166, 313] width 72 height 36
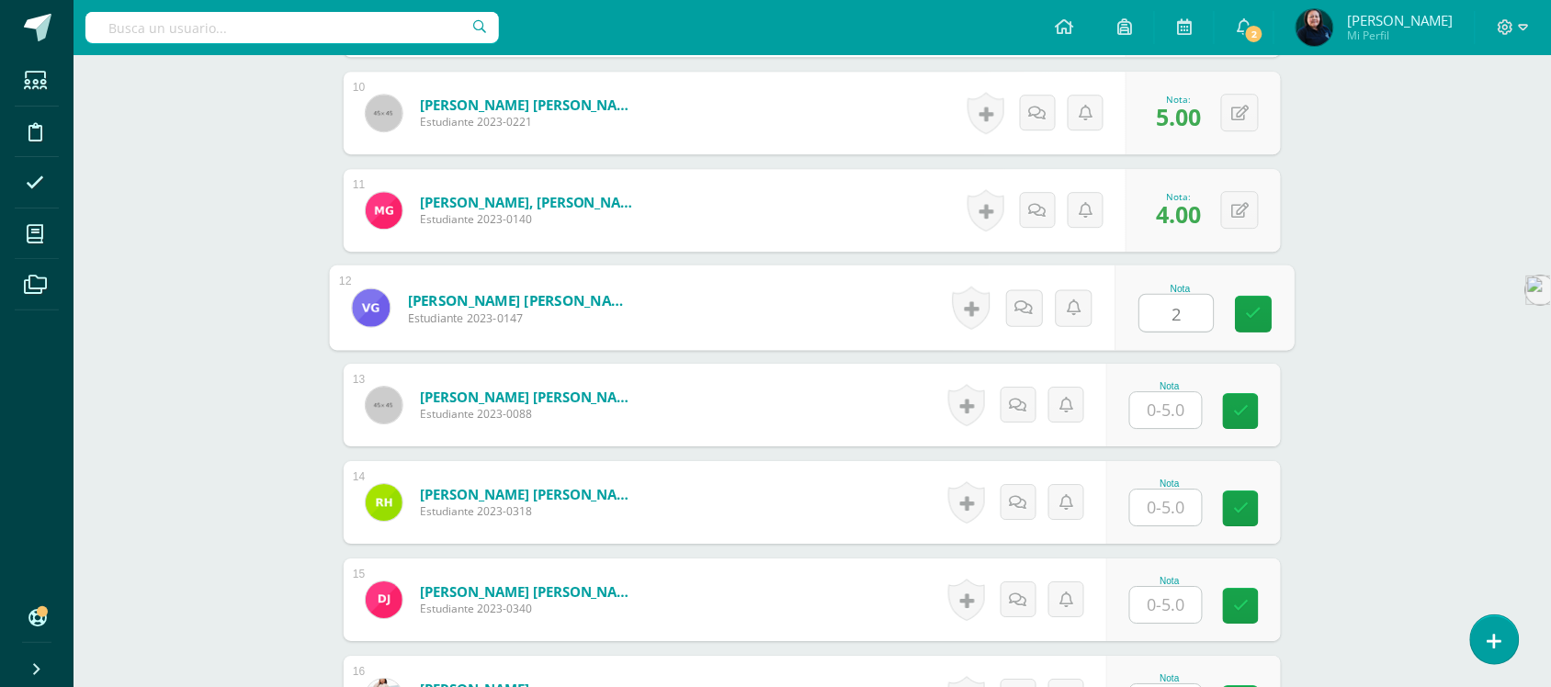
type input "2"
click at [1169, 392] on input "text" at bounding box center [1166, 410] width 72 height 36
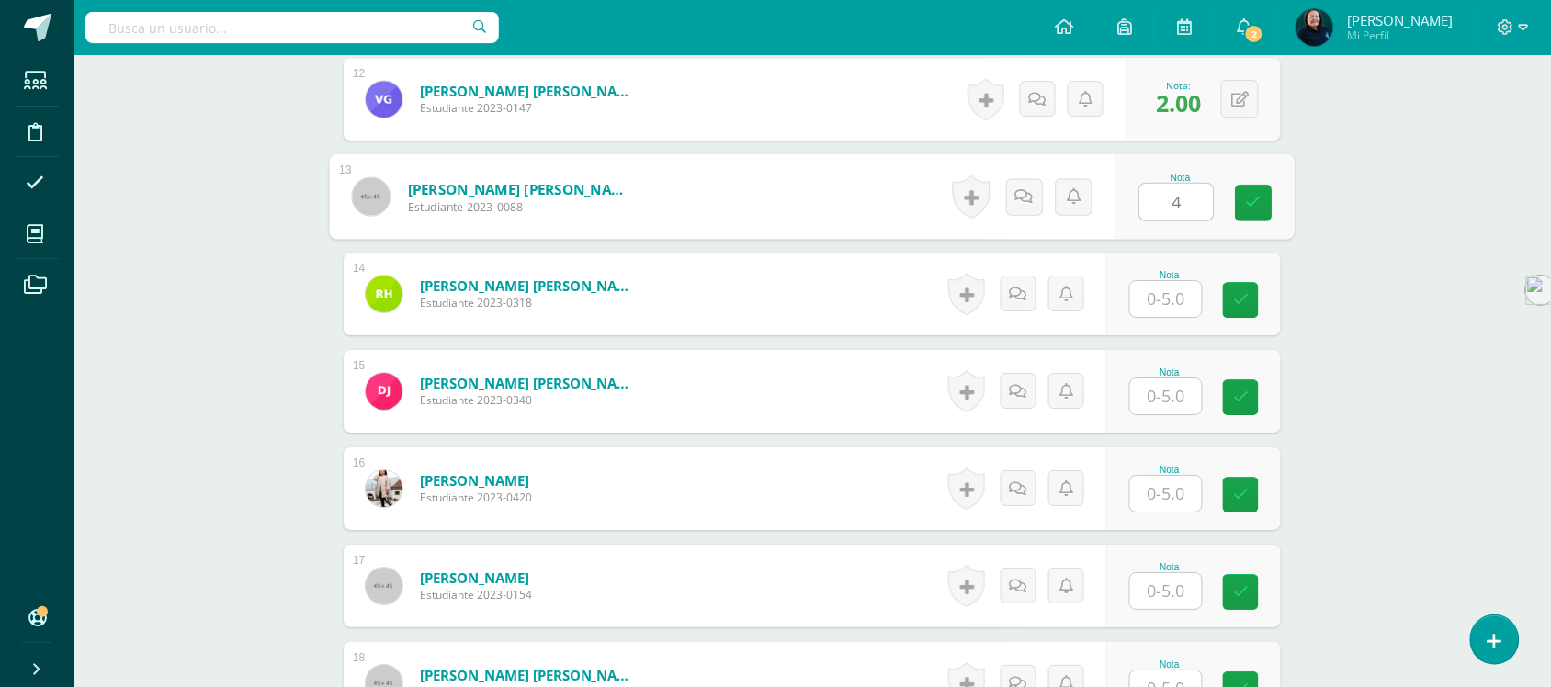
scroll to position [1726, 0]
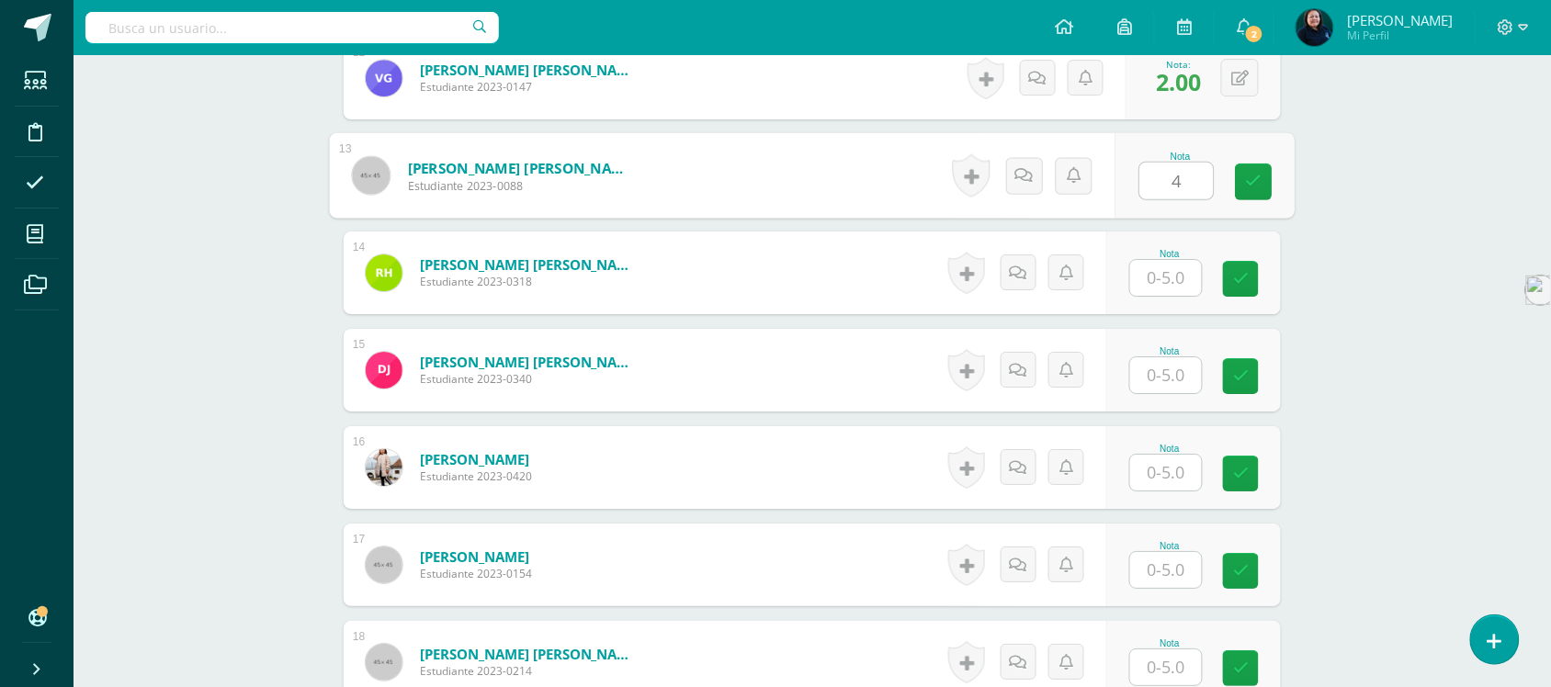
type input "4"
click at [1173, 260] on input "text" at bounding box center [1166, 278] width 72 height 36
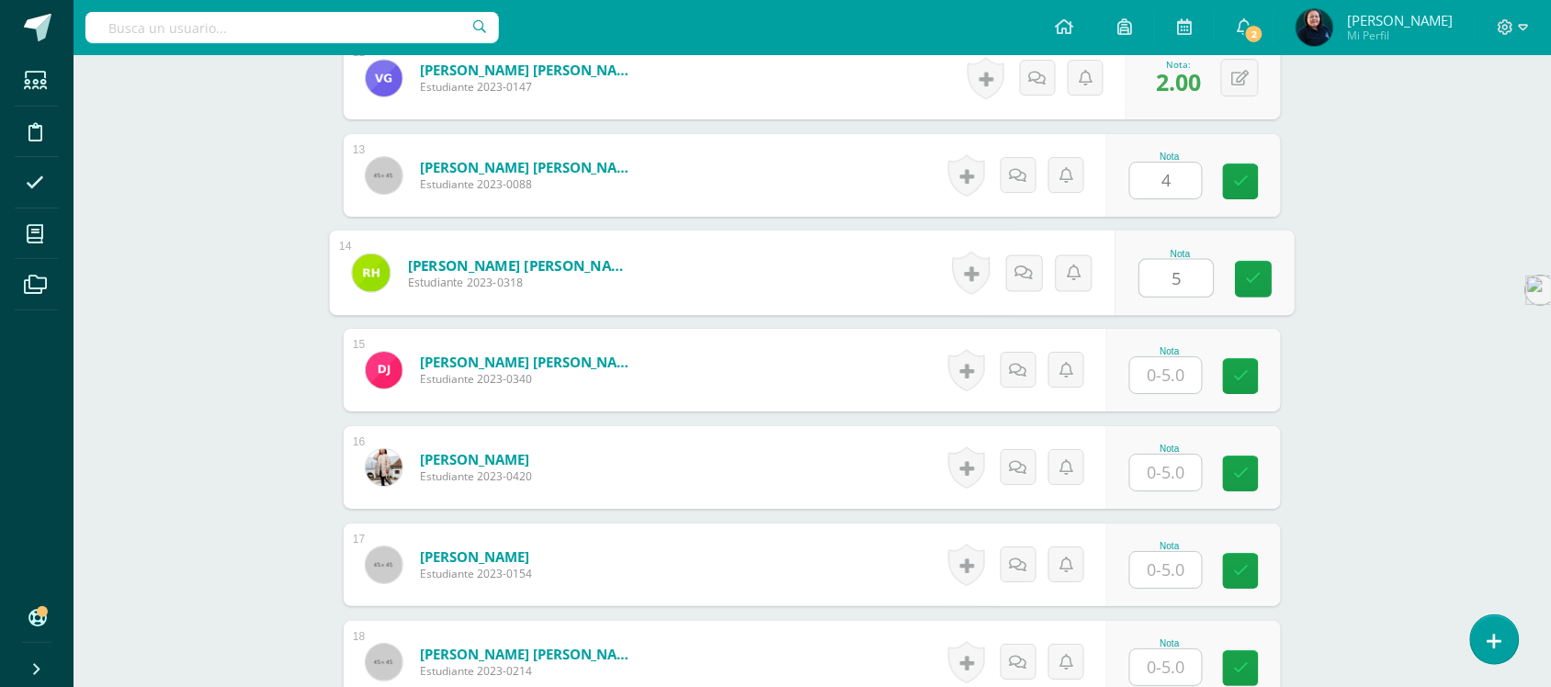
type input "5"
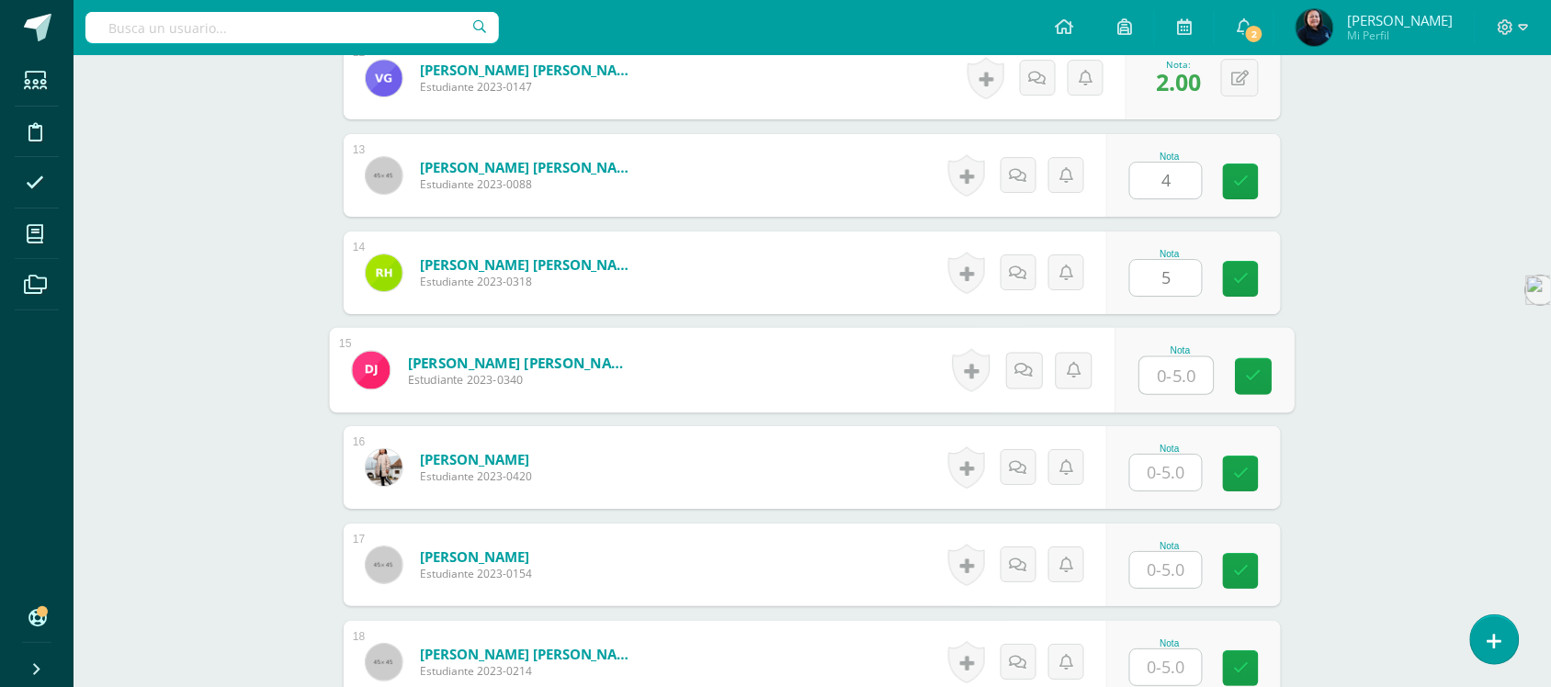
click at [1164, 366] on input "text" at bounding box center [1178, 376] width 74 height 37
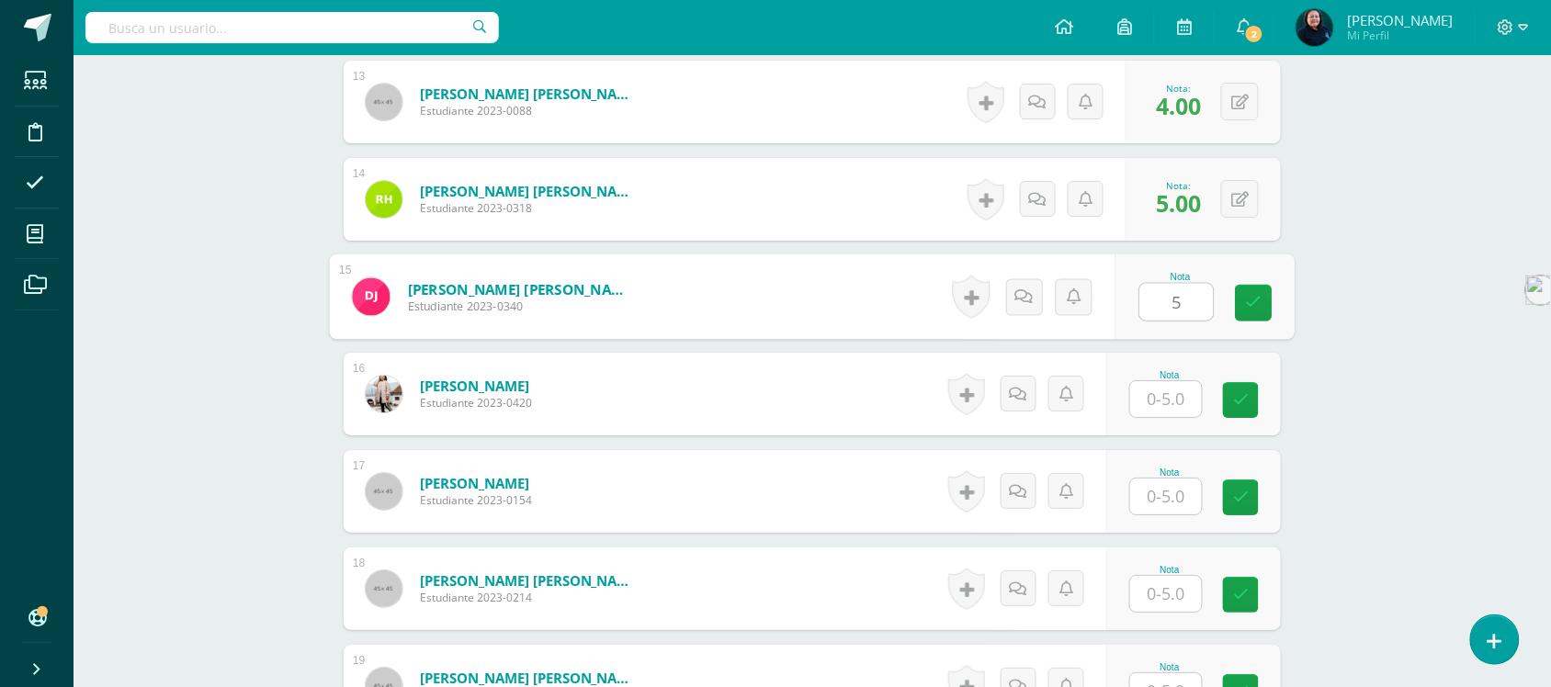
scroll to position [1841, 0]
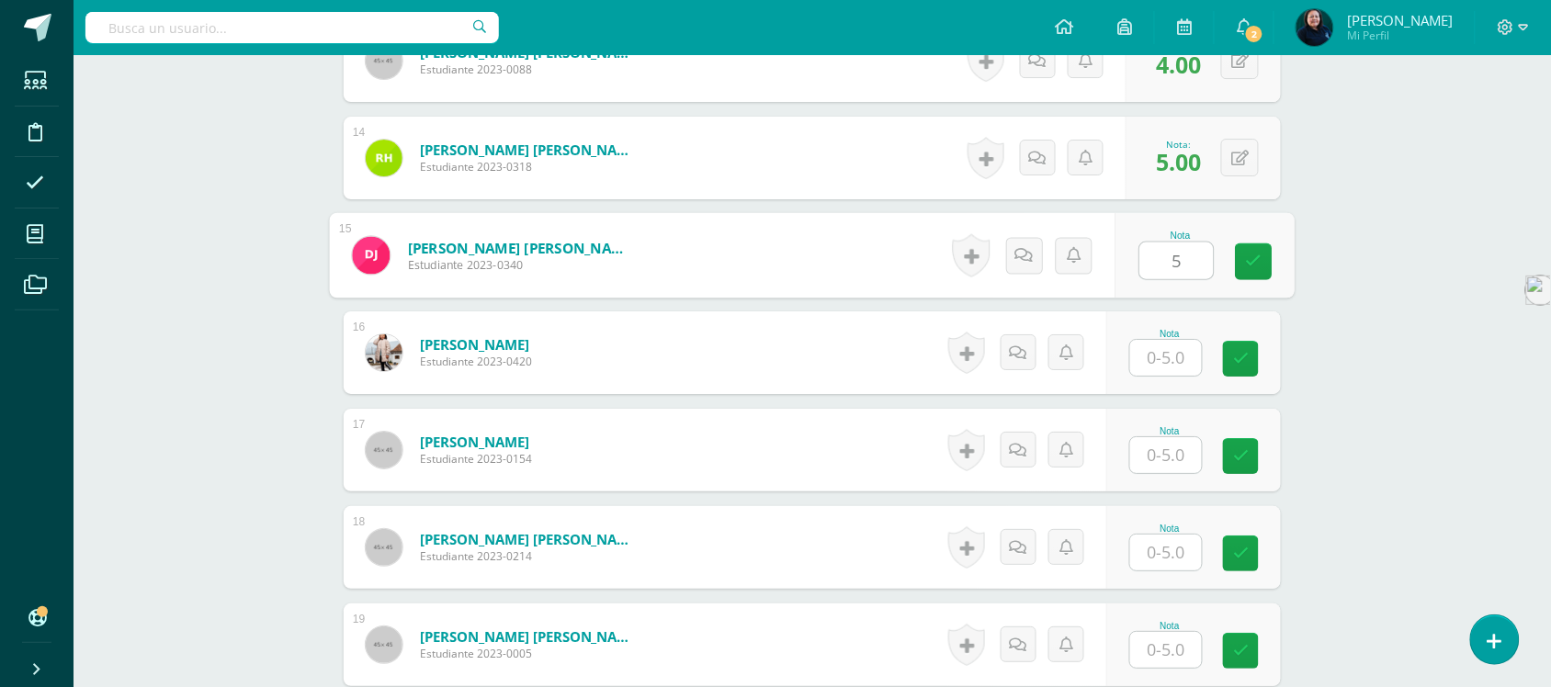
type input "5"
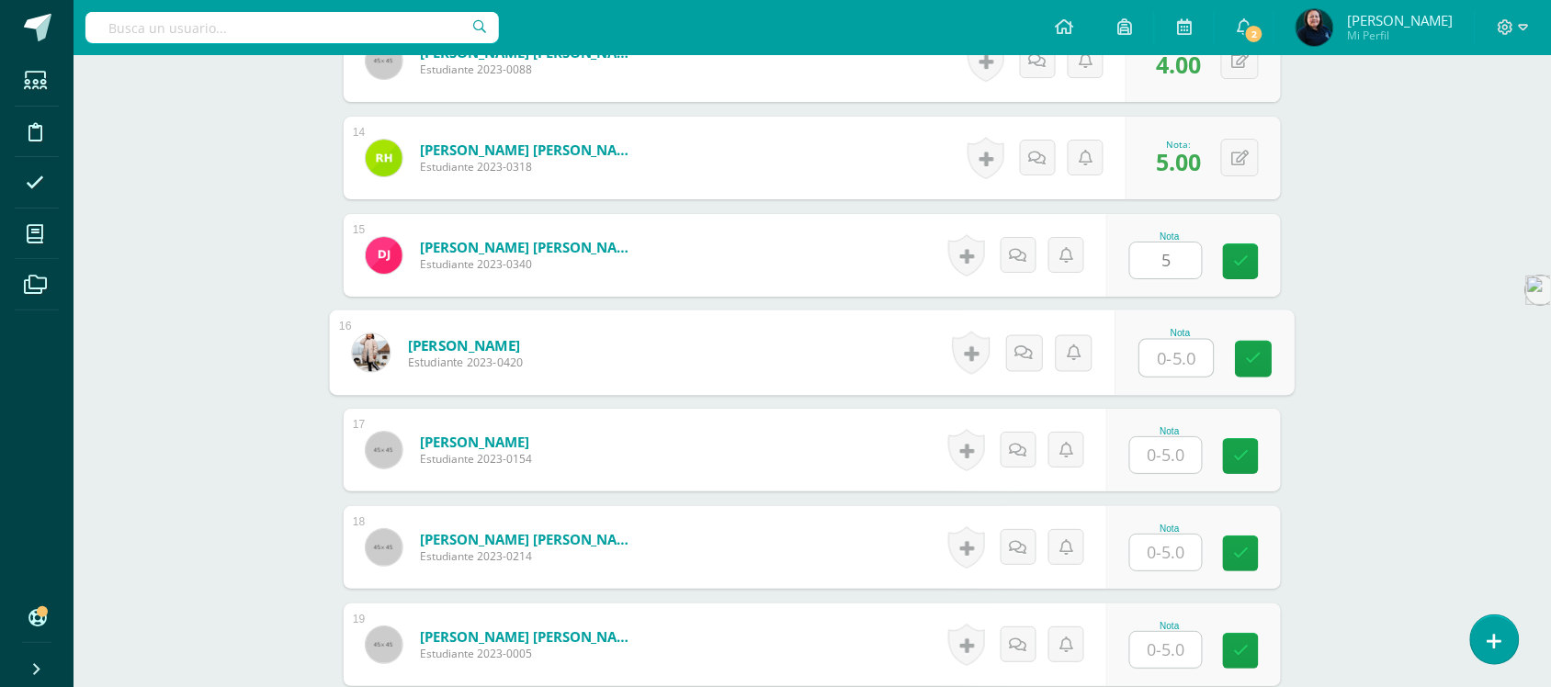
click at [1168, 345] on input "text" at bounding box center [1178, 358] width 74 height 37
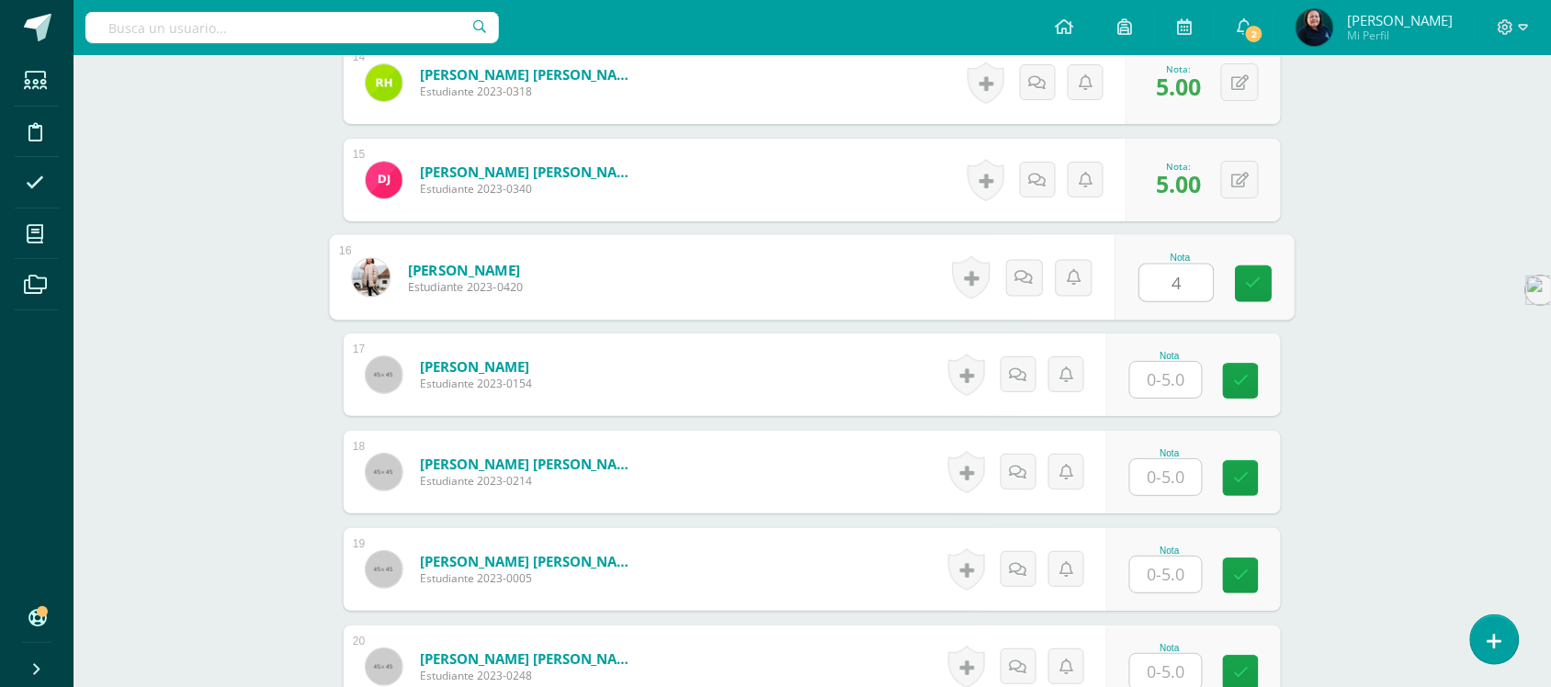
scroll to position [1956, 0]
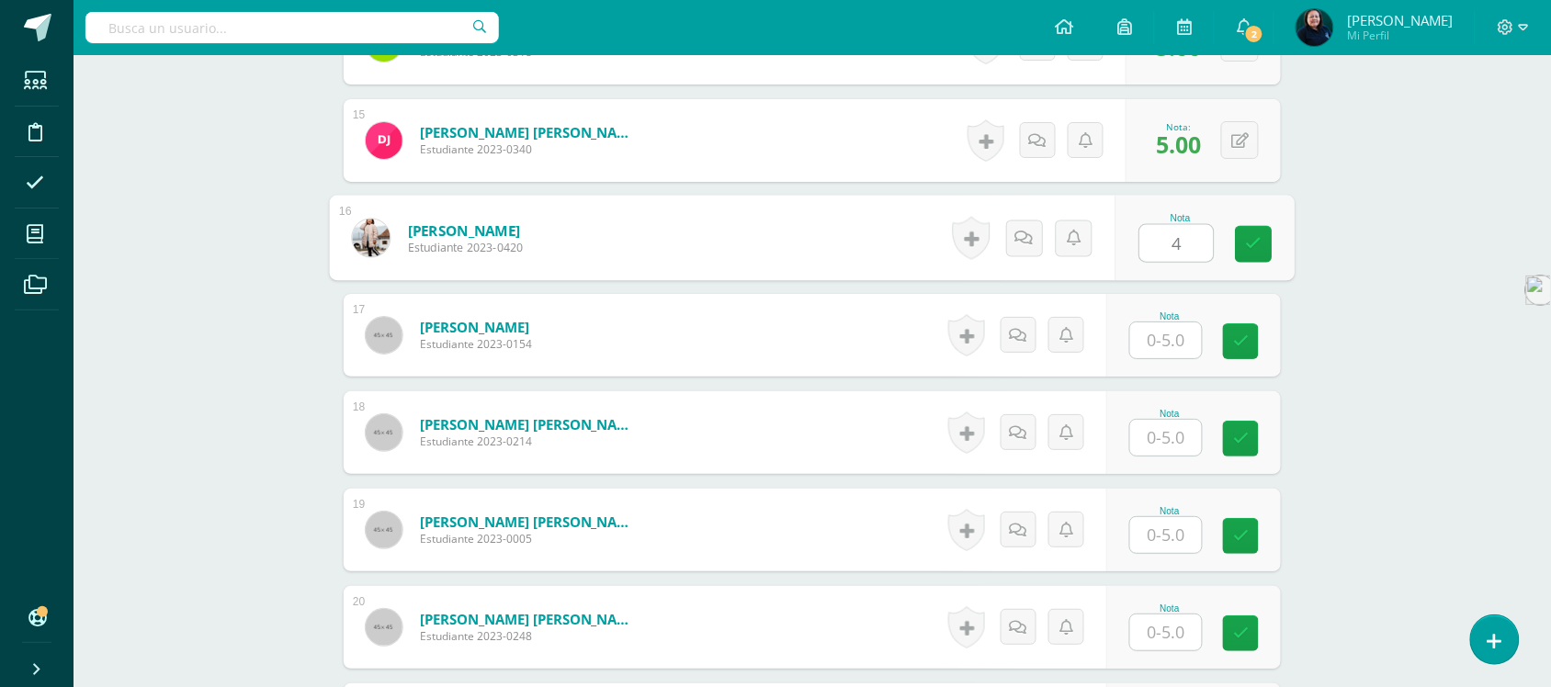
type input "4"
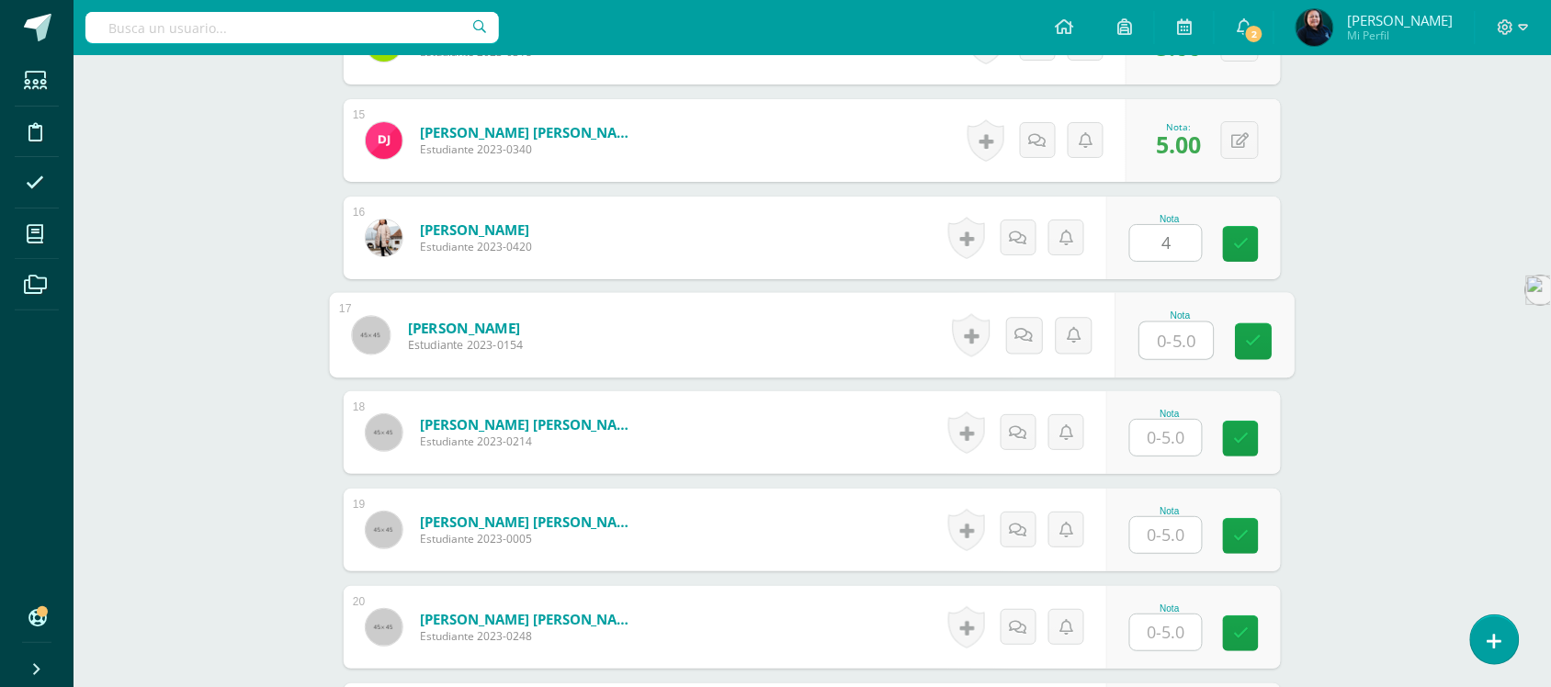
click at [1164, 323] on input "text" at bounding box center [1178, 341] width 74 height 37
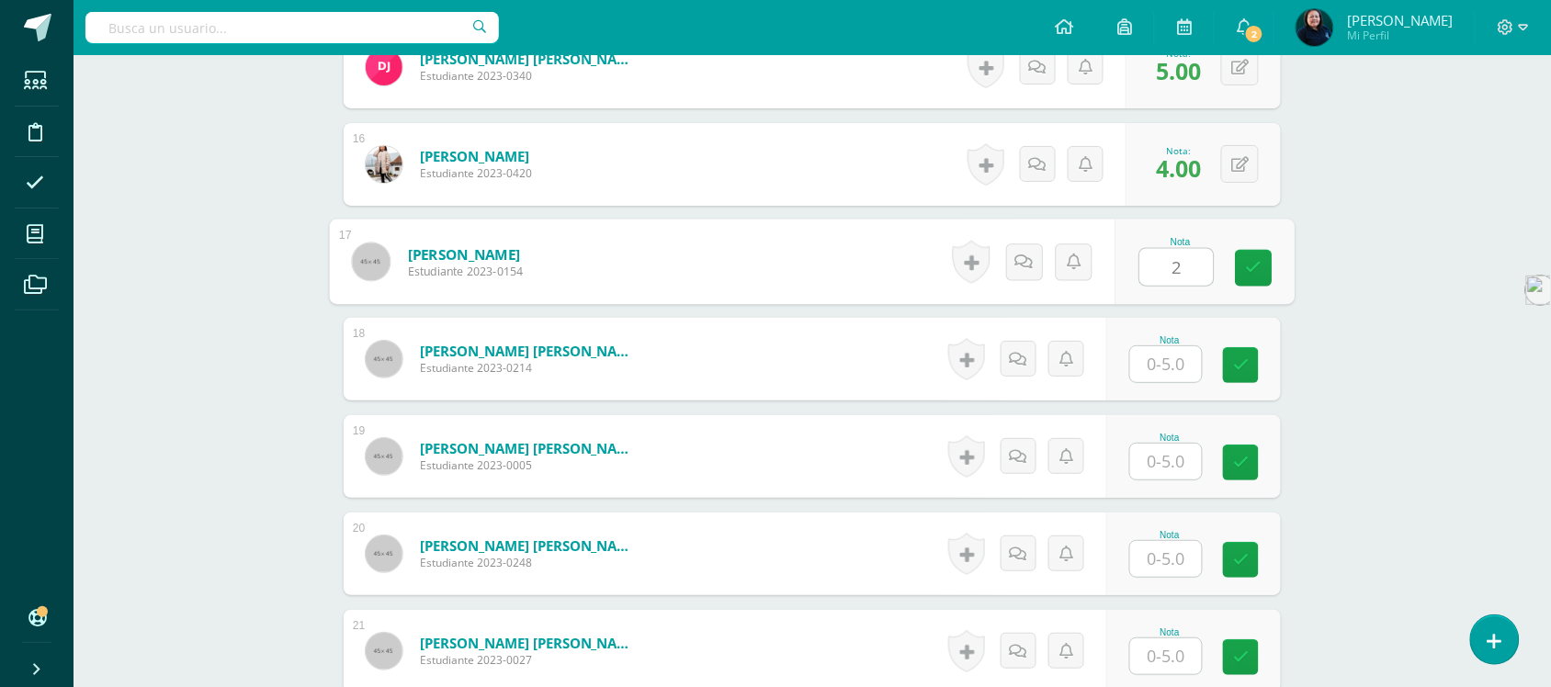
scroll to position [2071, 0]
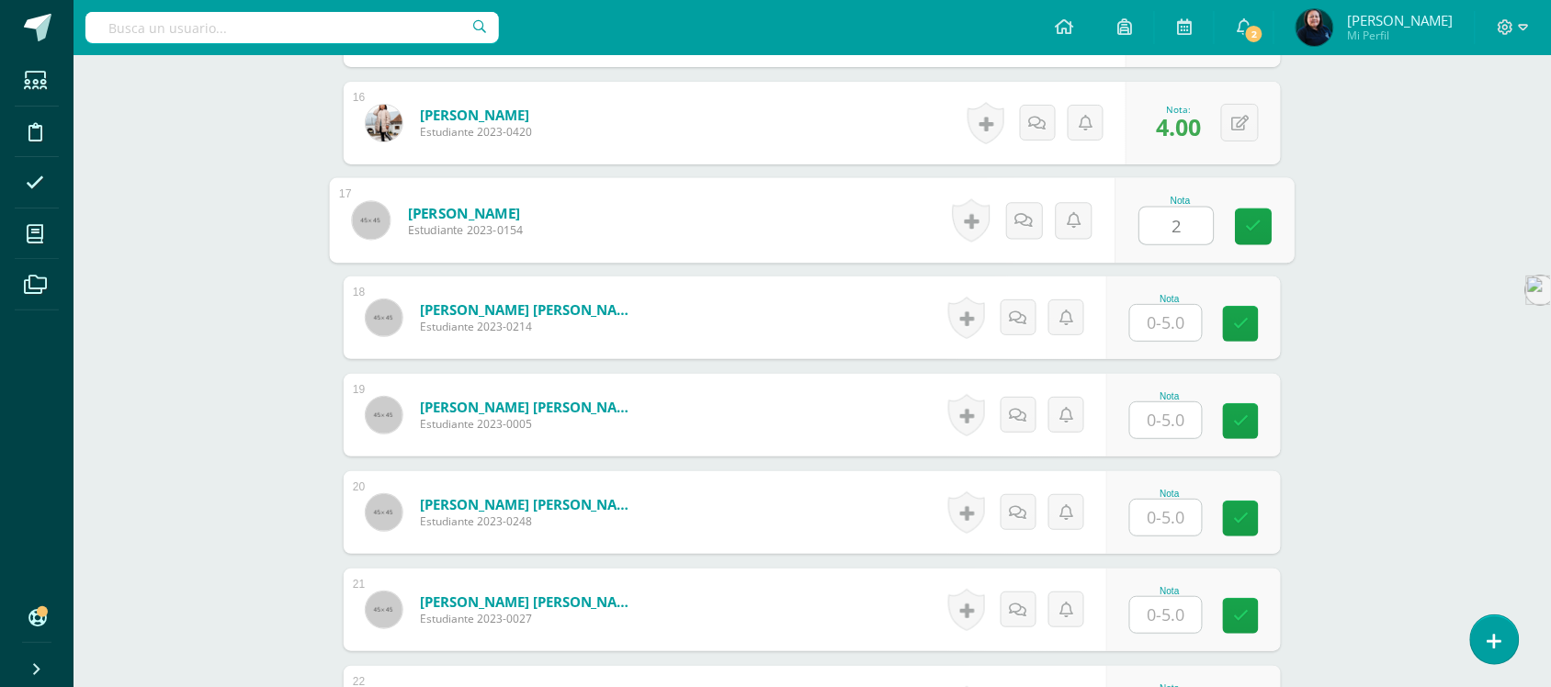
type input "2"
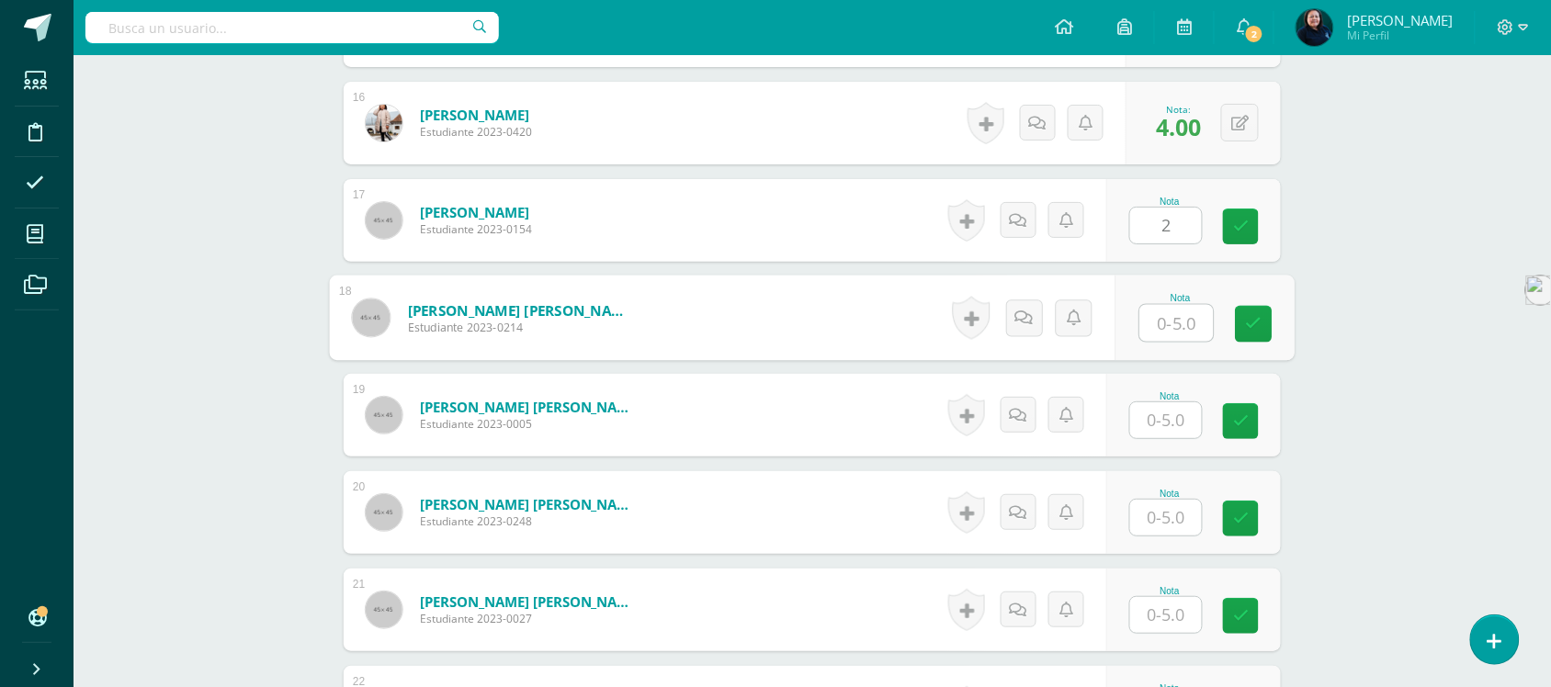
click at [1165, 305] on input "text" at bounding box center [1178, 323] width 74 height 37
type input "4"
click at [1173, 403] on input "text" at bounding box center [1166, 421] width 72 height 36
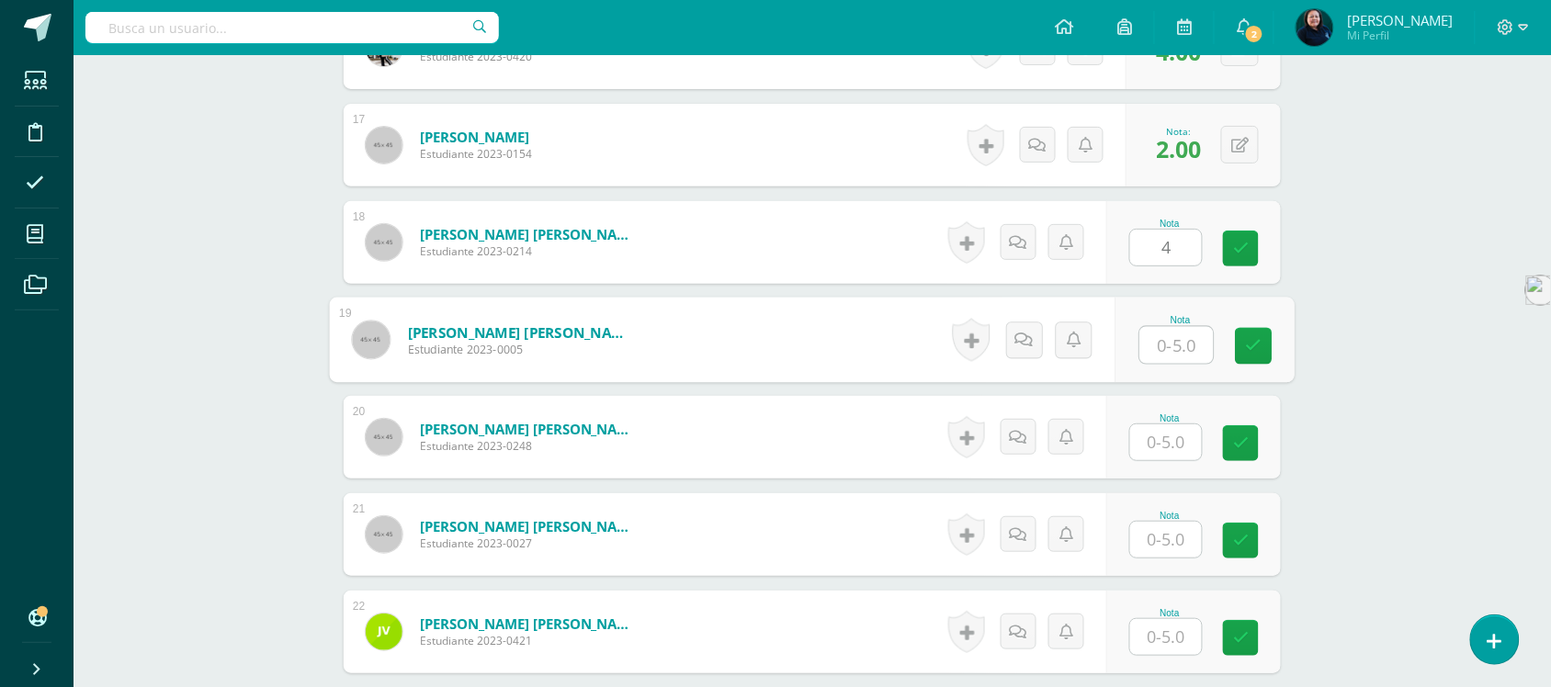
scroll to position [2185, 0]
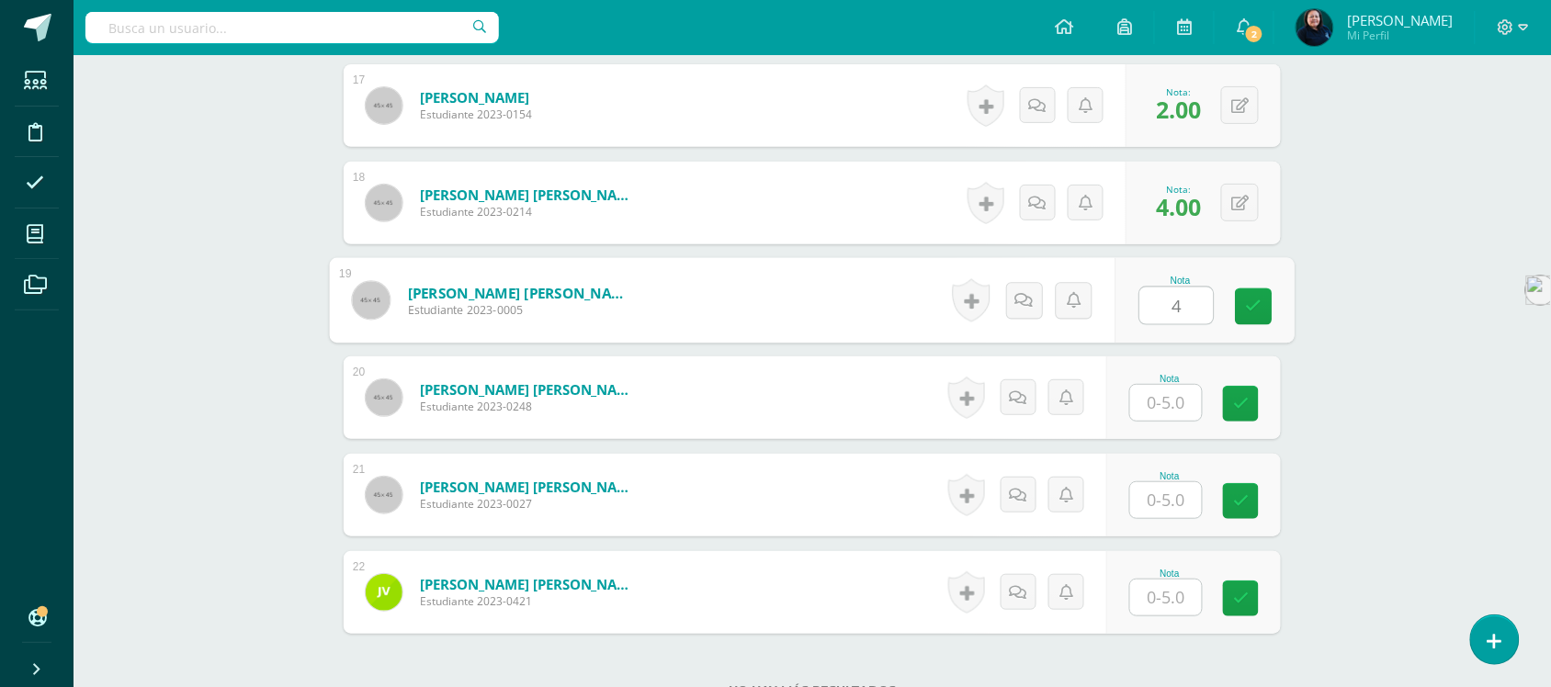
type input "4"
click at [1169, 385] on input "text" at bounding box center [1166, 403] width 72 height 36
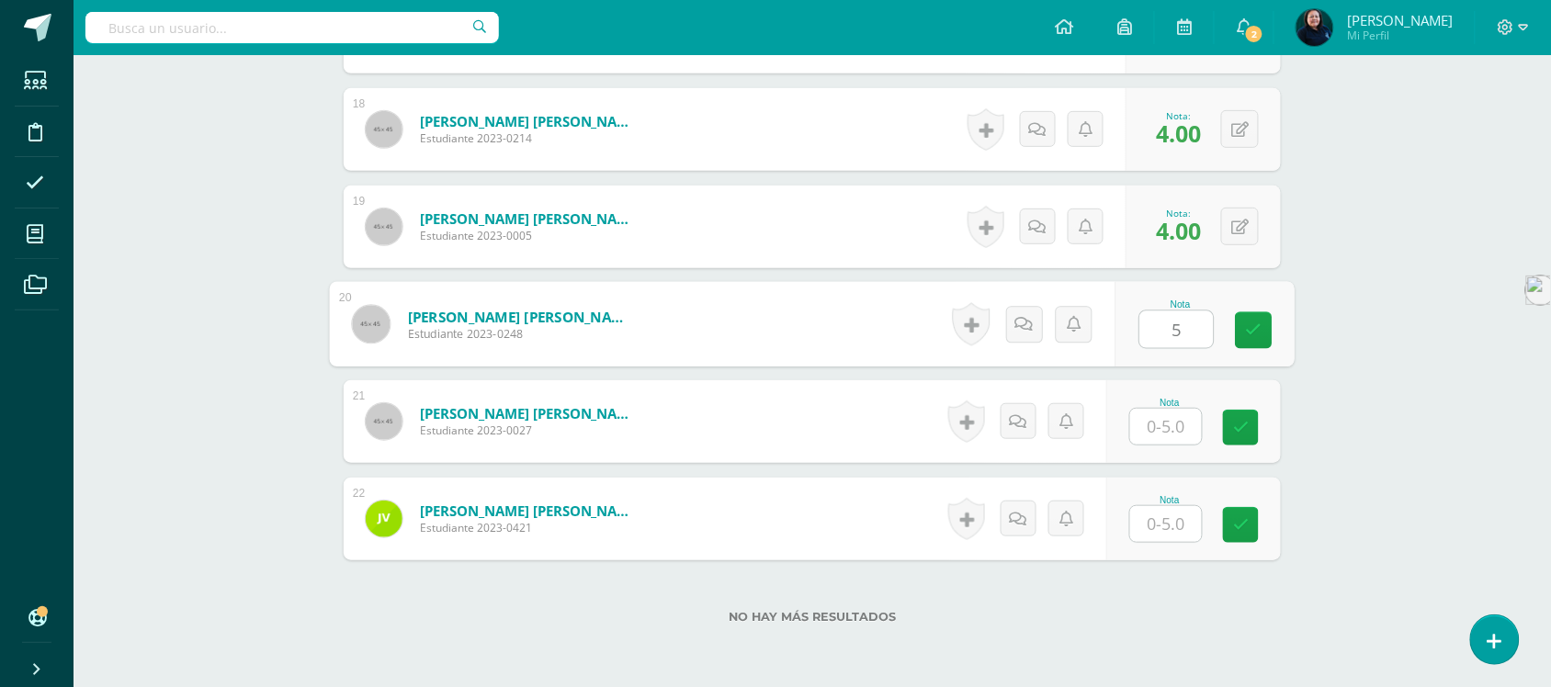
scroll to position [2300, 0]
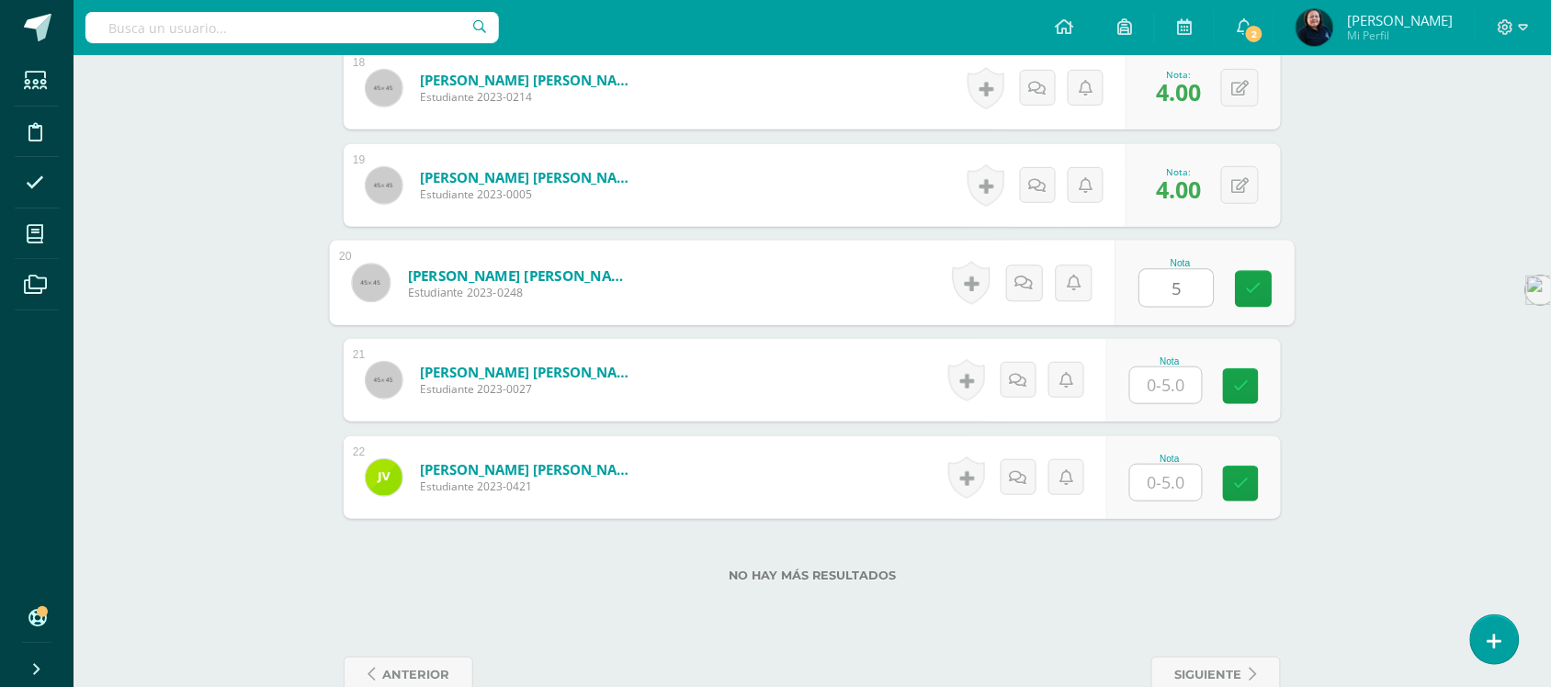
type input "5"
click at [1165, 372] on input "text" at bounding box center [1166, 386] width 72 height 36
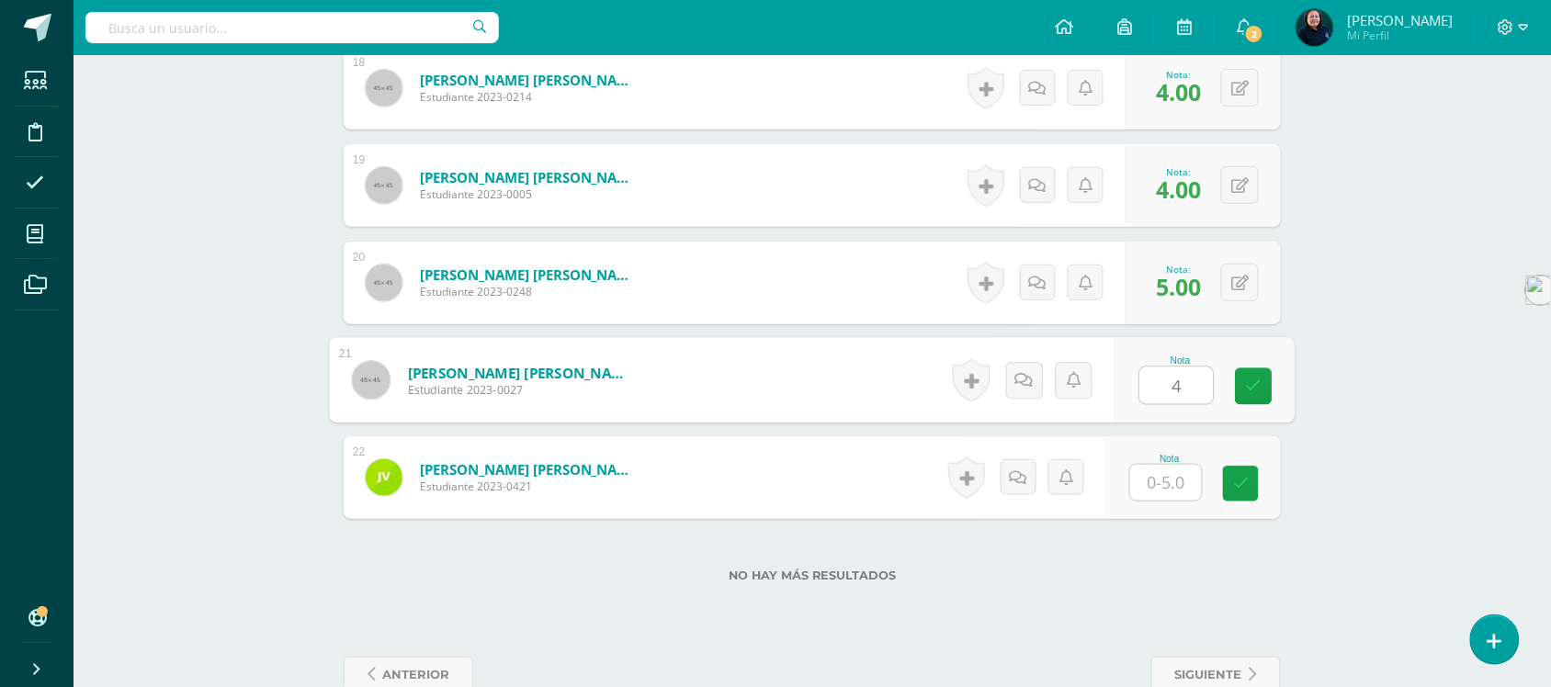
type input "4"
click at [1164, 467] on input "text" at bounding box center [1166, 483] width 72 height 36
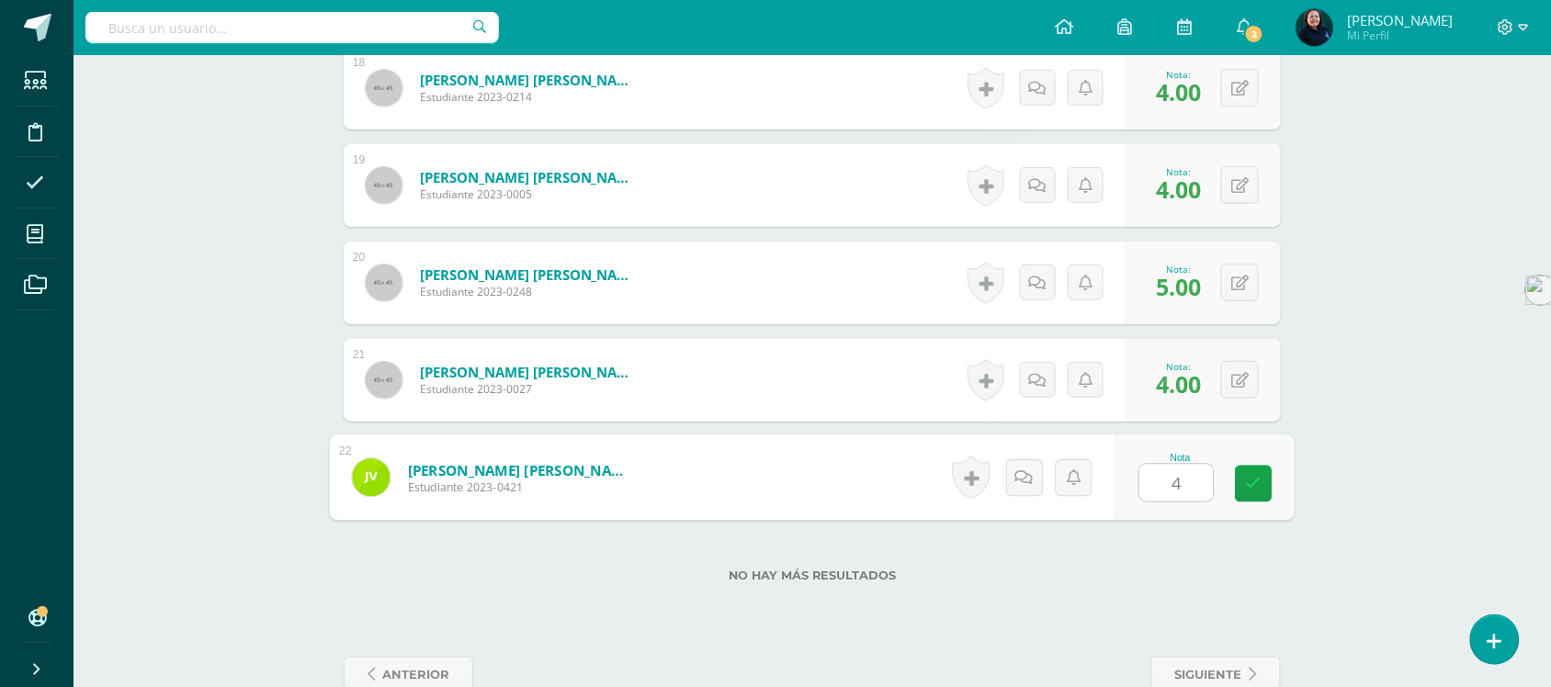
type input "4"
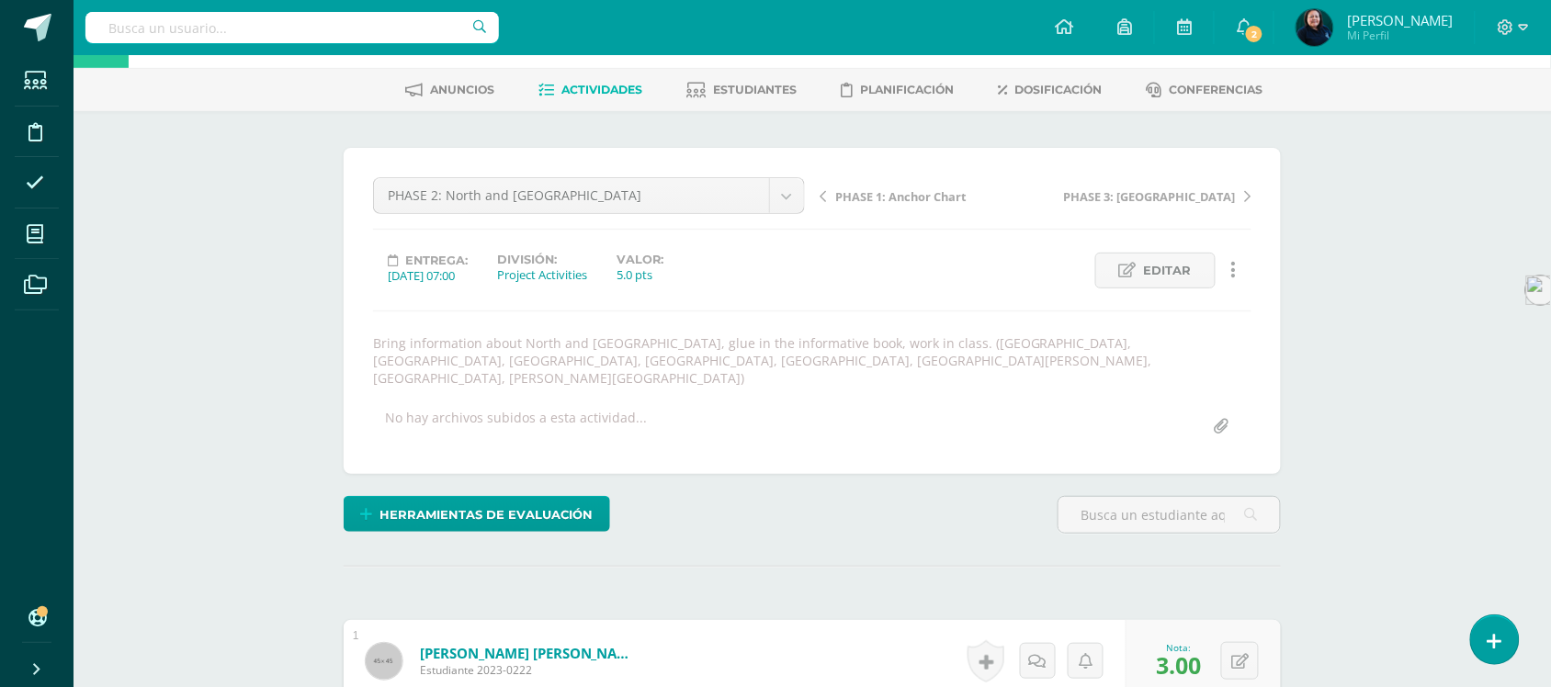
scroll to position [3, 0]
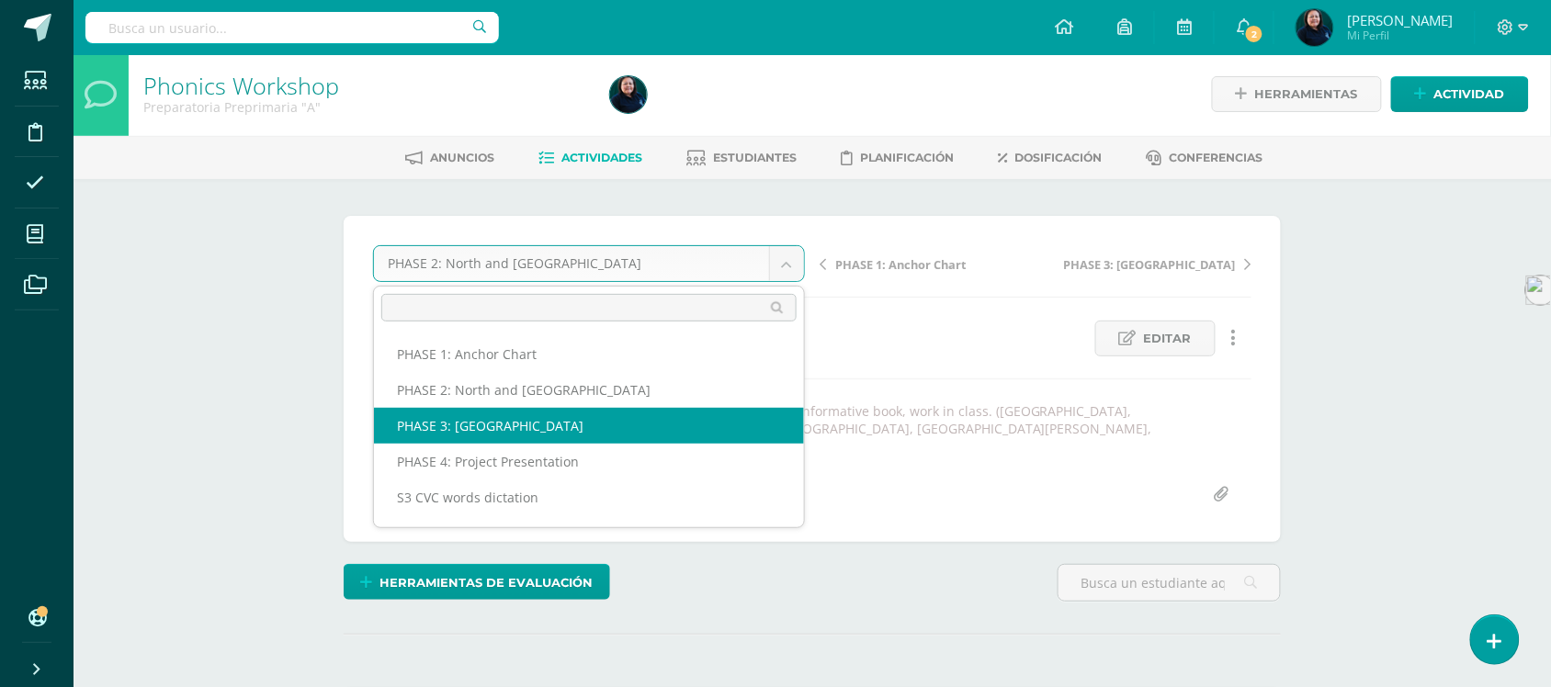
select select "/dashboard/teacher/grade-activity/50997/"
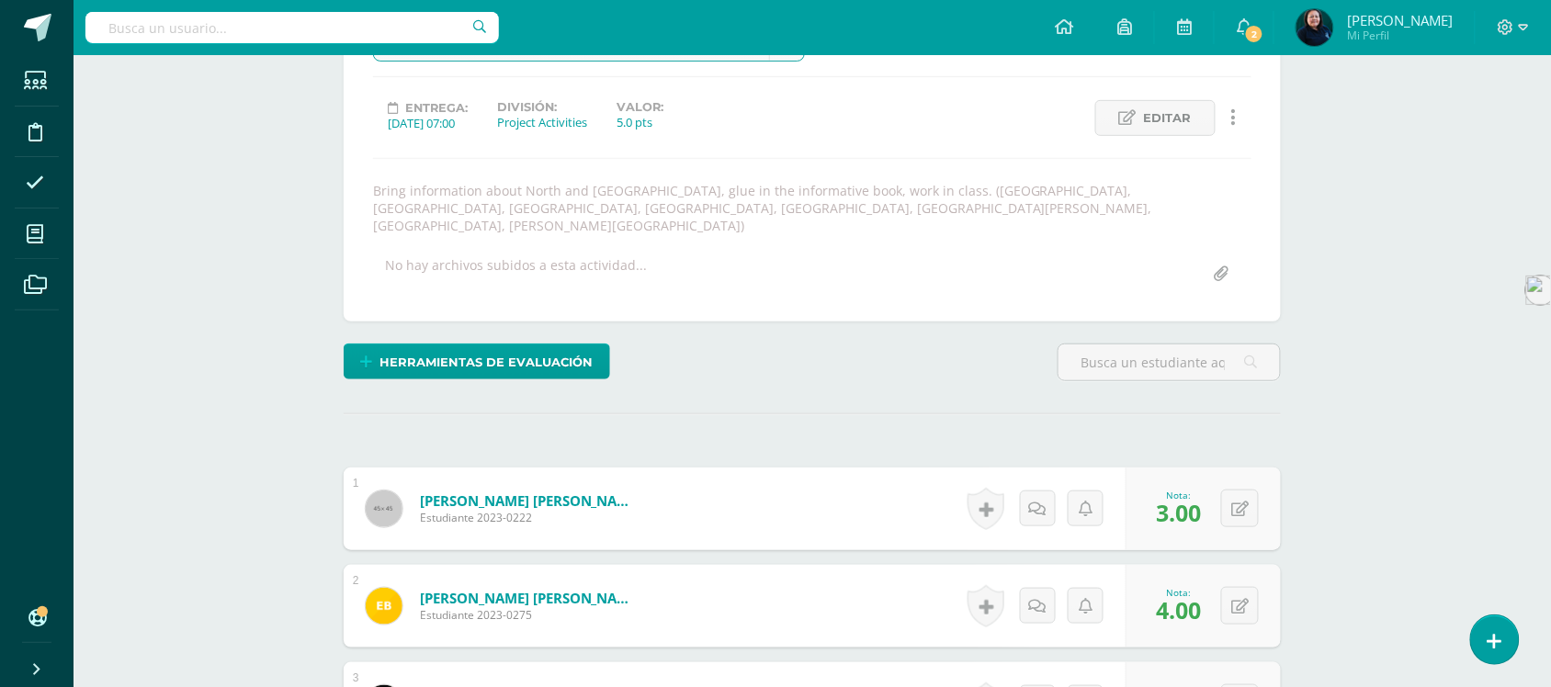
scroll to position [233, 0]
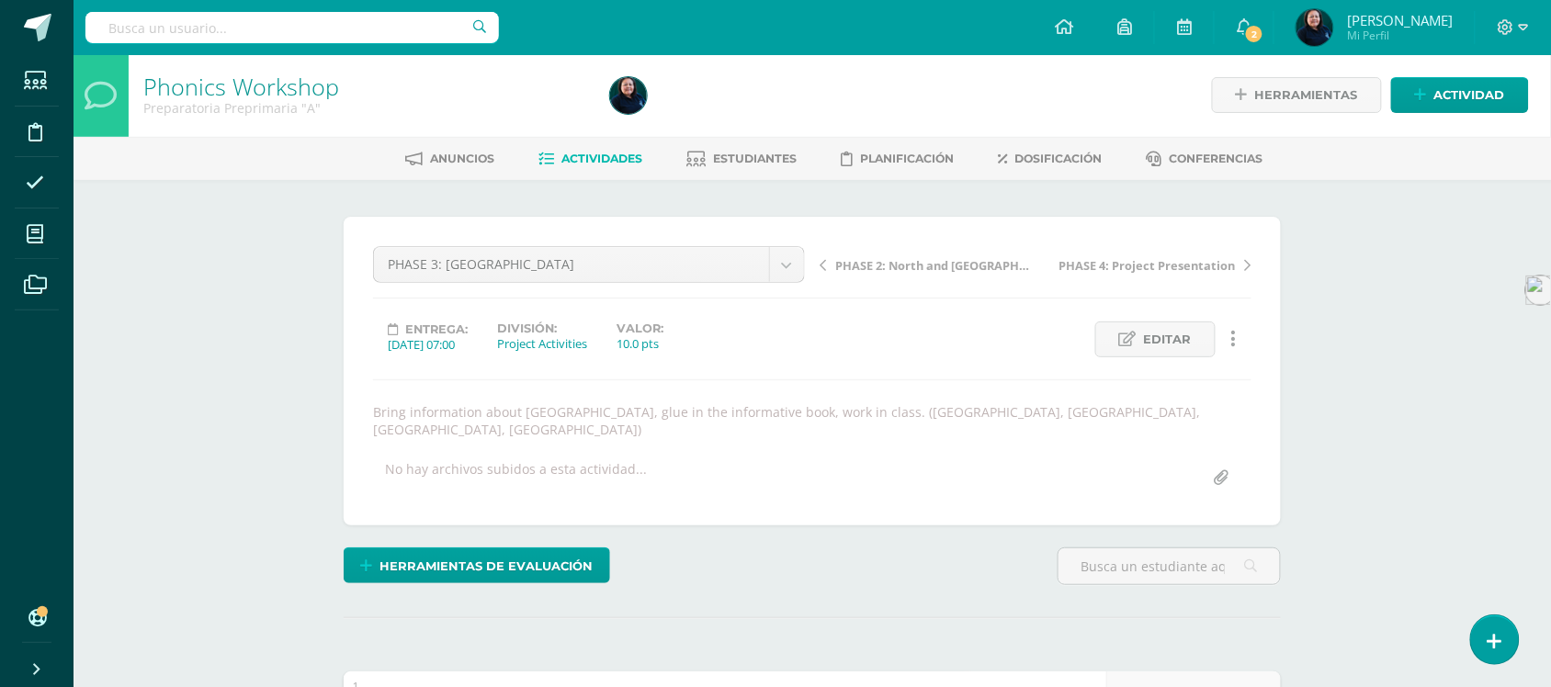
scroll to position [3, 0]
